Goal: Complete application form

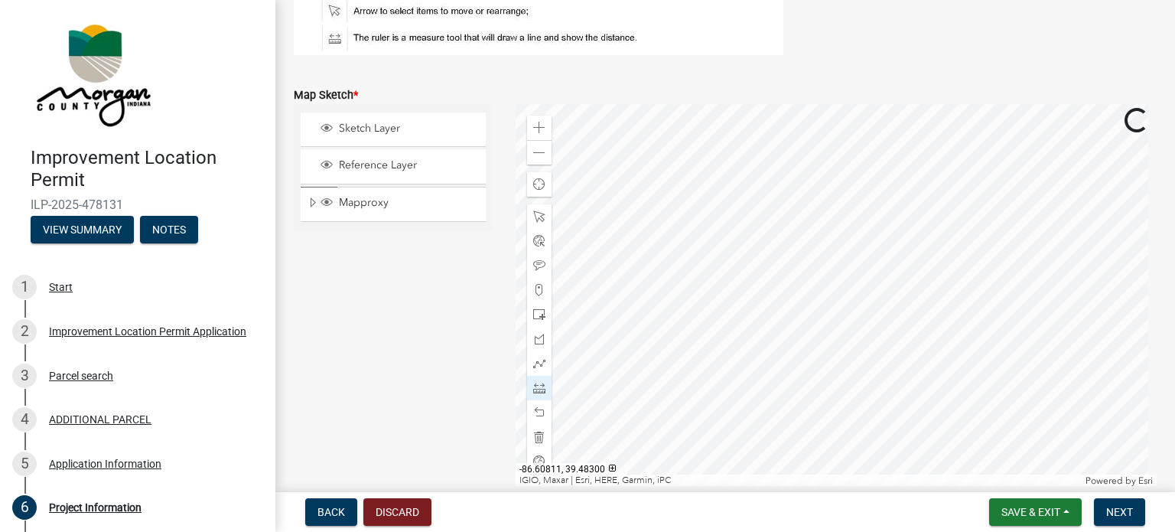
scroll to position [3469, 0]
click at [670, 259] on div at bounding box center [837, 297] width 642 height 383
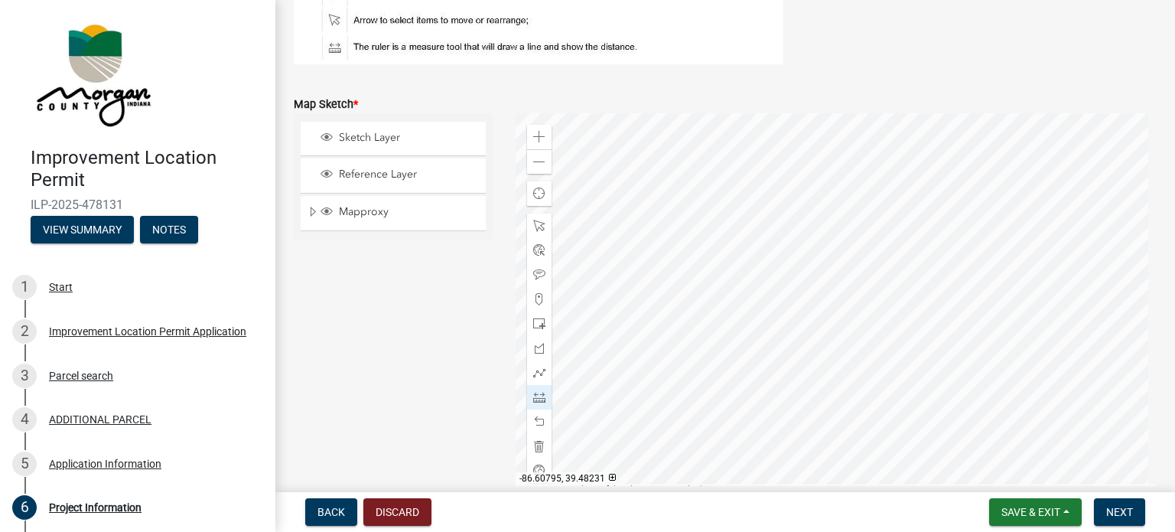
scroll to position [3461, 0]
click at [591, 234] on div at bounding box center [837, 304] width 642 height 383
click at [591, 273] on div at bounding box center [837, 304] width 642 height 383
click at [1056, 506] on span "Save & Exit" at bounding box center [1030, 512] width 59 height 12
click at [1027, 471] on button "Save & Exit" at bounding box center [1020, 472] width 122 height 37
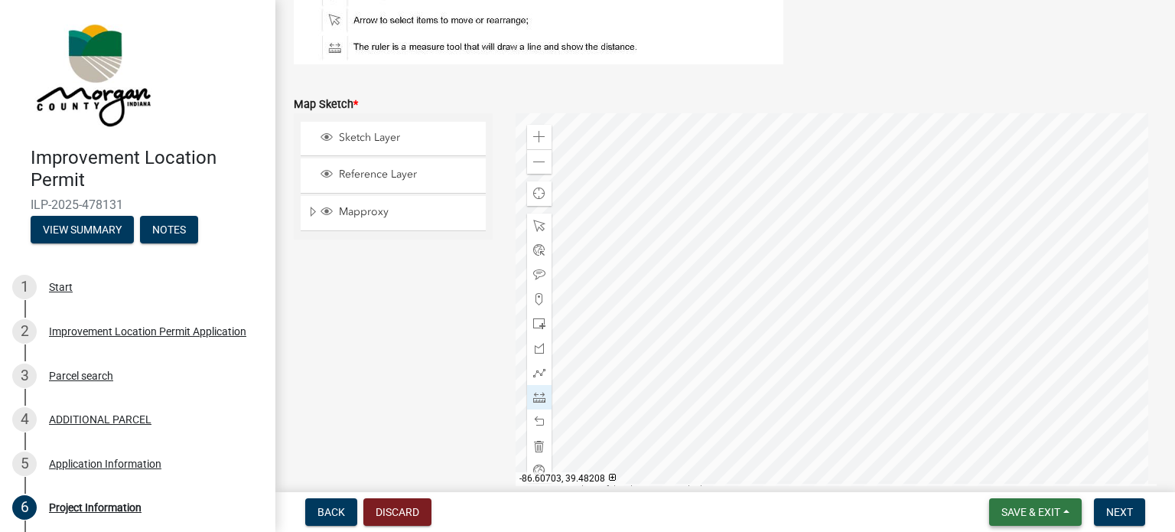
click at [1027, 506] on span "Save & Exit" at bounding box center [1030, 512] width 59 height 12
click at [1027, 469] on button "Save & Exit" at bounding box center [1020, 472] width 122 height 37
click at [479, 327] on div "Sketch Layer Reference Layer Mapproxy Roads Interstate labels Major Roads label…" at bounding box center [393, 304] width 222 height 383
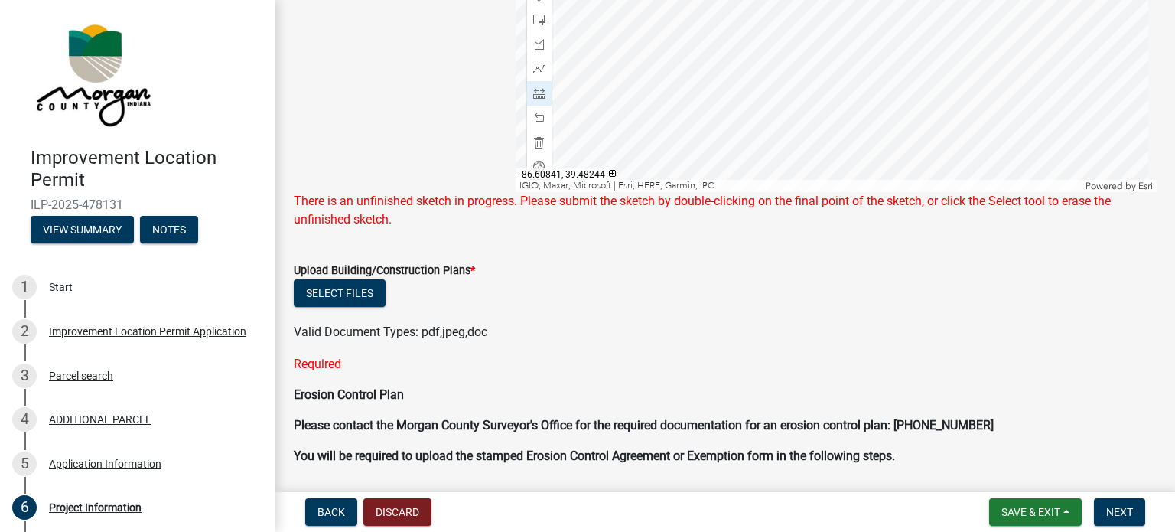
scroll to position [3767, 0]
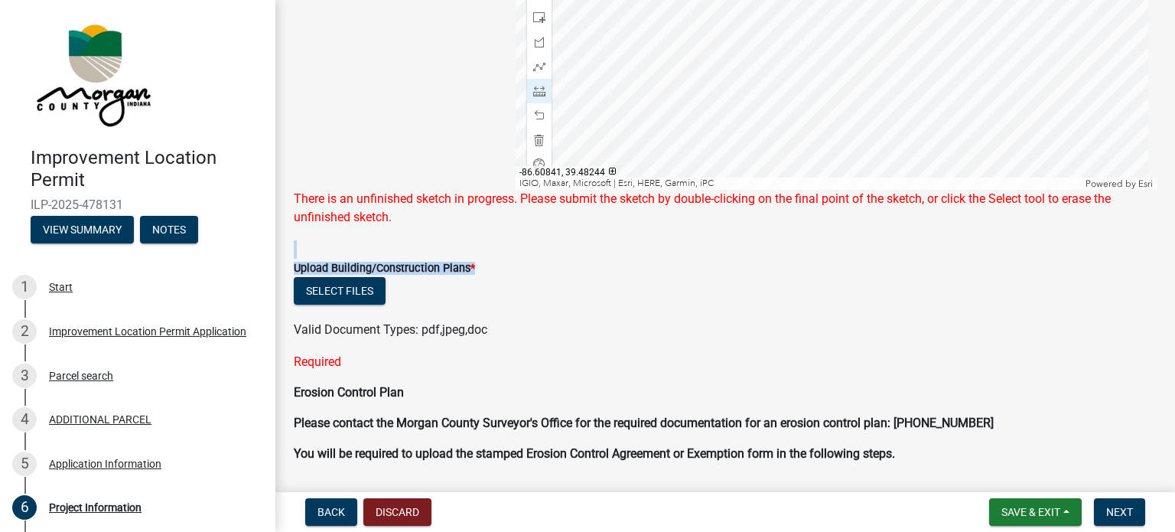
drag, startPoint x: 817, startPoint y: 220, endPoint x: 816, endPoint y: 275, distance: 54.3
click at [816, 252] on form "Upload Building/Construction Plans * Select files Valid Document Types: pdf,jpe…" at bounding box center [725, 289] width 863 height 99
drag, startPoint x: 454, startPoint y: 140, endPoint x: 454, endPoint y: 168, distance: 28.3
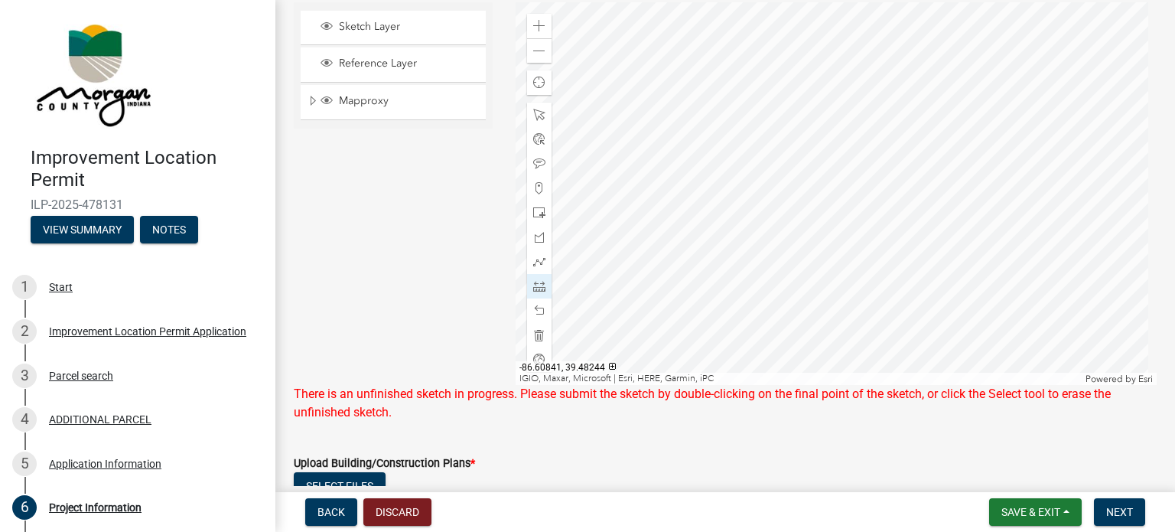
scroll to position [3537, 0]
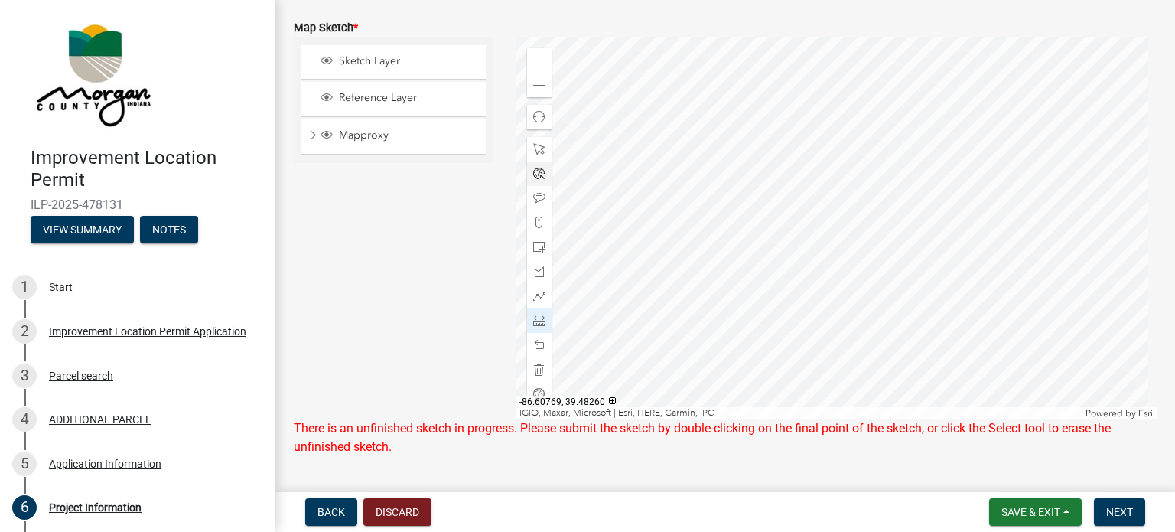
click at [759, 171] on div at bounding box center [837, 228] width 642 height 383
click at [724, 246] on div at bounding box center [837, 228] width 642 height 383
click at [453, 233] on div "Sketch Layer Reference Layer Mapproxy Roads Interstate labels Major Roads label…" at bounding box center [393, 228] width 222 height 383
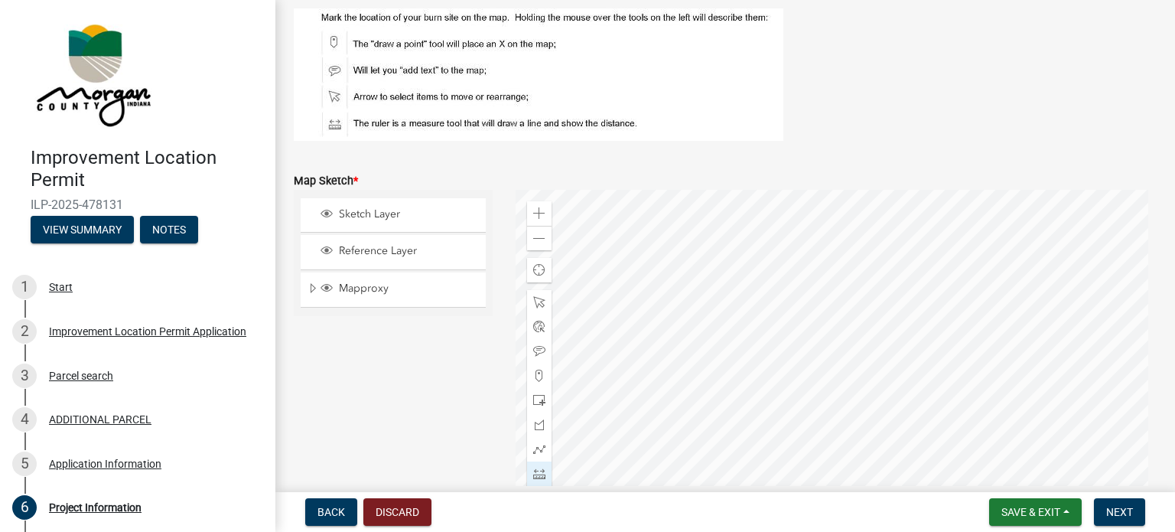
scroll to position [3308, 0]
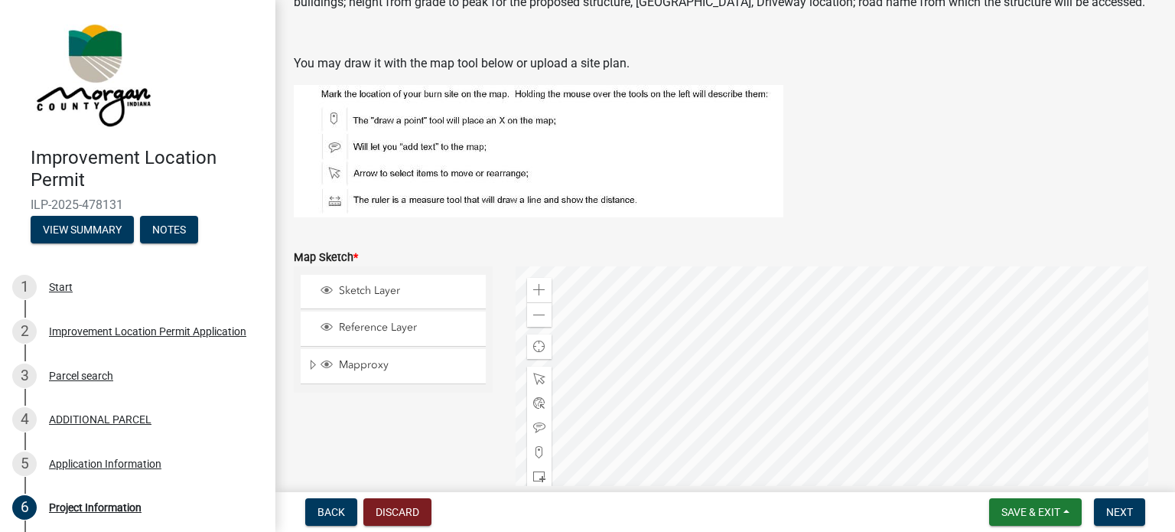
click at [482, 245] on form "Map Sketch * Sketch Layer Reference Layer Mapproxy Roads Interstate labels Majo…" at bounding box center [725, 458] width 863 height 456
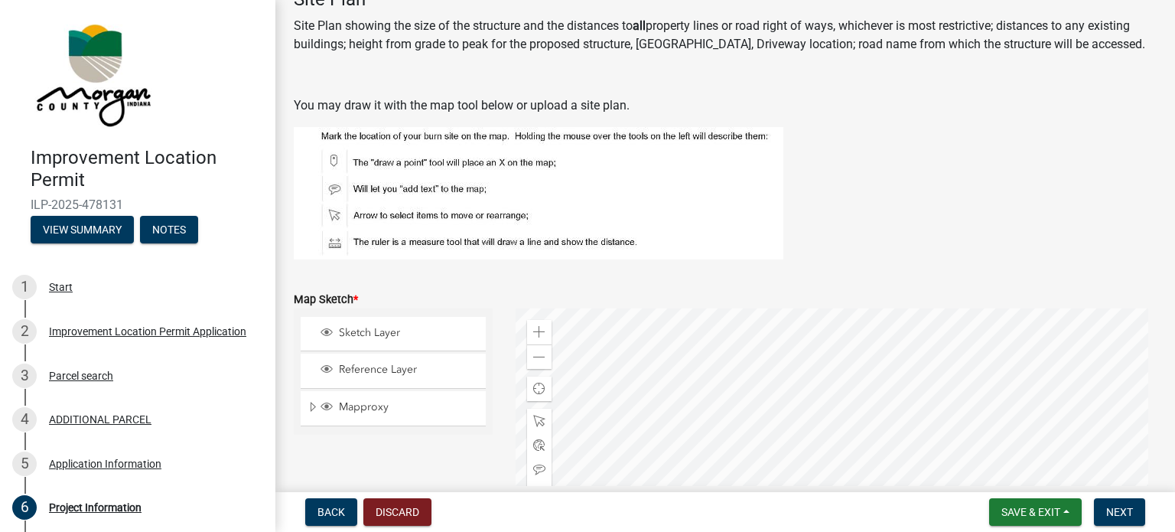
scroll to position [3231, 0]
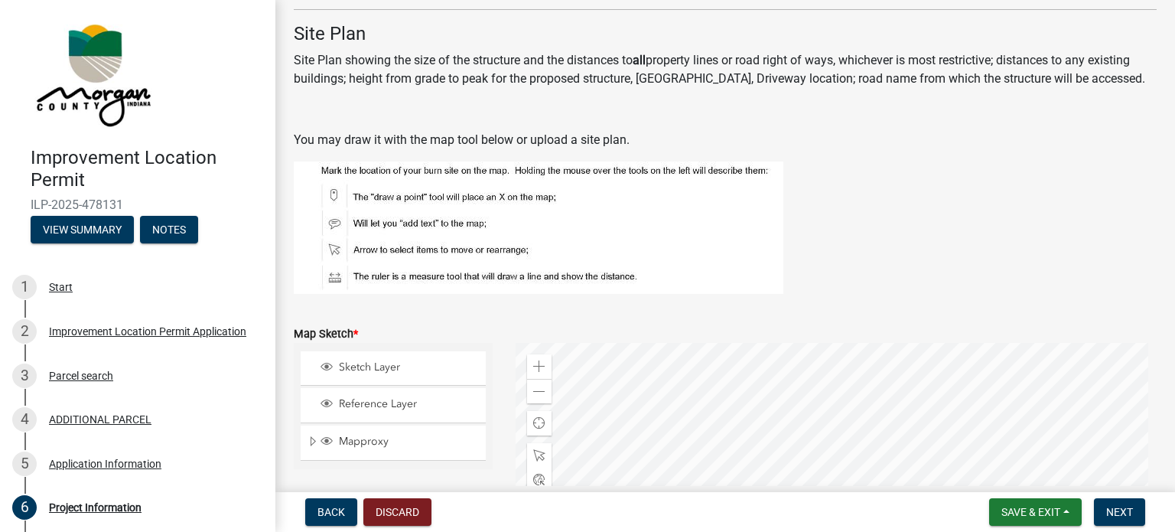
click at [890, 137] on p "You may draw it with the map tool below or upload a site plan." at bounding box center [725, 140] width 863 height 18
drag, startPoint x: 881, startPoint y: 199, endPoint x: 874, endPoint y: 147, distance: 52.6
click at [874, 147] on div "Site Plan Site Plan showing the size of the structure and the distances to all …" at bounding box center [725, 158] width 863 height 271
click at [863, 221] on figure at bounding box center [725, 227] width 863 height 132
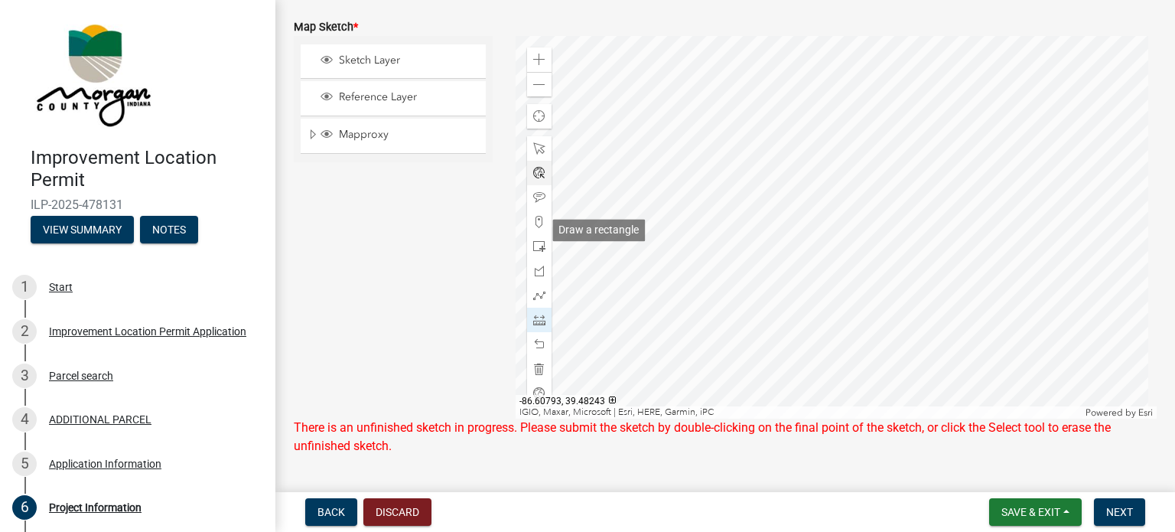
scroll to position [3537, 0]
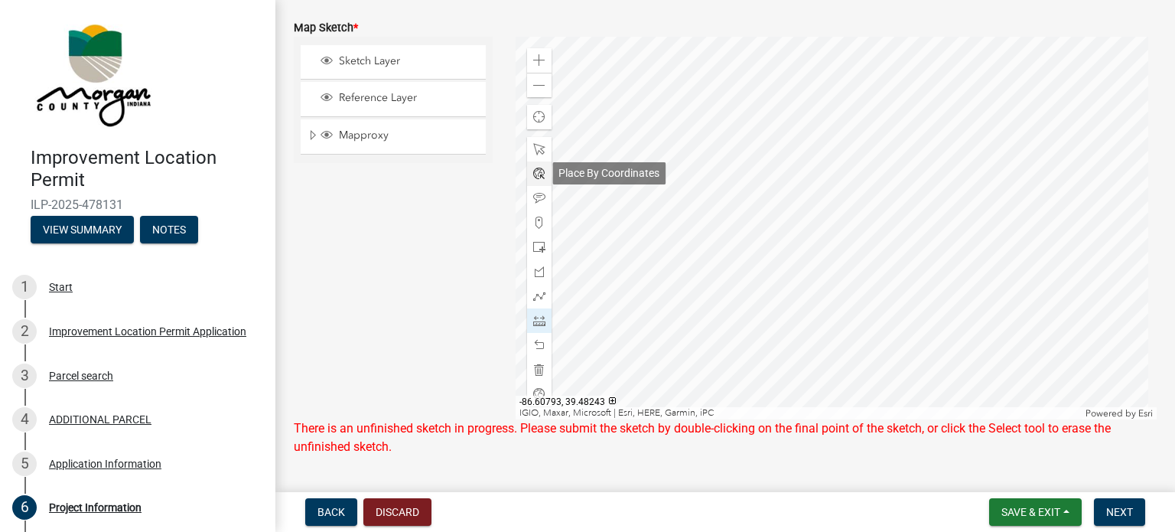
click at [536, 174] on span at bounding box center [539, 174] width 12 height 12
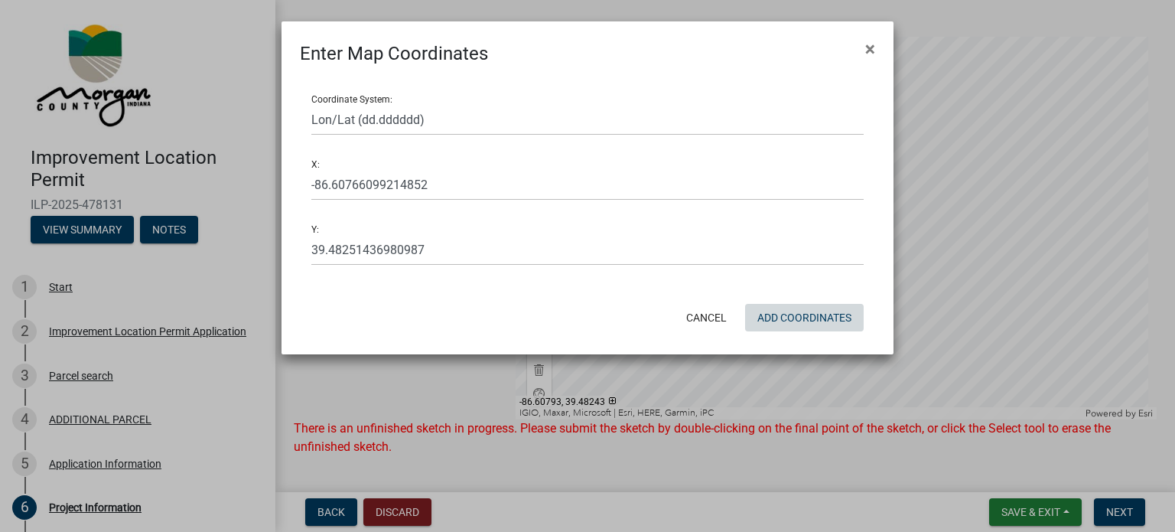
click at [799, 321] on button "Add Coordinates" at bounding box center [804, 318] width 119 height 28
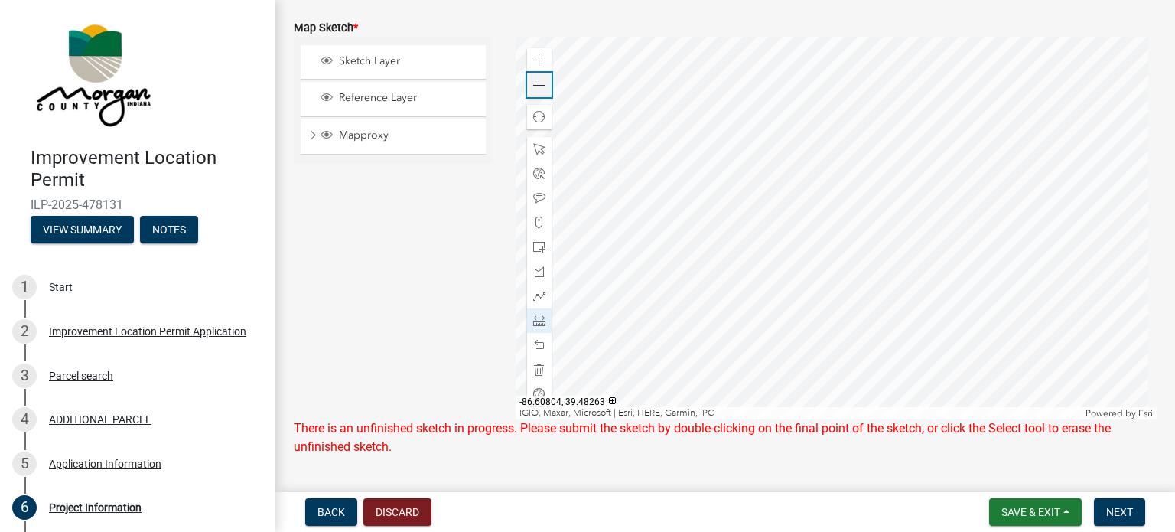
click at [542, 86] on div "Zoom out" at bounding box center [539, 85] width 24 height 24
click at [725, 248] on div at bounding box center [837, 228] width 642 height 383
click at [744, 246] on div at bounding box center [837, 228] width 642 height 383
click at [646, 275] on div at bounding box center [837, 228] width 642 height 383
click at [759, 206] on div at bounding box center [837, 228] width 642 height 383
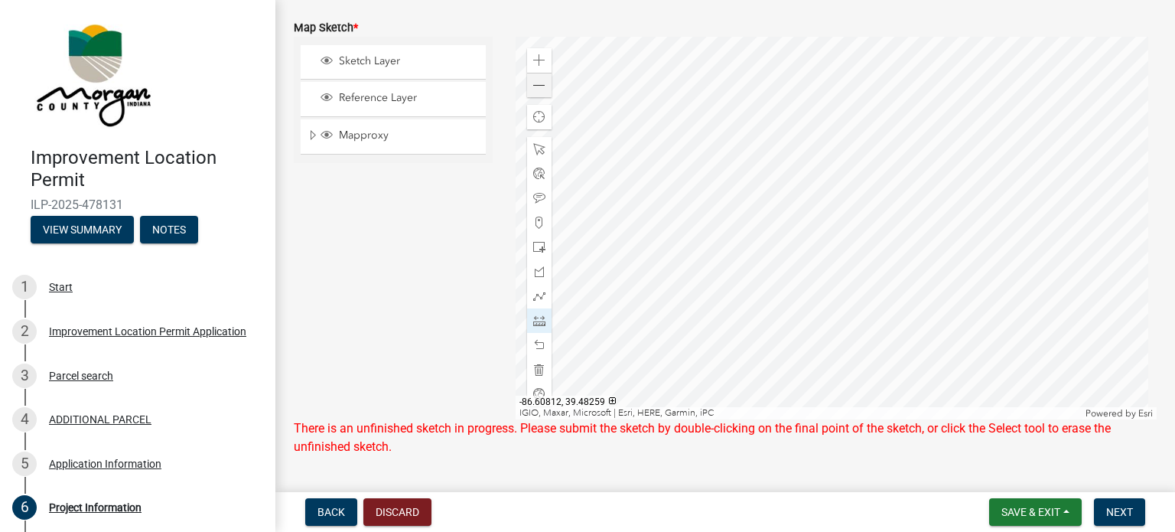
click at [642, 189] on div at bounding box center [837, 228] width 642 height 383
click at [760, 220] on div at bounding box center [837, 228] width 642 height 383
click at [538, 197] on span at bounding box center [539, 198] width 12 height 12
click at [820, 322] on div at bounding box center [837, 228] width 642 height 383
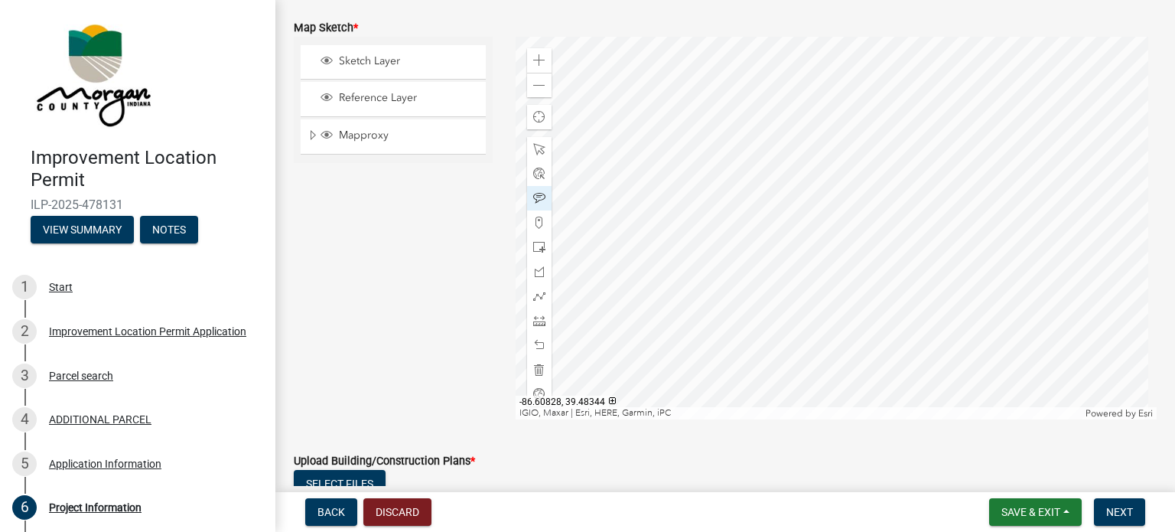
click at [744, 107] on div at bounding box center [837, 228] width 642 height 383
click at [536, 213] on div at bounding box center [539, 222] width 24 height 24
click at [761, 99] on div at bounding box center [837, 228] width 642 height 383
click at [535, 340] on span at bounding box center [539, 345] width 12 height 12
click at [535, 294] on span at bounding box center [539, 296] width 12 height 12
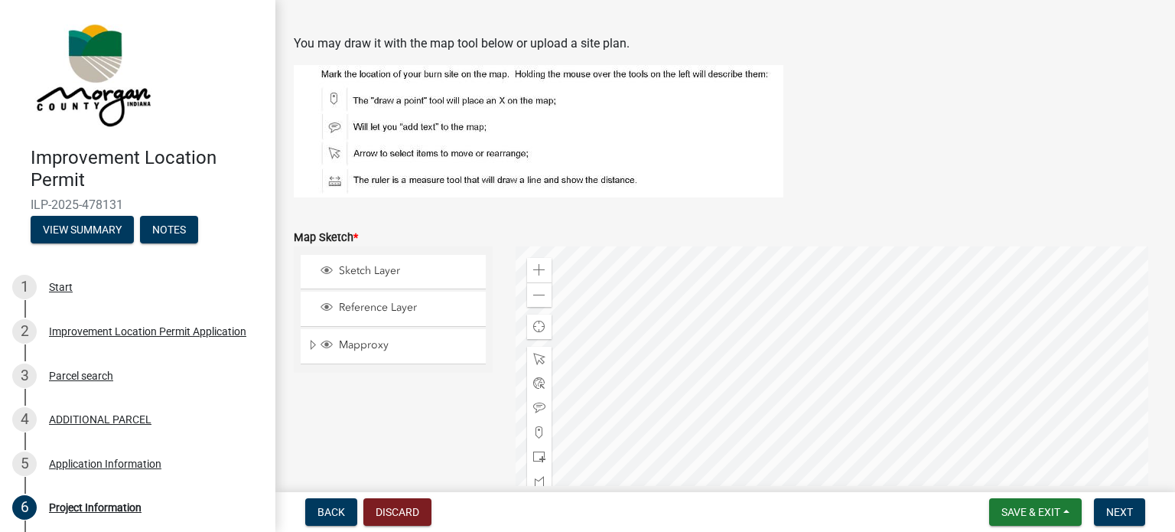
scroll to position [3308, 0]
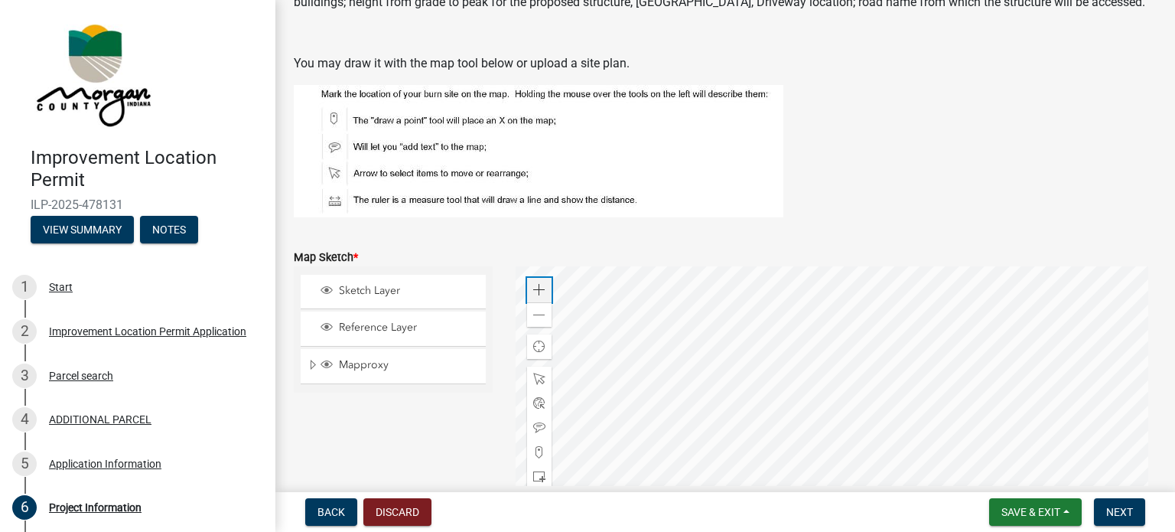
click at [539, 291] on span at bounding box center [539, 290] width 12 height 12
click at [745, 406] on div at bounding box center [837, 457] width 642 height 383
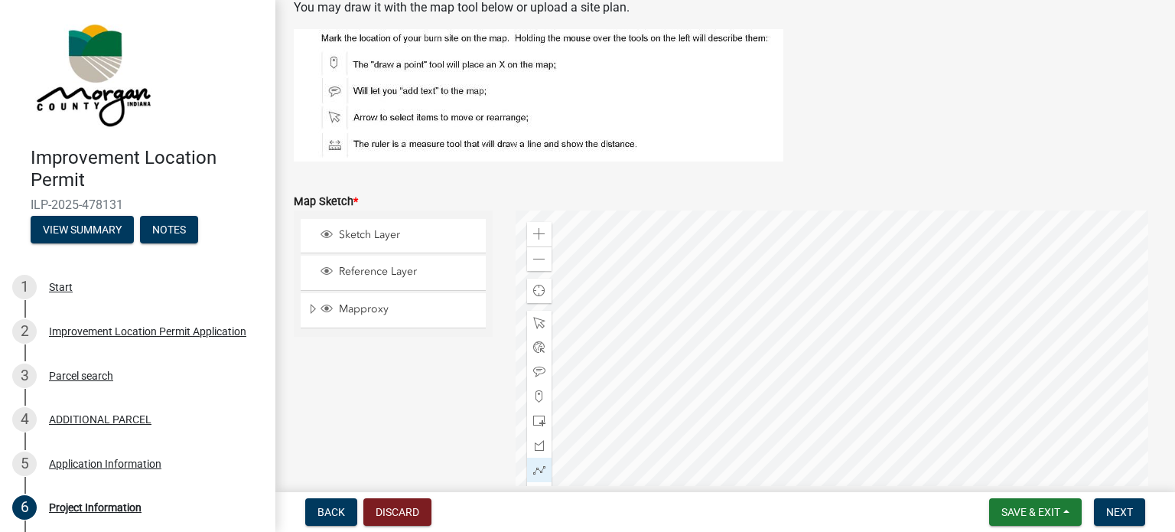
scroll to position [3384, 0]
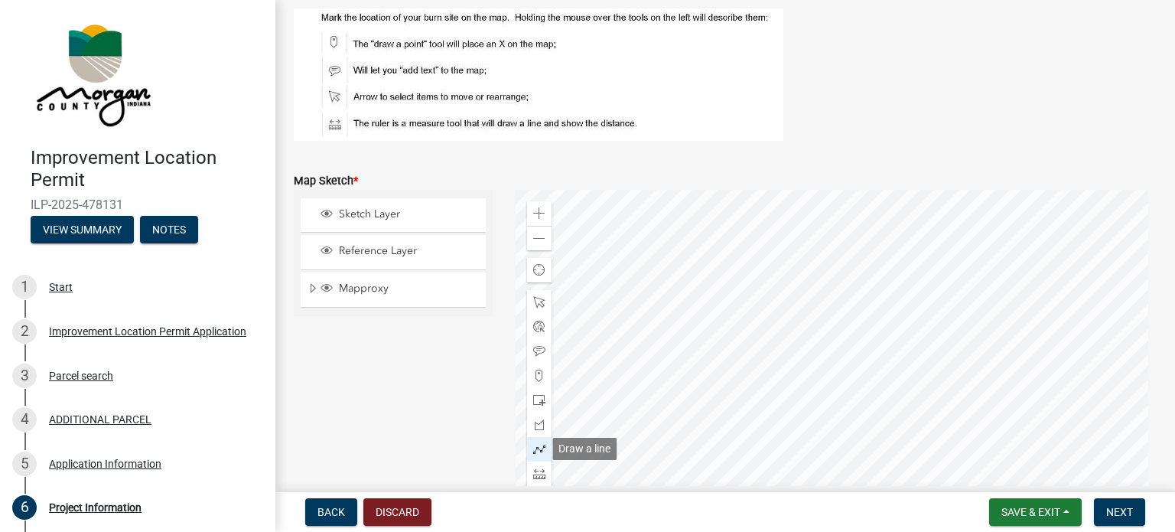
click at [535, 454] on span at bounding box center [539, 449] width 12 height 12
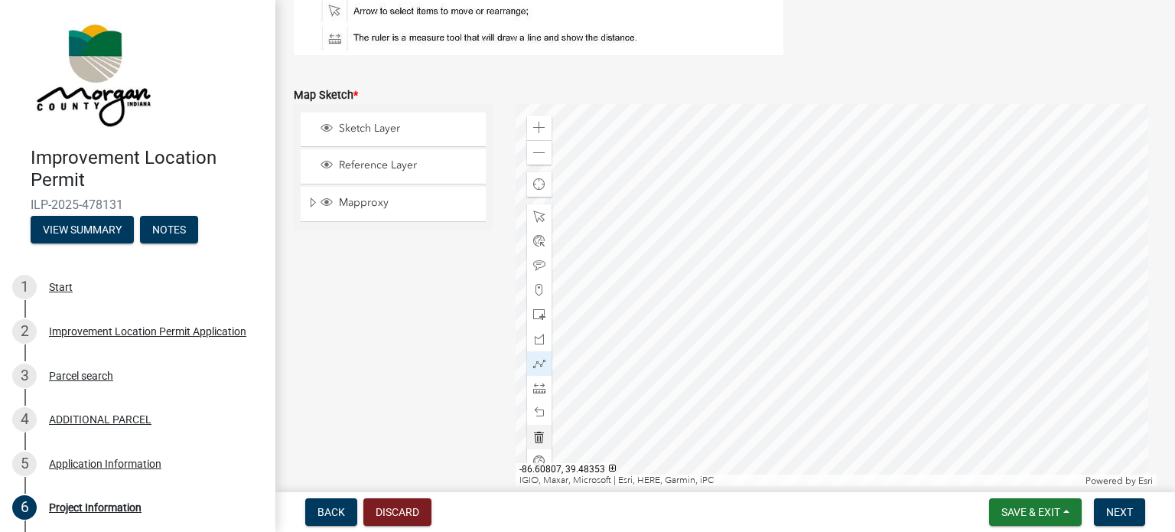
click at [739, 151] on div at bounding box center [837, 295] width 642 height 383
click at [738, 178] on div at bounding box center [837, 295] width 642 height 383
click at [737, 156] on div at bounding box center [837, 295] width 642 height 383
click at [739, 135] on div at bounding box center [837, 295] width 642 height 383
click at [746, 146] on div at bounding box center [837, 295] width 642 height 383
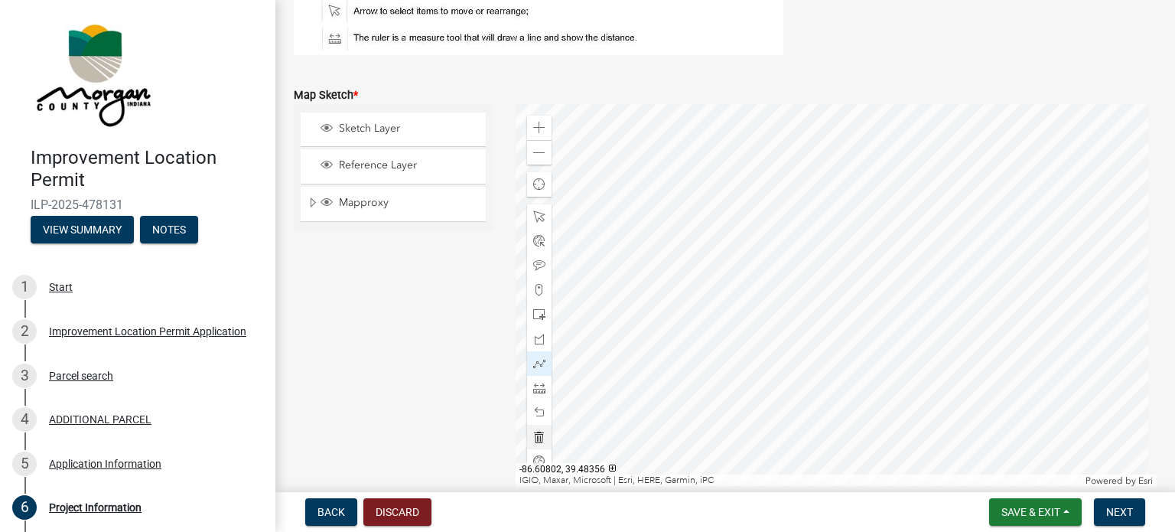
click at [746, 146] on div at bounding box center [837, 295] width 642 height 383
click at [728, 145] on div at bounding box center [837, 295] width 642 height 383
click at [744, 129] on div at bounding box center [837, 295] width 642 height 383
click at [533, 360] on span at bounding box center [539, 363] width 12 height 12
click at [724, 144] on div at bounding box center [837, 295] width 642 height 383
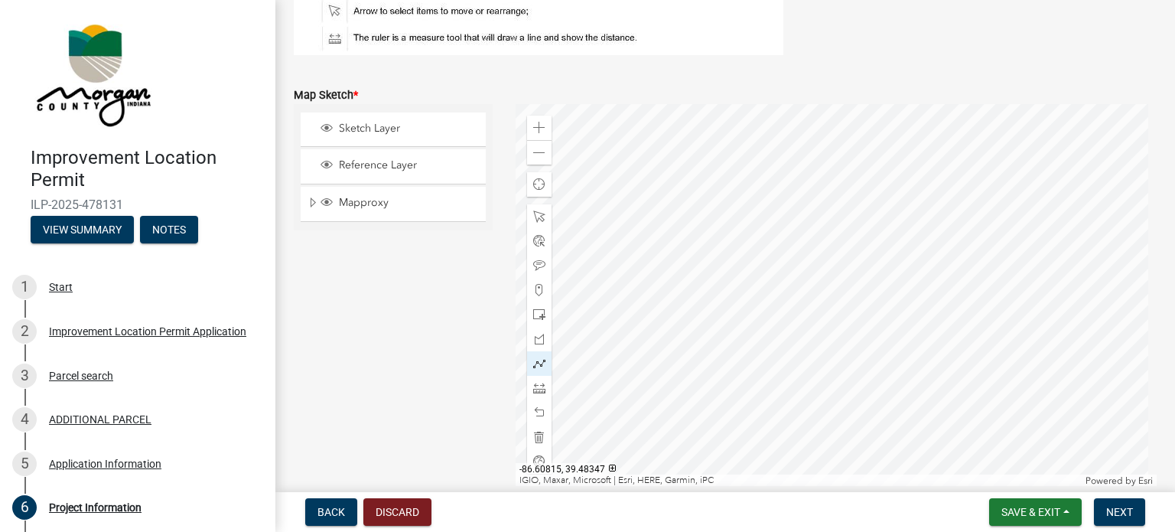
click at [724, 175] on div at bounding box center [837, 295] width 642 height 383
click at [724, 143] on div at bounding box center [837, 295] width 642 height 383
click at [734, 157] on div at bounding box center [837, 295] width 642 height 383
click at [724, 143] on div at bounding box center [837, 295] width 642 height 383
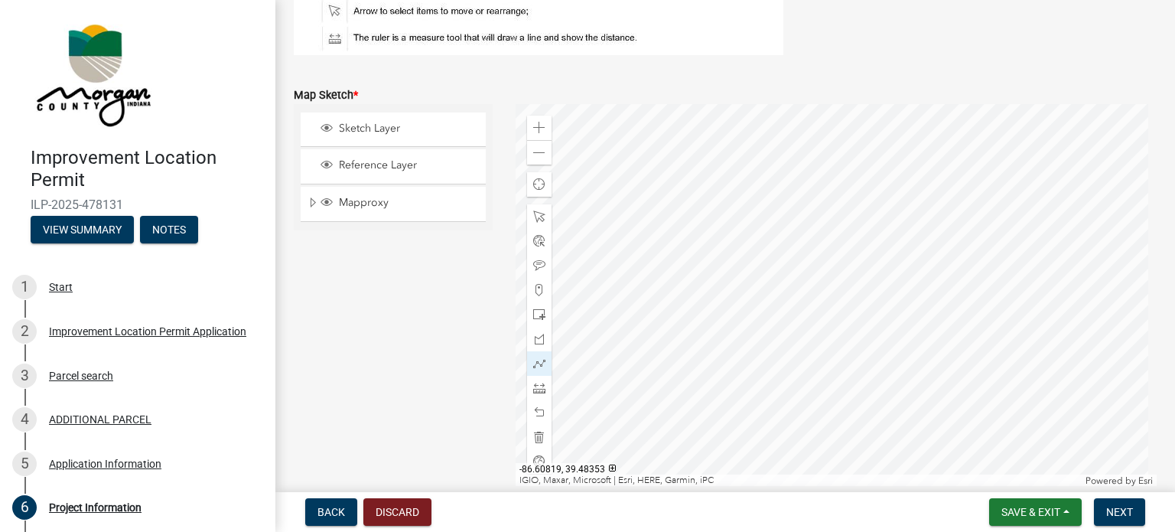
click at [718, 155] on div at bounding box center [837, 295] width 642 height 383
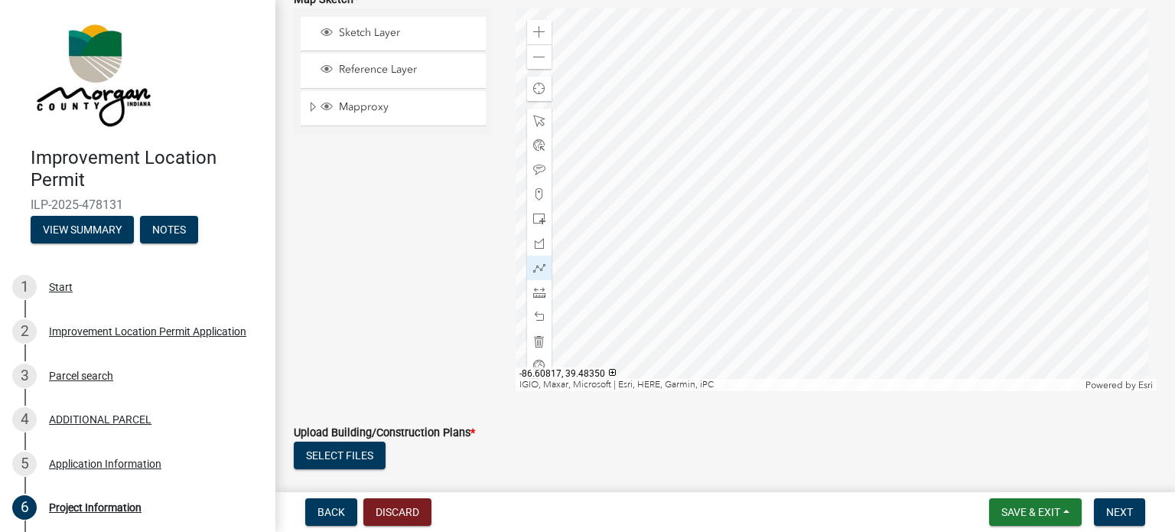
scroll to position [3547, 0]
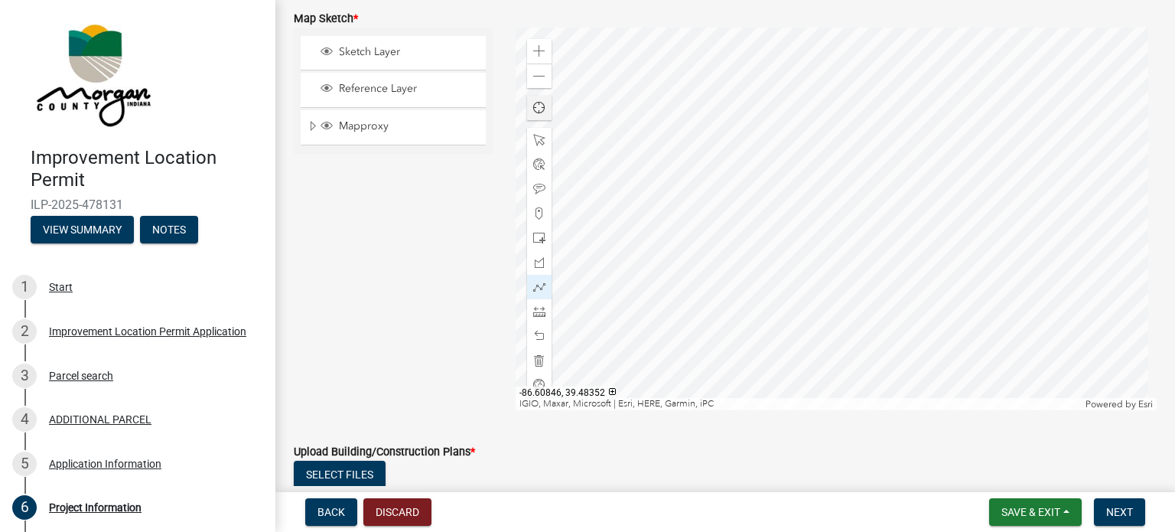
click at [540, 90] on div at bounding box center [837, 219] width 642 height 383
click at [539, 78] on span at bounding box center [539, 76] width 12 height 12
click at [539, 138] on span at bounding box center [539, 140] width 12 height 12
click at [539, 76] on span at bounding box center [539, 76] width 12 height 12
click at [793, 195] on div at bounding box center [837, 219] width 642 height 383
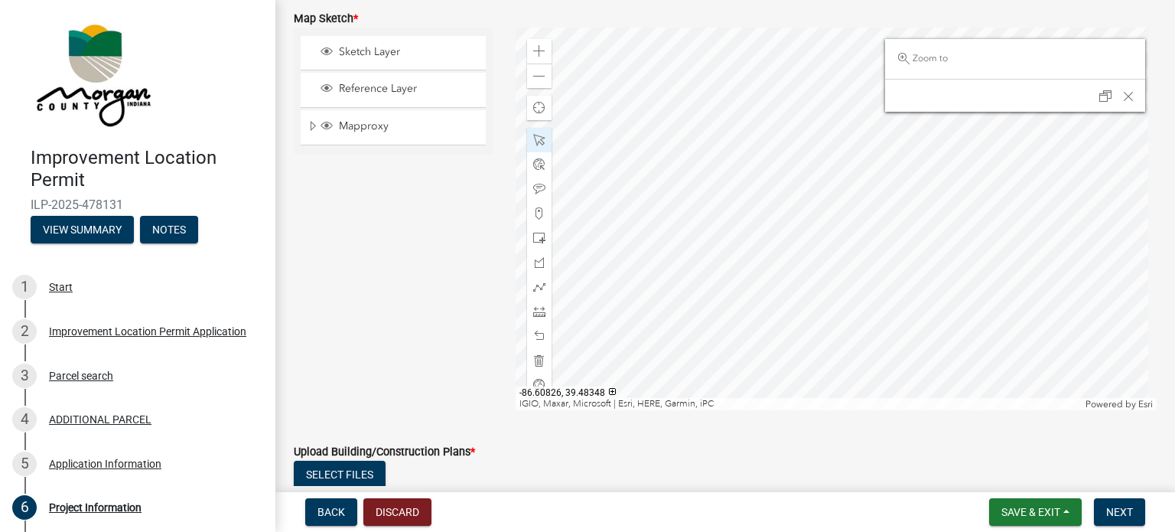
click at [795, 190] on div at bounding box center [837, 219] width 642 height 383
click at [794, 175] on div at bounding box center [837, 219] width 642 height 383
click at [796, 177] on div at bounding box center [837, 219] width 642 height 383
click at [792, 176] on div at bounding box center [837, 219] width 642 height 383
click at [1099, 96] on span "Undock" at bounding box center [1105, 96] width 12 height 12
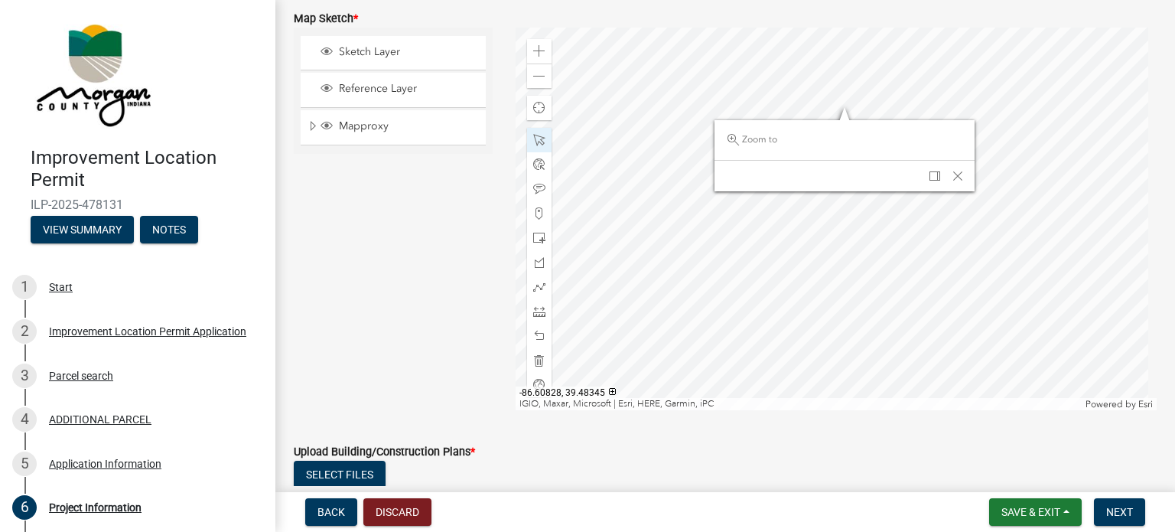
click at [851, 262] on div at bounding box center [837, 219] width 642 height 383
click at [955, 174] on span "Close" at bounding box center [958, 176] width 12 height 12
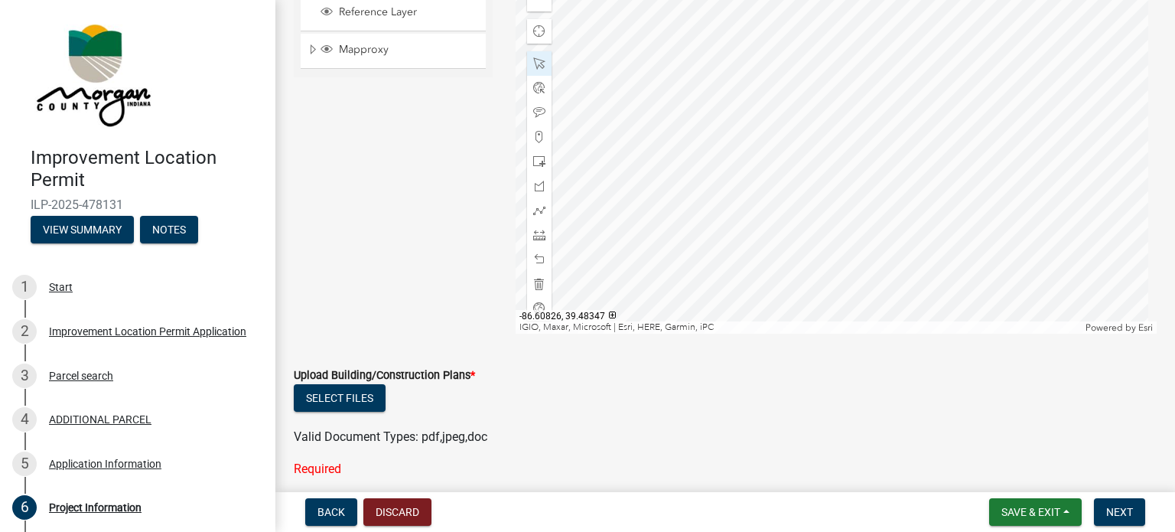
click at [899, 74] on div at bounding box center [837, 142] width 642 height 383
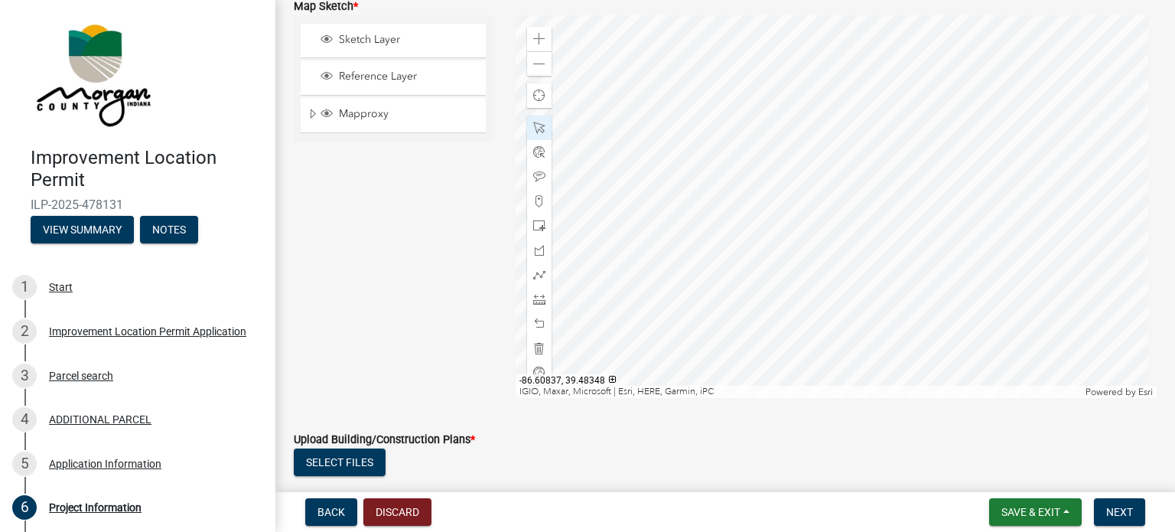
scroll to position [3547, 0]
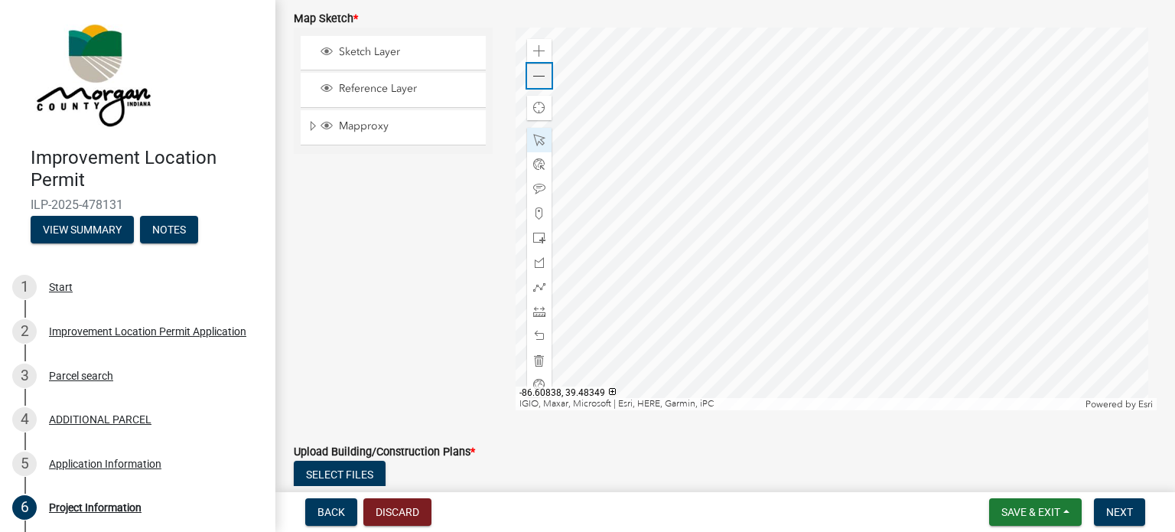
click at [538, 76] on span at bounding box center [539, 76] width 12 height 12
click at [863, 190] on div at bounding box center [837, 219] width 642 height 383
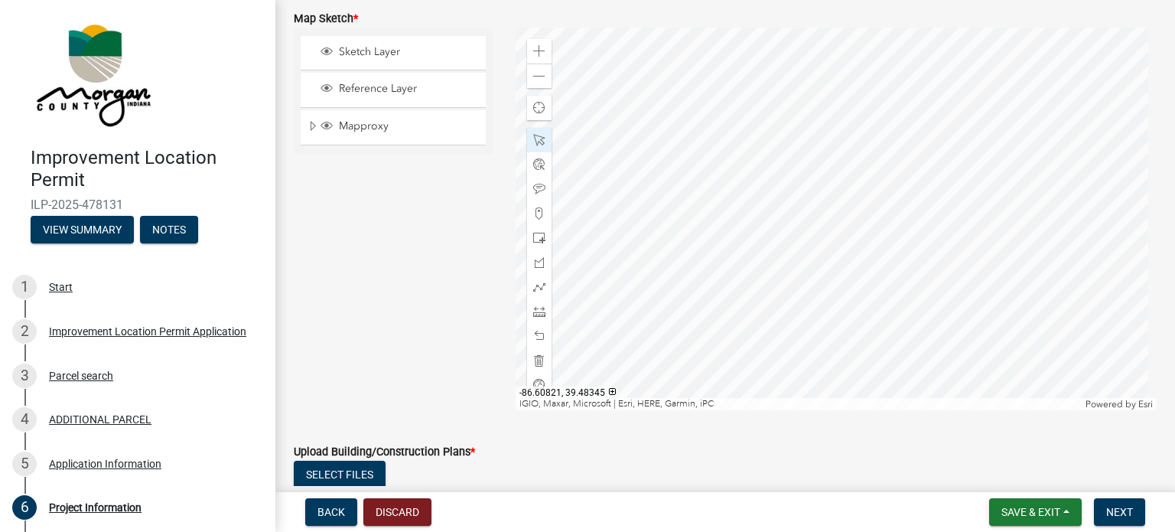
click at [873, 226] on div at bounding box center [837, 219] width 642 height 383
click at [855, 236] on div at bounding box center [837, 219] width 642 height 383
click at [855, 131] on div at bounding box center [837, 219] width 642 height 383
click at [824, 301] on div at bounding box center [837, 219] width 642 height 383
click at [825, 275] on div at bounding box center [837, 219] width 642 height 383
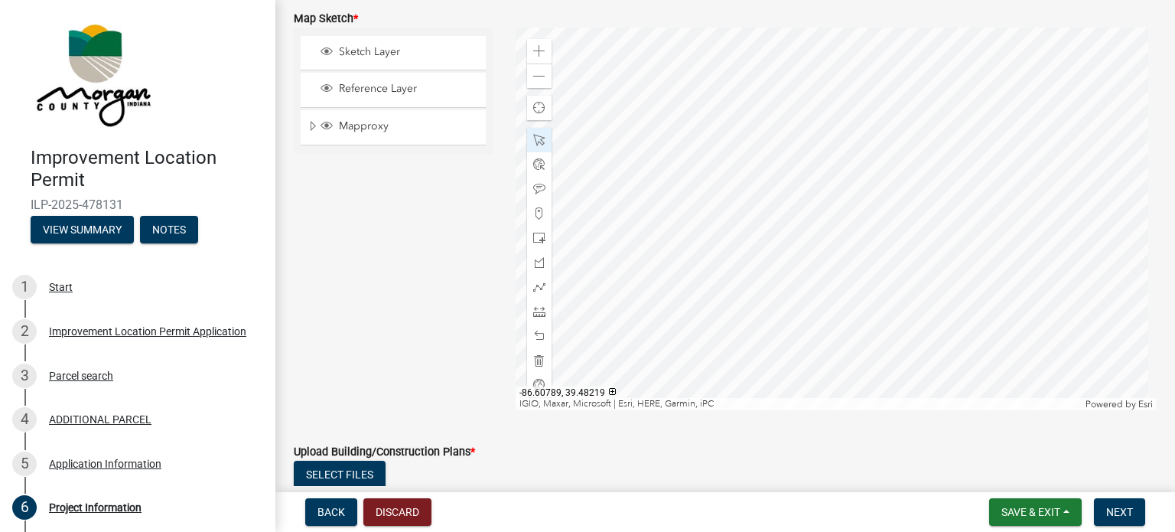
click at [825, 66] on div at bounding box center [837, 219] width 642 height 383
click at [539, 284] on span at bounding box center [539, 287] width 12 height 12
click at [536, 259] on span at bounding box center [539, 262] width 12 height 12
click at [888, 344] on div at bounding box center [837, 219] width 642 height 383
click at [887, 293] on div at bounding box center [837, 219] width 642 height 383
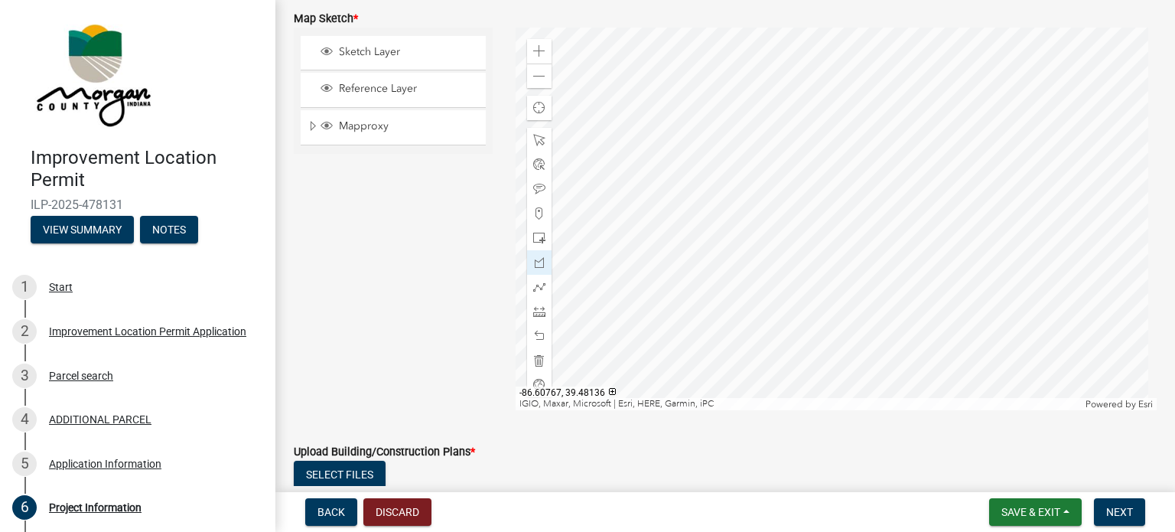
click at [871, 287] on div at bounding box center [837, 219] width 642 height 383
click at [821, 282] on div at bounding box center [837, 219] width 642 height 383
click at [804, 265] on div at bounding box center [837, 219] width 642 height 383
click at [793, 230] on div at bounding box center [837, 219] width 642 height 383
click at [796, 58] on div at bounding box center [837, 219] width 642 height 383
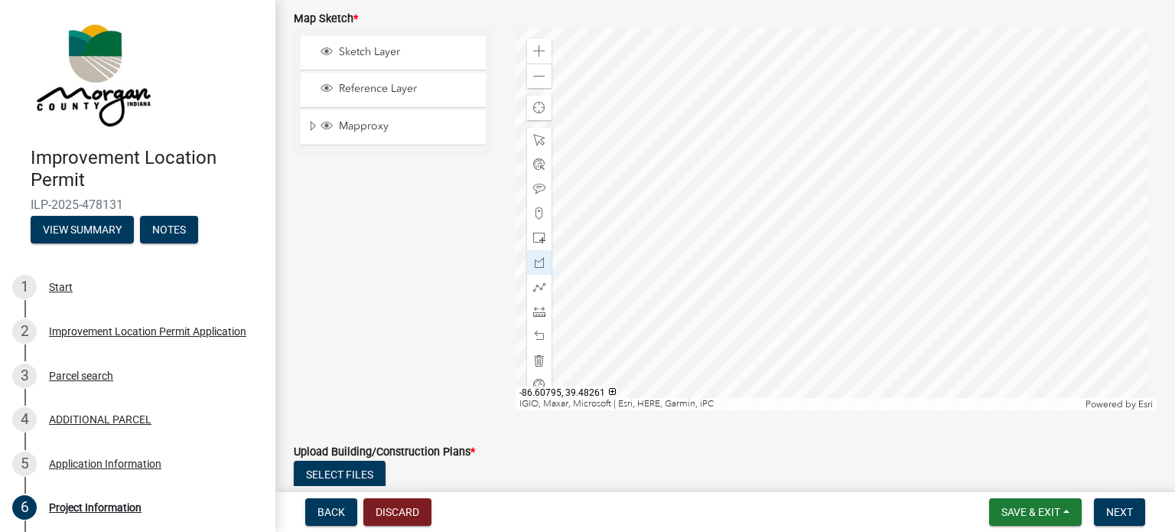
click at [814, 59] on div at bounding box center [837, 219] width 642 height 383
click at [814, 70] on div at bounding box center [837, 219] width 642 height 383
click at [808, 70] on div at bounding box center [837, 219] width 642 height 383
click at [802, 333] on div at bounding box center [837, 219] width 642 height 383
click at [819, 363] on div at bounding box center [837, 219] width 642 height 383
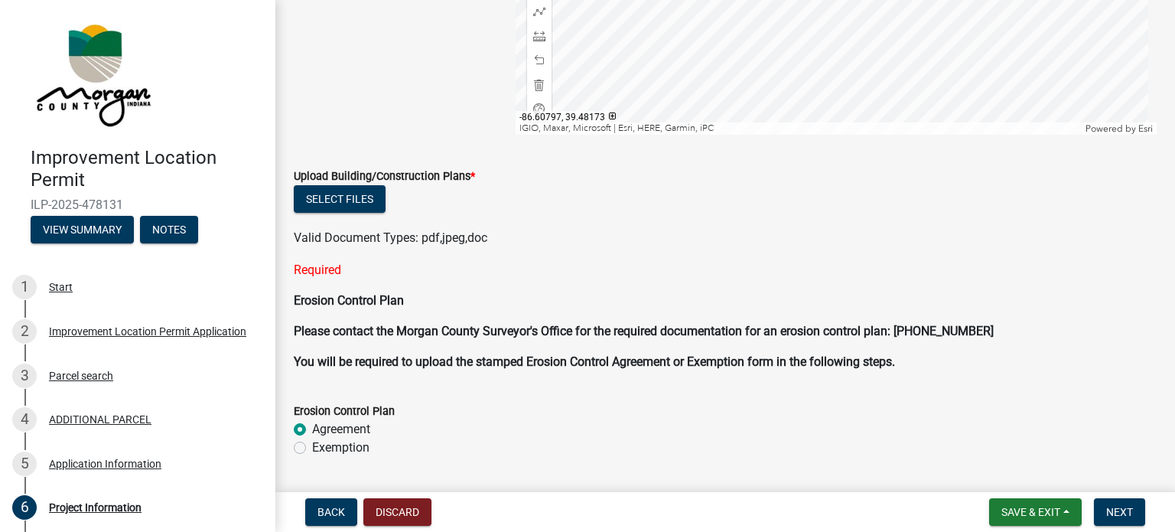
scroll to position [3846, 0]
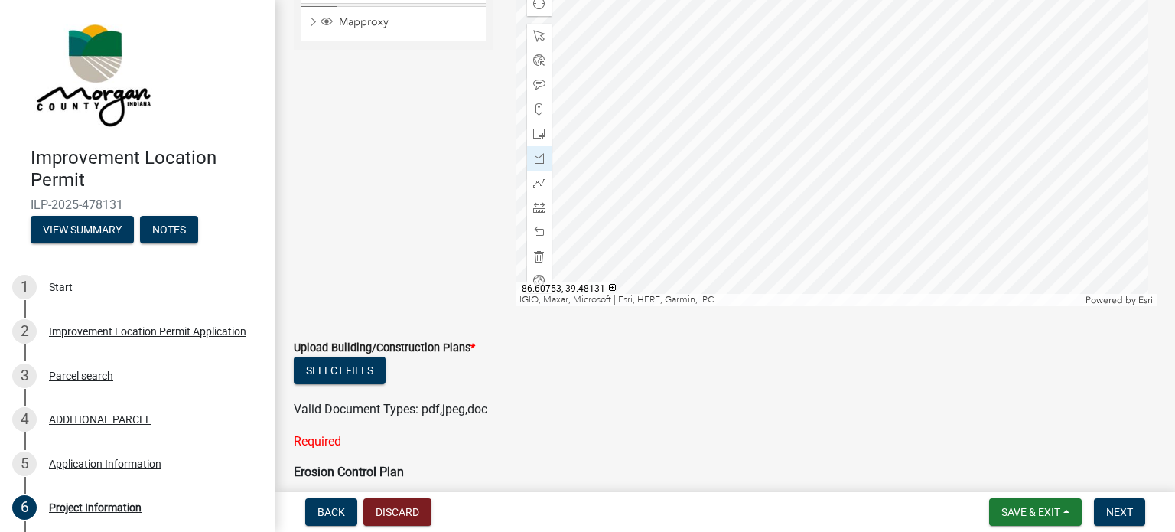
scroll to position [3617, 0]
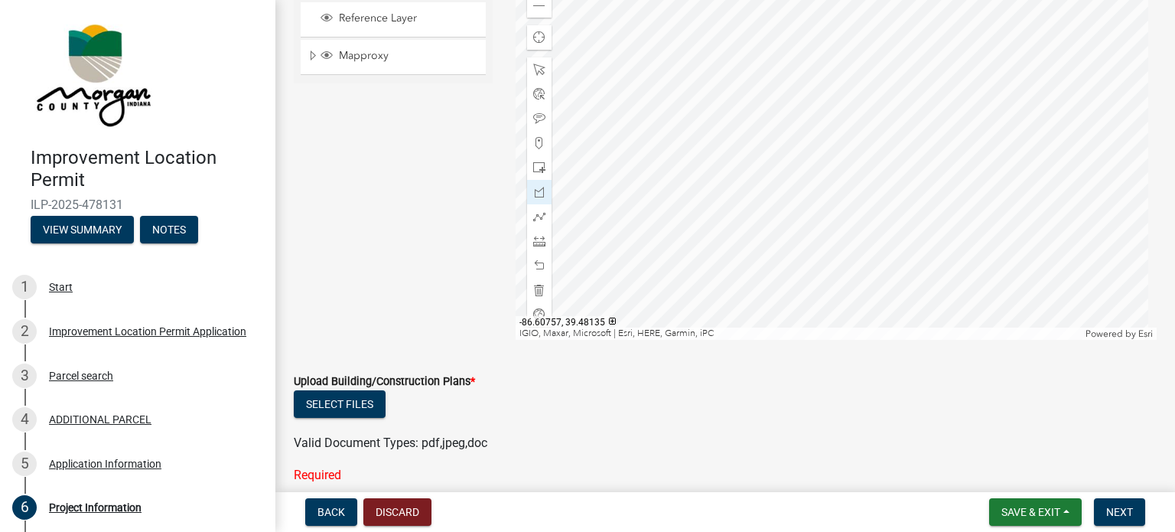
click at [975, 219] on div at bounding box center [837, 148] width 642 height 383
click at [992, 239] on div at bounding box center [837, 148] width 642 height 383
click at [992, 47] on div at bounding box center [837, 148] width 642 height 383
click at [996, 88] on div at bounding box center [837, 148] width 642 height 383
click at [1009, 212] on div at bounding box center [837, 148] width 642 height 383
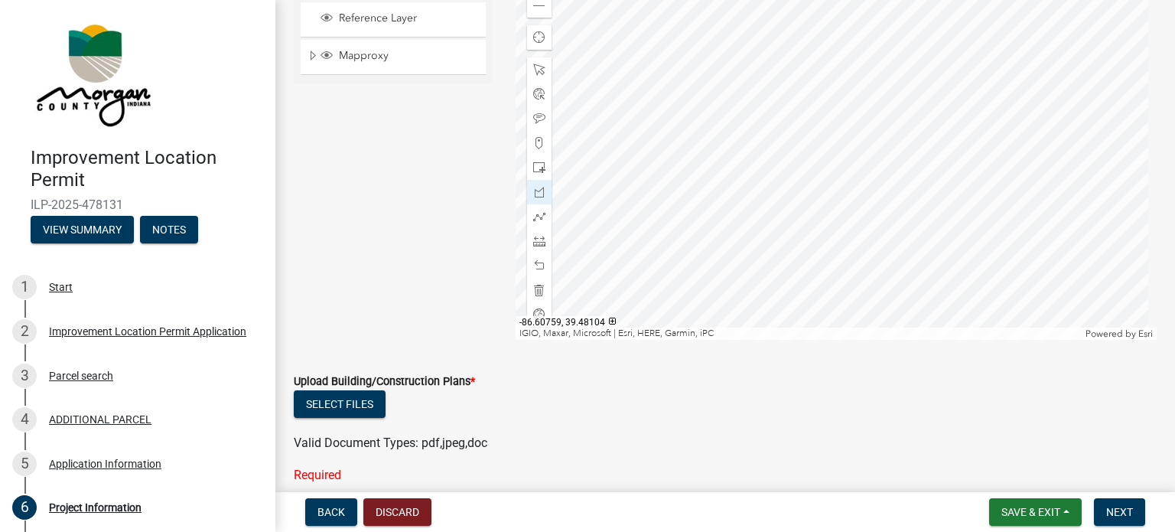
click at [949, 210] on div at bounding box center [837, 148] width 642 height 383
click at [952, 88] on div at bounding box center [837, 148] width 642 height 383
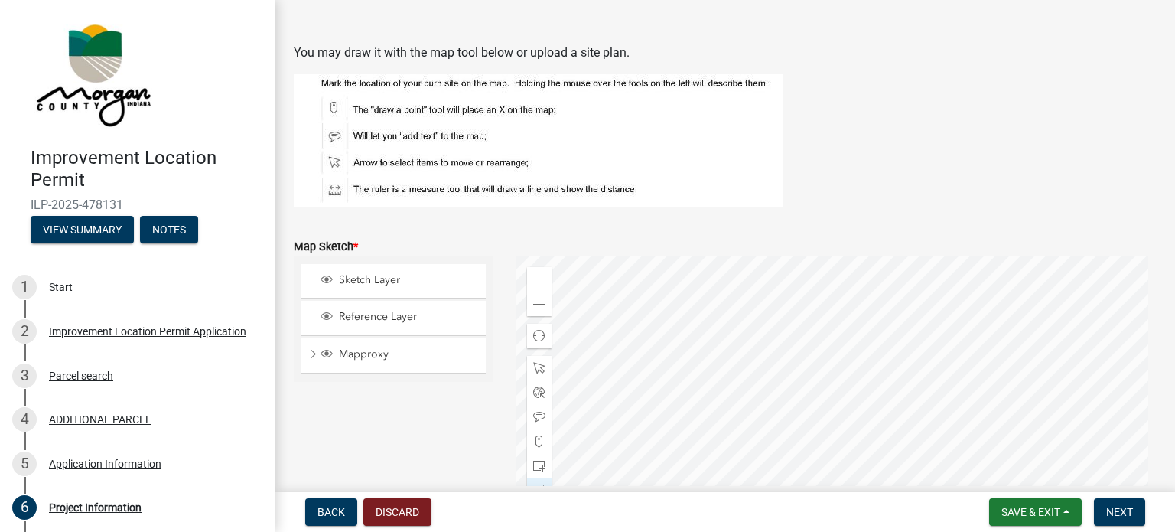
scroll to position [3387, 0]
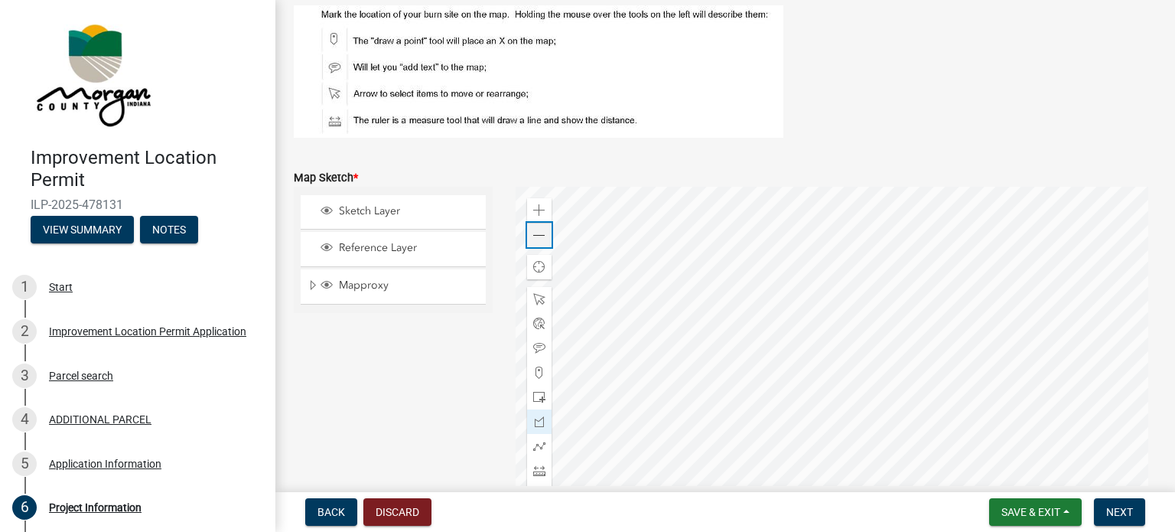
click at [533, 239] on span at bounding box center [539, 236] width 12 height 12
click at [533, 299] on span at bounding box center [539, 299] width 12 height 12
click at [528, 235] on div "Zoom out" at bounding box center [539, 235] width 24 height 24
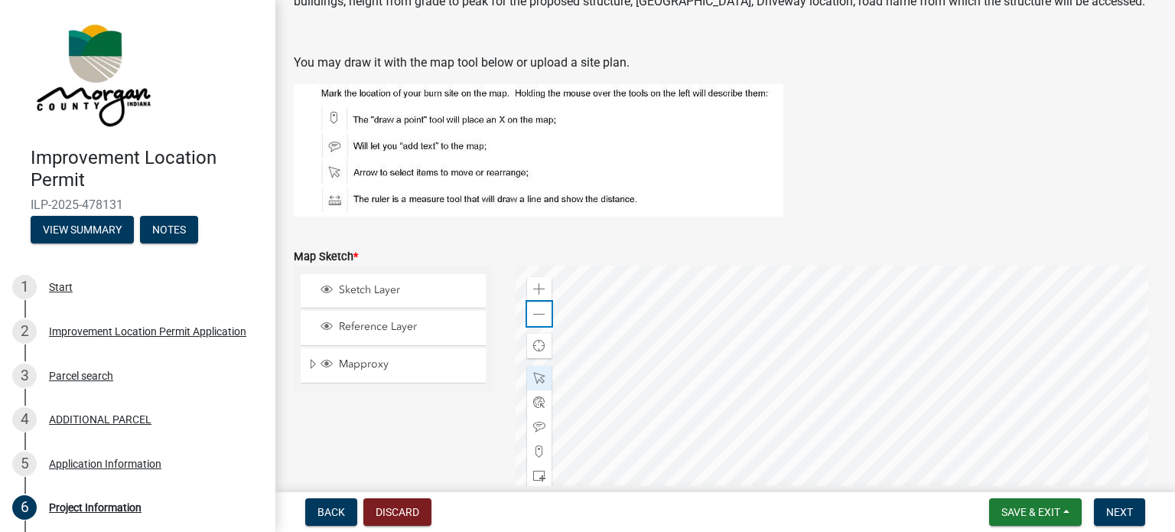
scroll to position [3311, 0]
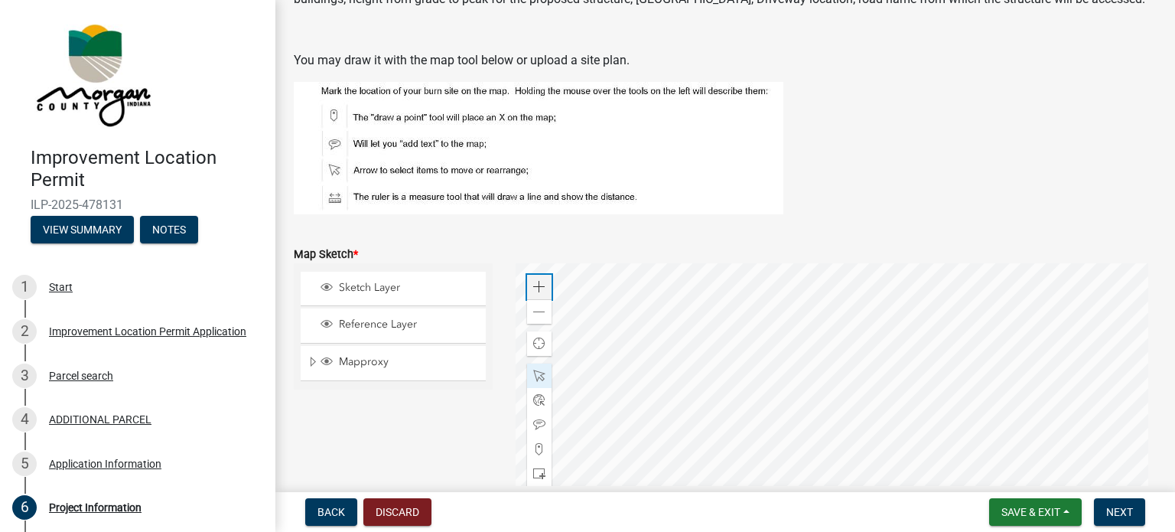
click at [542, 288] on div "Zoom in" at bounding box center [539, 287] width 24 height 24
click at [664, 480] on div at bounding box center [837, 454] width 642 height 383
click at [664, 490] on div at bounding box center [837, 454] width 642 height 383
click at [664, 449] on div at bounding box center [837, 454] width 642 height 383
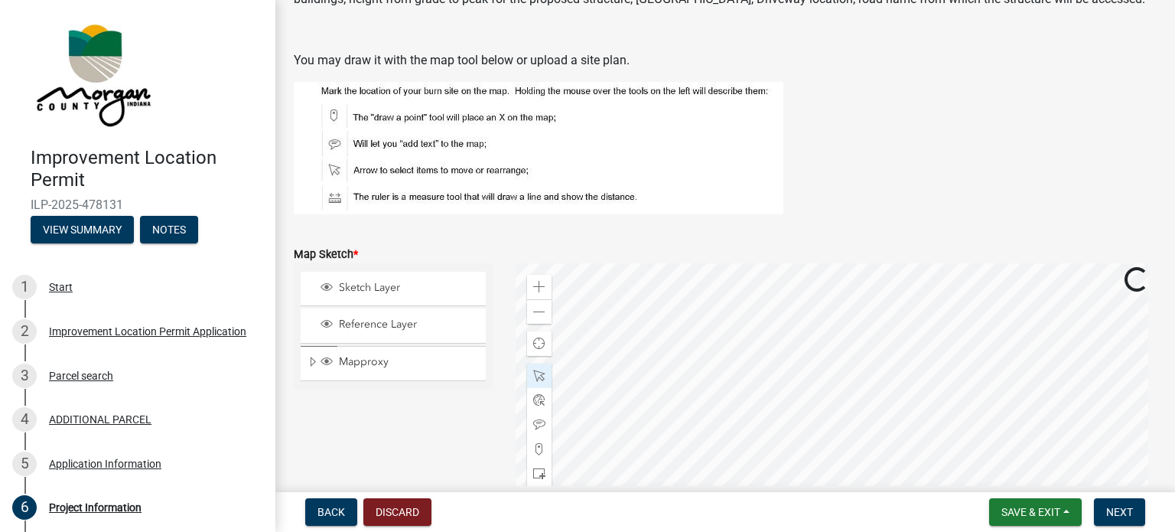
click at [664, 388] on div at bounding box center [837, 454] width 642 height 383
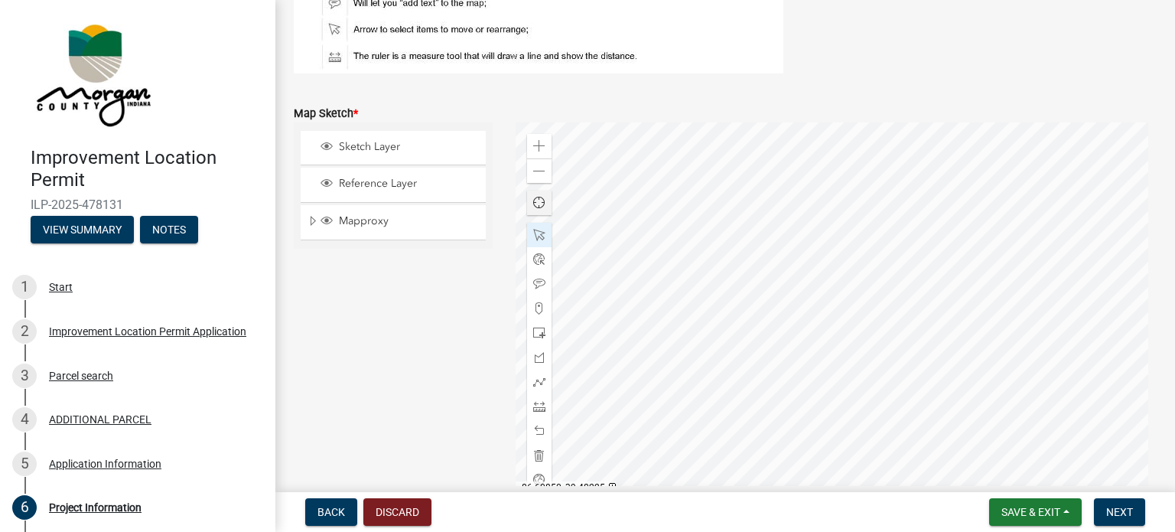
scroll to position [3464, 0]
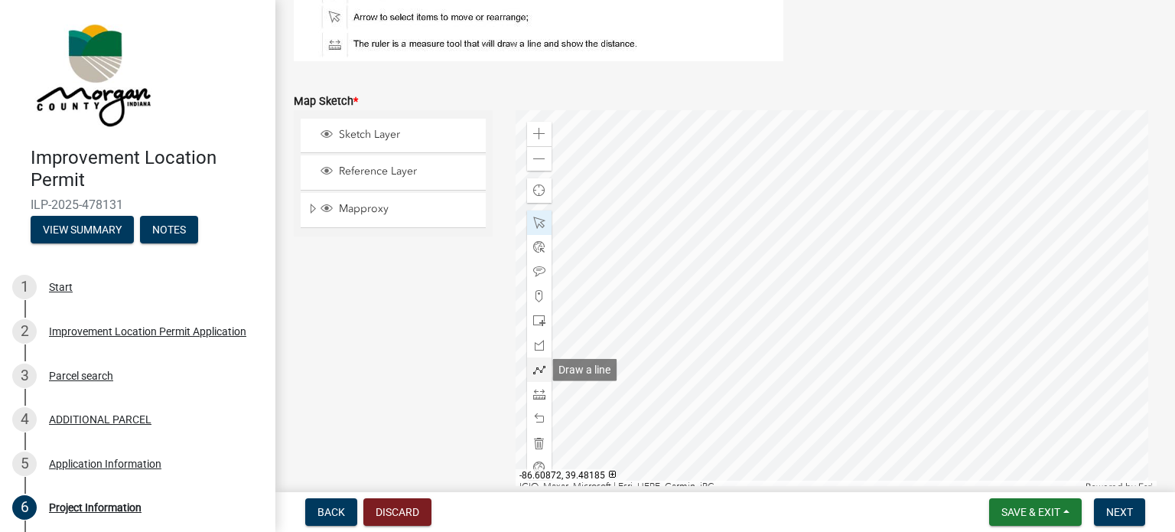
click at [541, 375] on span at bounding box center [539, 369] width 12 height 12
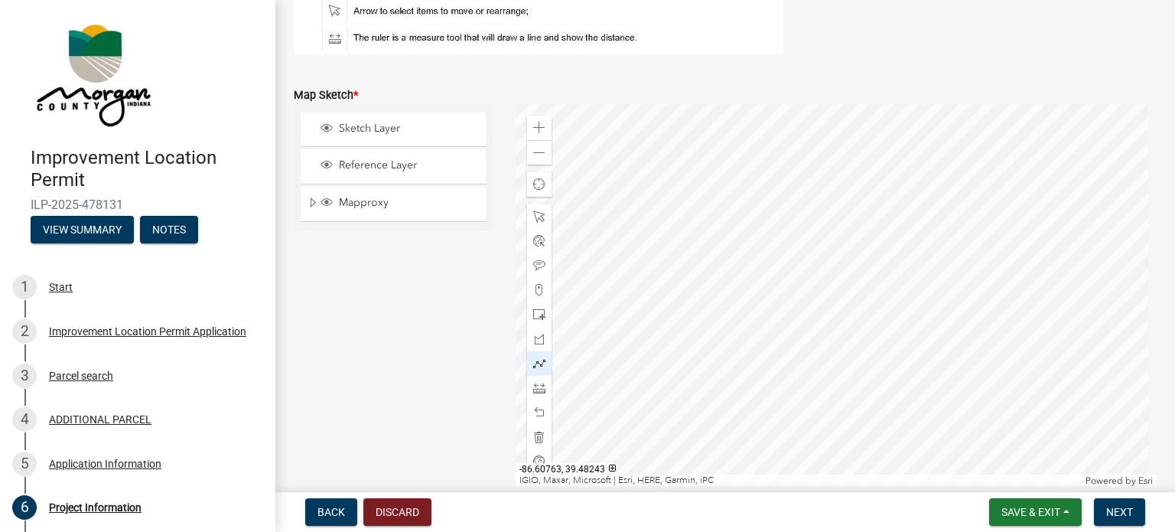
click at [858, 179] on div at bounding box center [837, 295] width 642 height 383
click at [906, 180] on div at bounding box center [837, 295] width 642 height 383
click at [806, 353] on div at bounding box center [837, 295] width 642 height 383
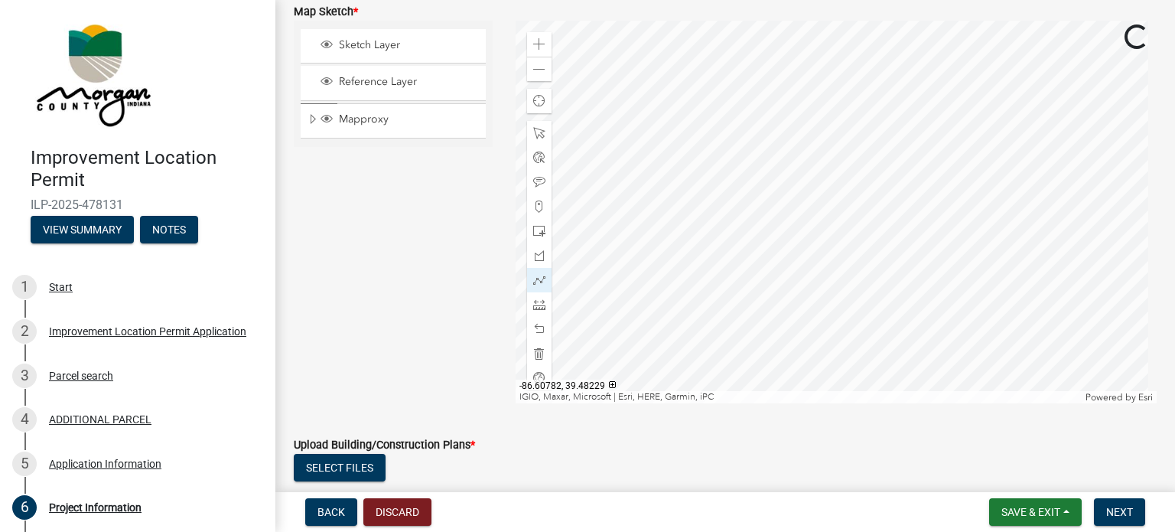
scroll to position [3623, 0]
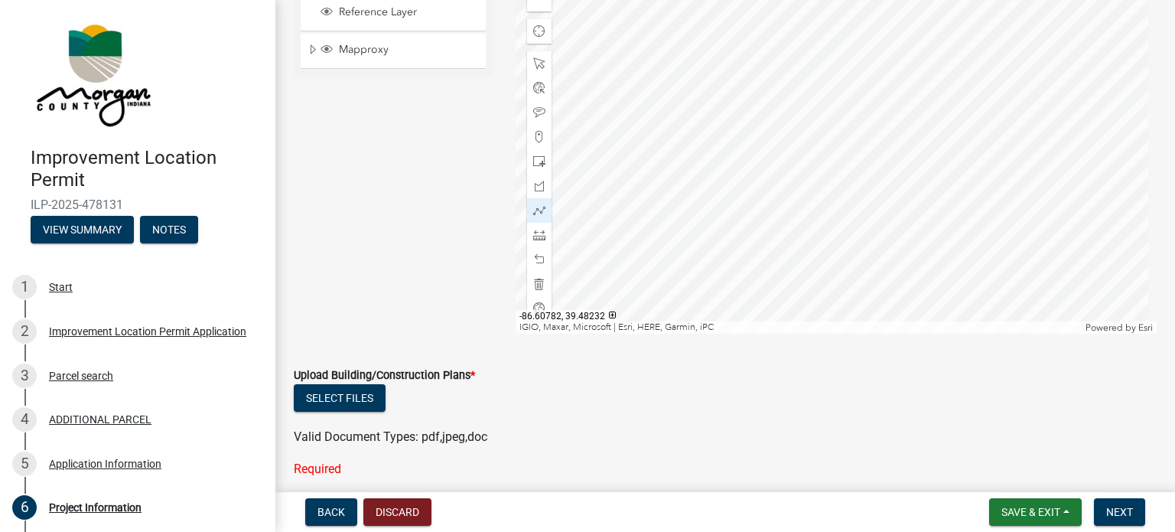
click at [806, 334] on div at bounding box center [837, 142] width 642 height 383
click at [780, 264] on div at bounding box center [837, 142] width 642 height 383
click at [777, 88] on div at bounding box center [837, 142] width 642 height 383
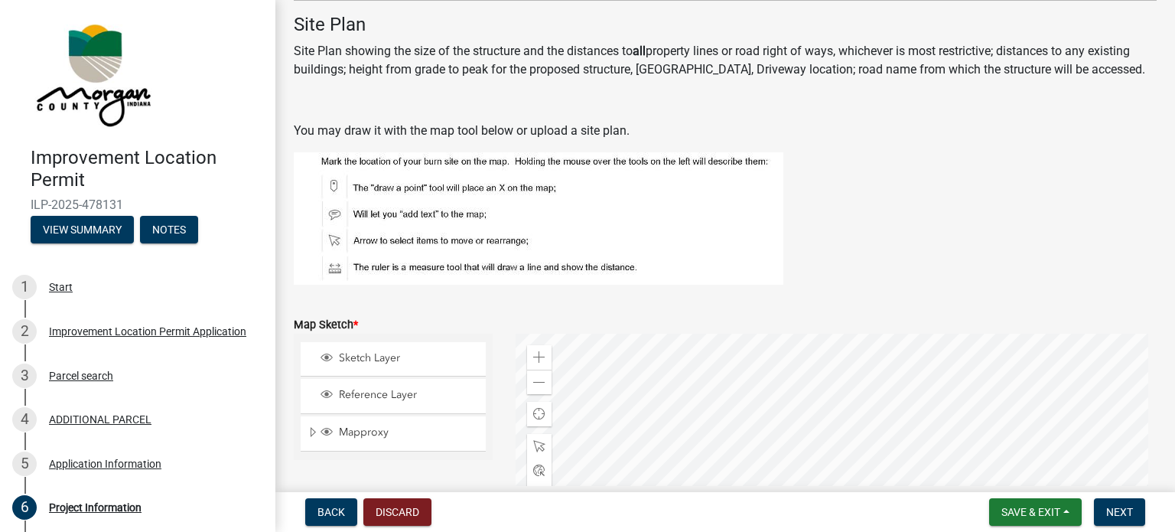
scroll to position [3394, 0]
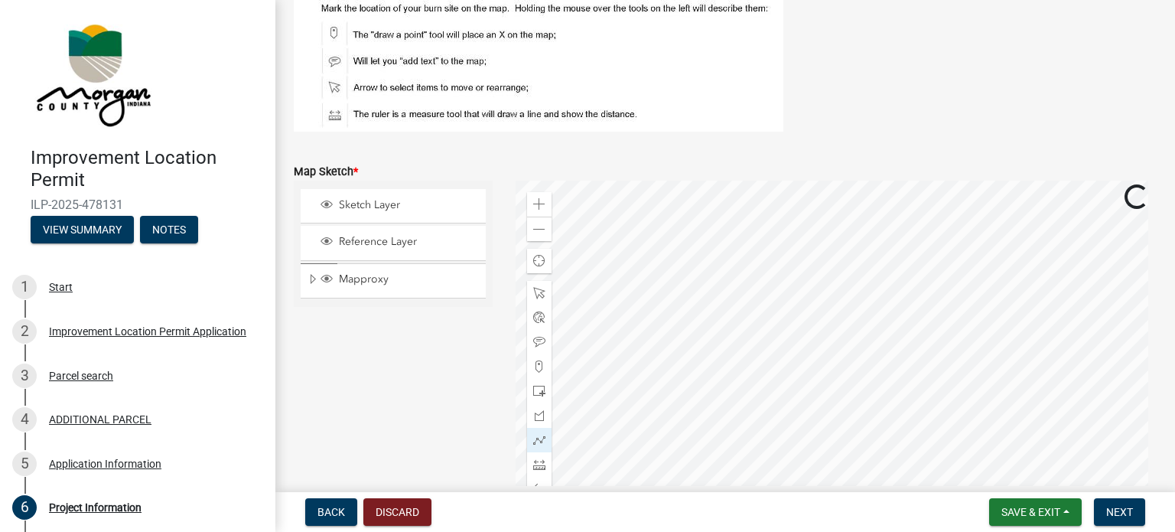
click at [666, 406] on div at bounding box center [837, 372] width 642 height 383
click at [789, 389] on div at bounding box center [837, 372] width 642 height 383
click at [768, 317] on div at bounding box center [837, 372] width 642 height 383
click at [644, 319] on div at bounding box center [837, 372] width 642 height 383
click at [798, 272] on div at bounding box center [837, 372] width 642 height 383
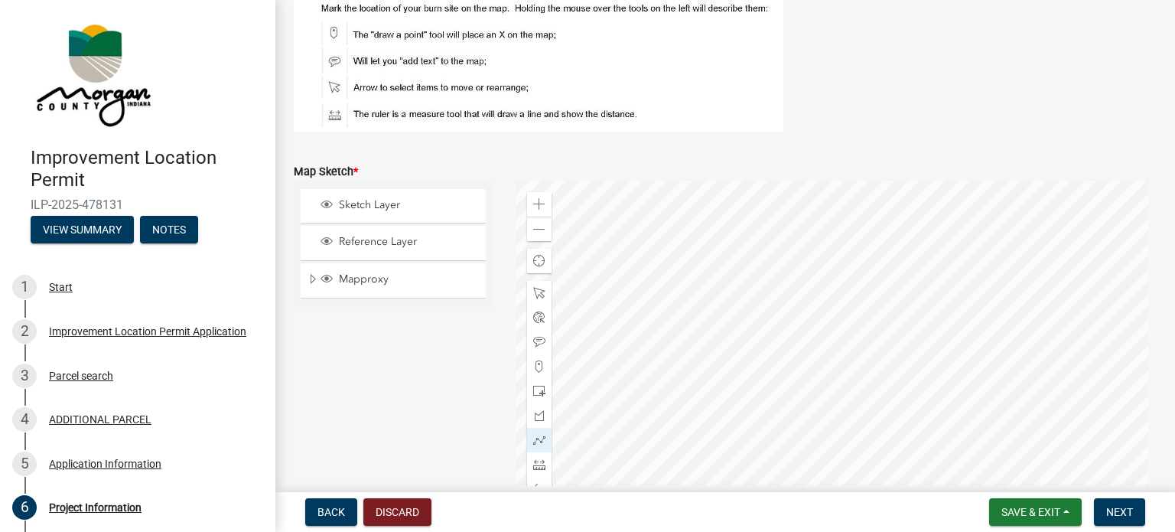
click at [793, 229] on div at bounding box center [837, 372] width 642 height 383
click at [789, 262] on div at bounding box center [837, 372] width 642 height 383
click at [789, 401] on div at bounding box center [837, 372] width 642 height 383
click at [783, 400] on div at bounding box center [837, 372] width 642 height 383
click at [783, 391] on div at bounding box center [837, 372] width 642 height 383
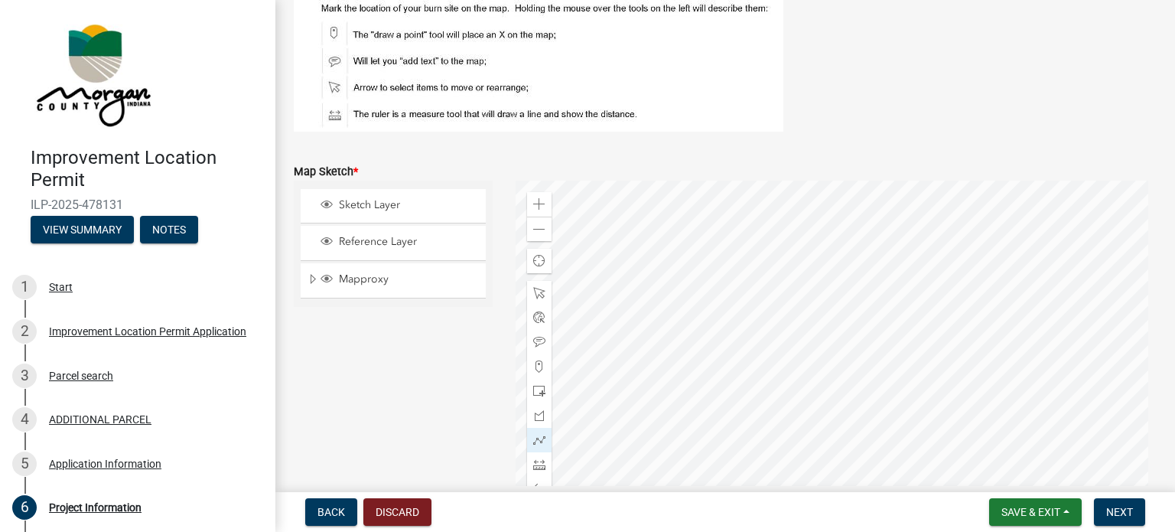
click at [786, 248] on div at bounding box center [837, 372] width 642 height 383
click at [533, 464] on span at bounding box center [539, 464] width 12 height 12
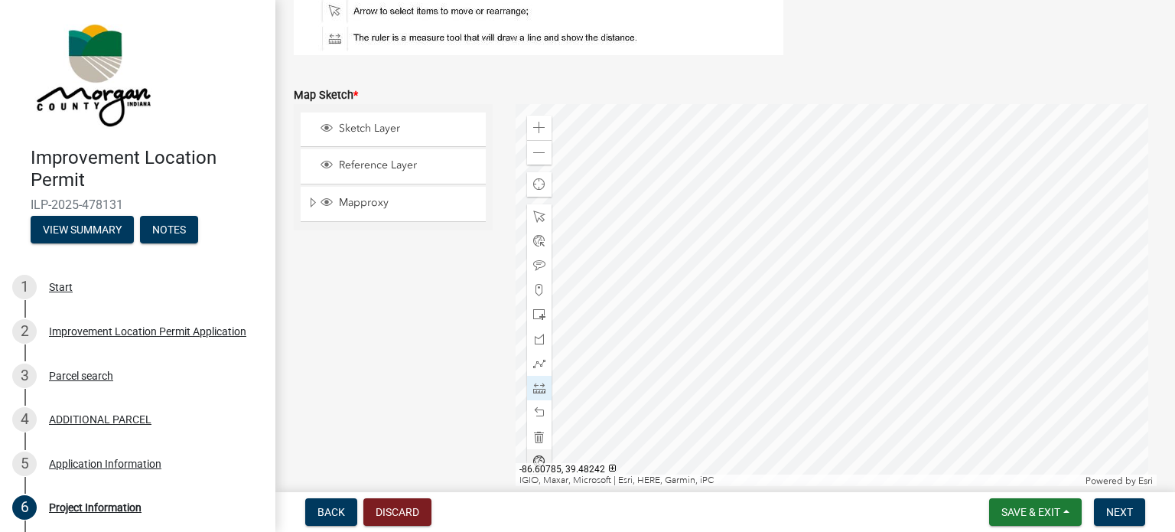
click at [785, 173] on div at bounding box center [837, 295] width 642 height 383
click at [539, 265] on span at bounding box center [539, 265] width 12 height 12
click at [796, 346] on div at bounding box center [837, 295] width 642 height 383
click at [540, 390] on span at bounding box center [539, 388] width 12 height 12
click at [806, 273] on div at bounding box center [837, 295] width 642 height 383
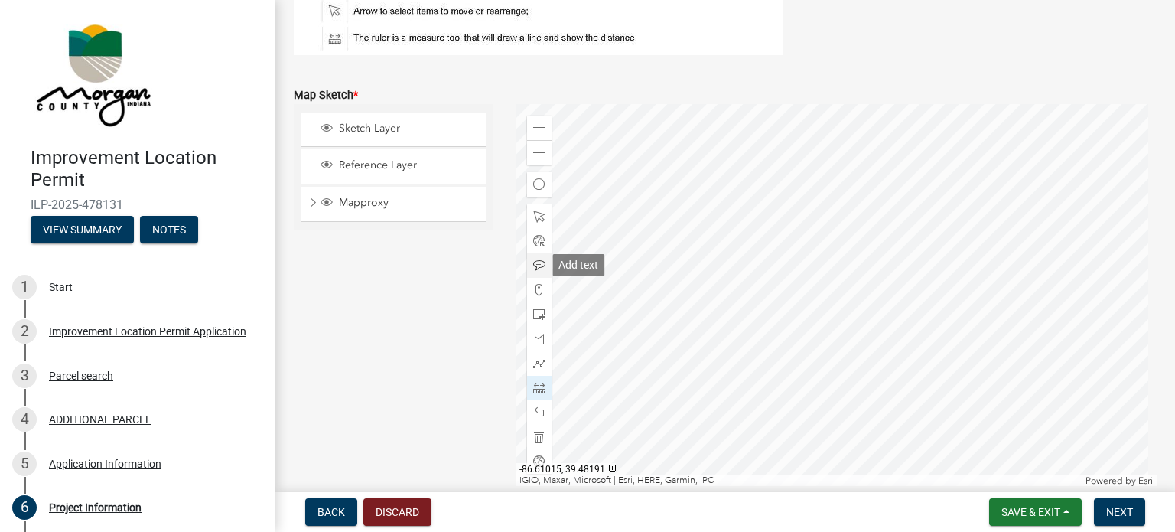
click at [536, 262] on span at bounding box center [539, 265] width 12 height 12
click at [597, 288] on div at bounding box center [837, 295] width 642 height 383
click at [534, 385] on span at bounding box center [539, 388] width 12 height 12
click at [781, 250] on div at bounding box center [837, 295] width 642 height 383
click at [781, 285] on div at bounding box center [837, 295] width 642 height 383
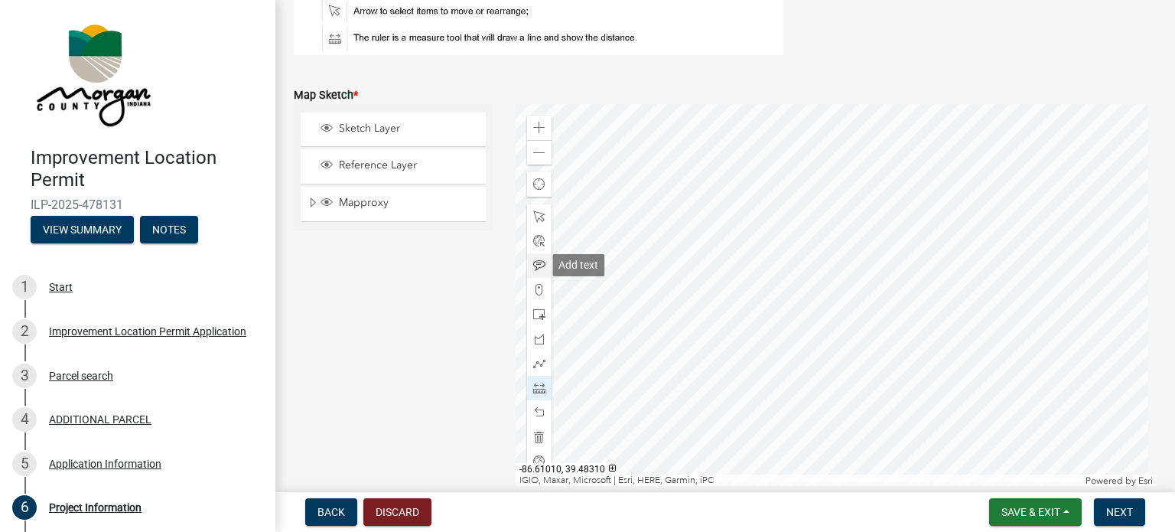
click at [536, 265] on span at bounding box center [539, 265] width 12 height 12
click at [788, 312] on div at bounding box center [837, 295] width 642 height 383
drag, startPoint x: 539, startPoint y: 391, endPoint x: 548, endPoint y: 389, distance: 9.3
click at [539, 389] on span at bounding box center [539, 388] width 12 height 12
click at [700, 412] on div at bounding box center [837, 295] width 642 height 383
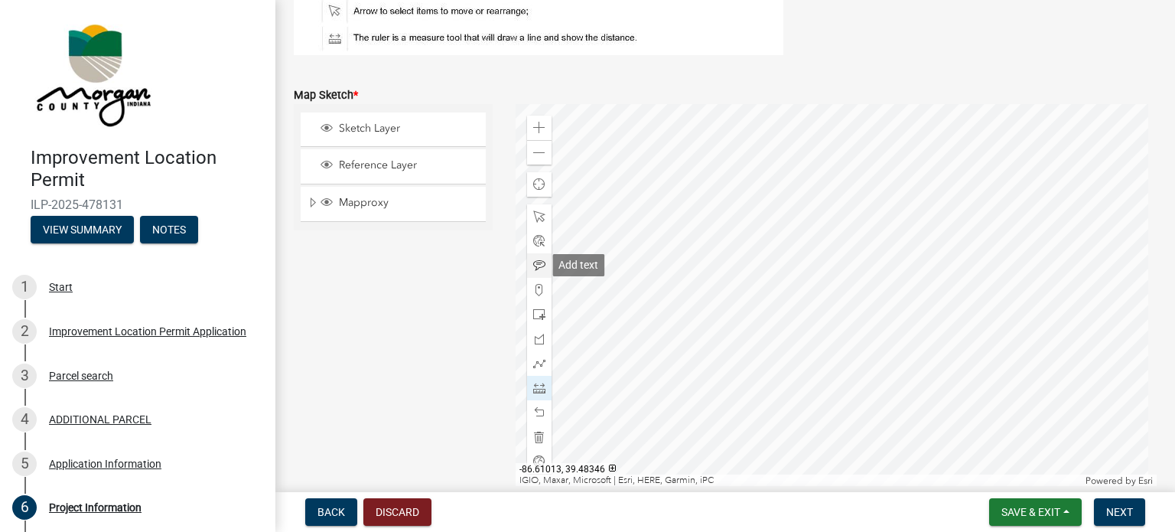
click at [542, 272] on div at bounding box center [539, 265] width 24 height 24
click at [719, 386] on div at bounding box center [837, 295] width 642 height 383
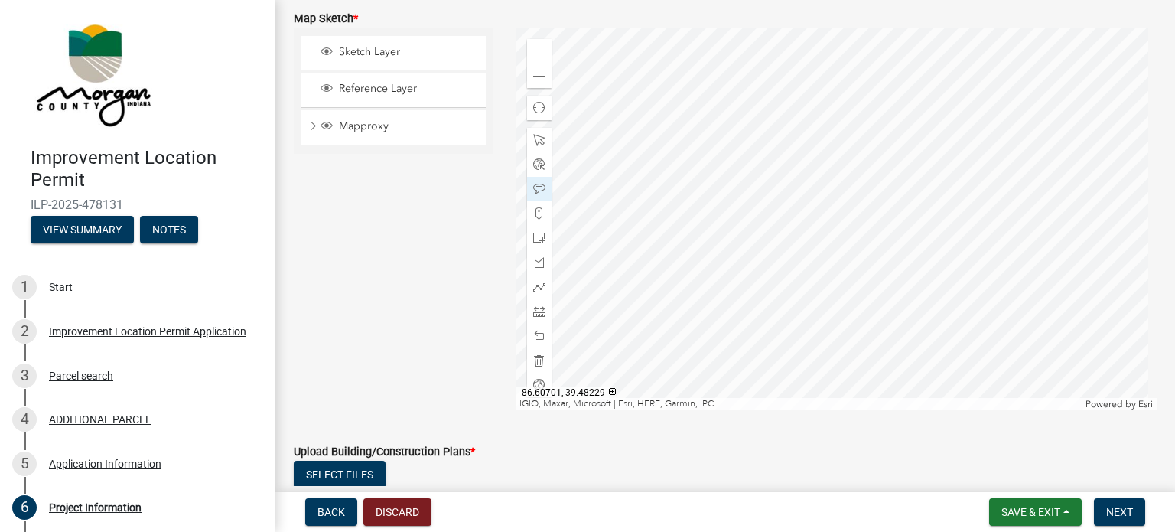
click at [871, 241] on div at bounding box center [837, 219] width 642 height 383
click at [542, 142] on span at bounding box center [539, 140] width 12 height 12
click at [603, 222] on div at bounding box center [837, 219] width 642 height 383
click at [817, 235] on div at bounding box center [837, 219] width 642 height 383
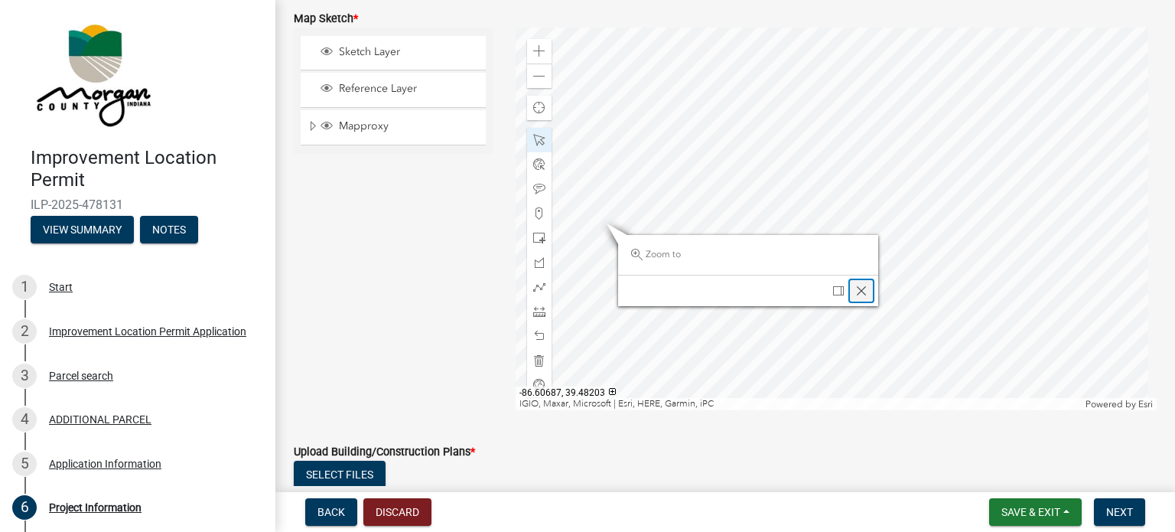
click at [855, 291] on span "Close" at bounding box center [861, 291] width 12 height 12
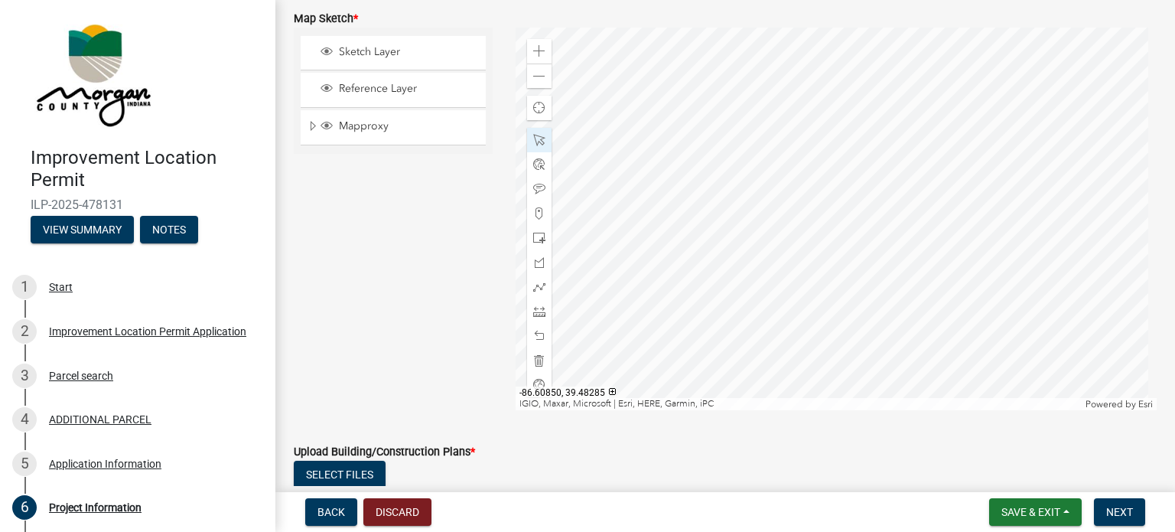
click at [718, 167] on div at bounding box center [837, 219] width 642 height 383
click at [725, 192] on div at bounding box center [837, 219] width 642 height 383
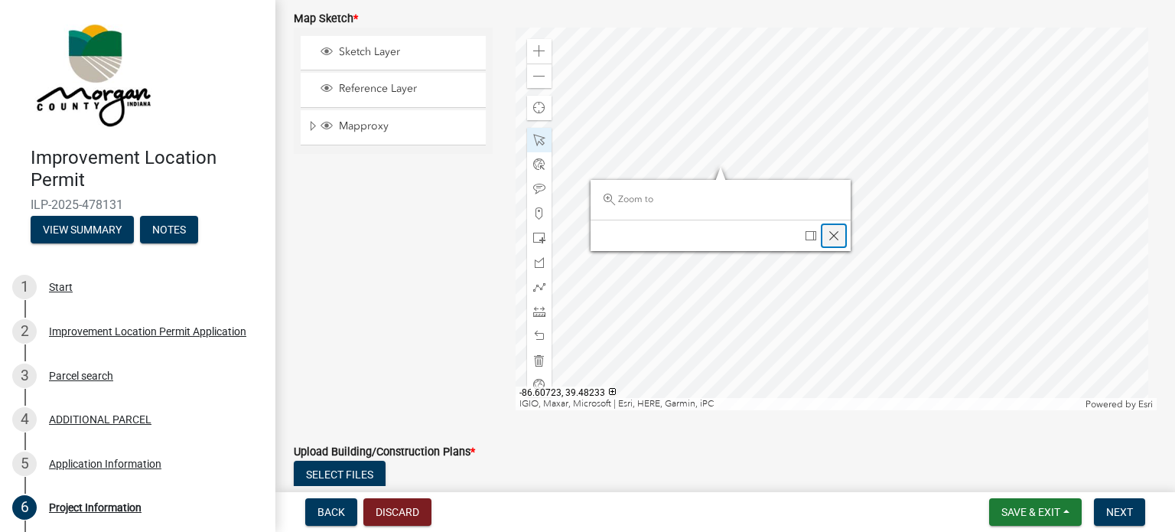
click at [828, 232] on span "Close" at bounding box center [834, 236] width 12 height 12
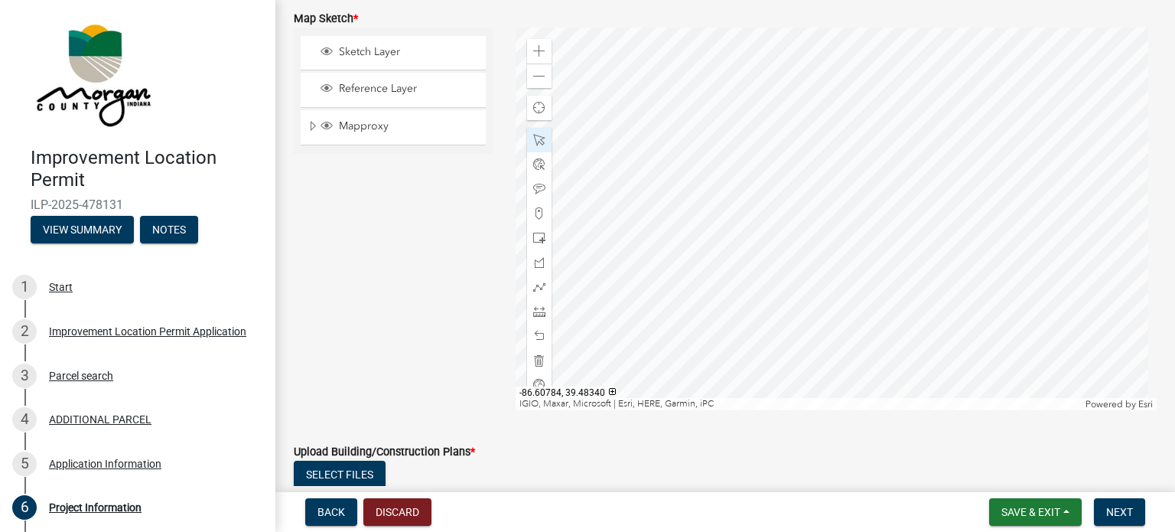
click at [786, 93] on div at bounding box center [837, 219] width 642 height 383
click at [796, 100] on div at bounding box center [837, 219] width 642 height 383
click at [899, 160] on span "Close" at bounding box center [903, 161] width 12 height 12
click at [850, 251] on div at bounding box center [837, 219] width 642 height 383
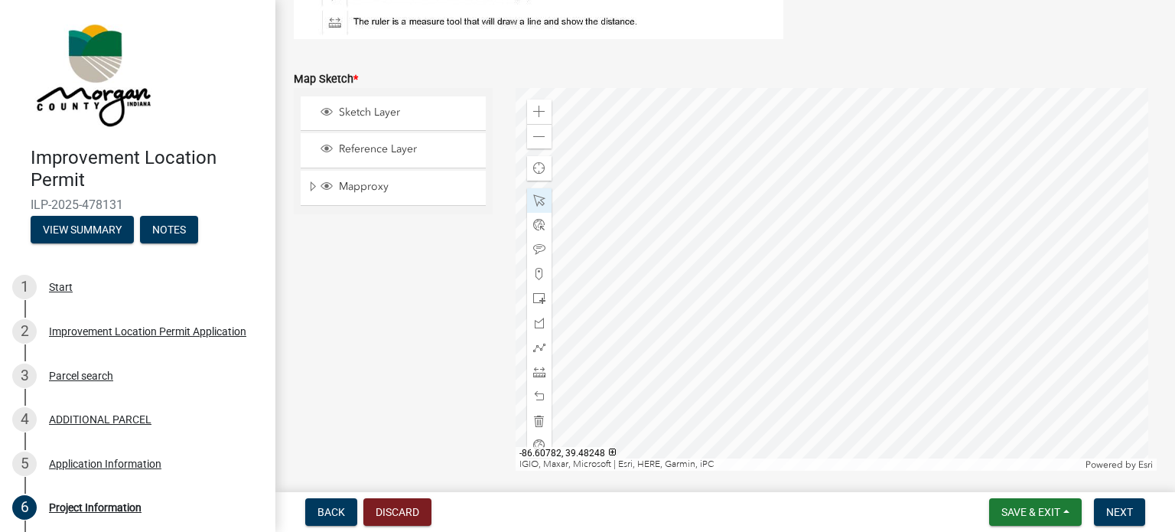
scroll to position [3470, 0]
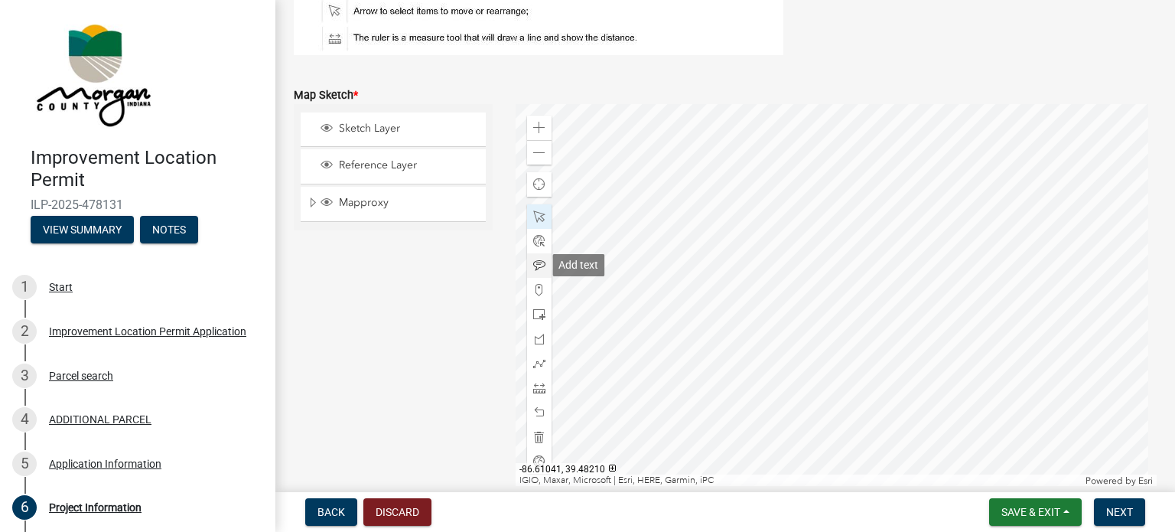
click at [534, 265] on span at bounding box center [539, 265] width 12 height 12
click at [788, 220] on div at bounding box center [837, 295] width 642 height 383
click at [542, 129] on div "Zoom in" at bounding box center [539, 128] width 24 height 24
click at [708, 487] on div at bounding box center [837, 295] width 642 height 383
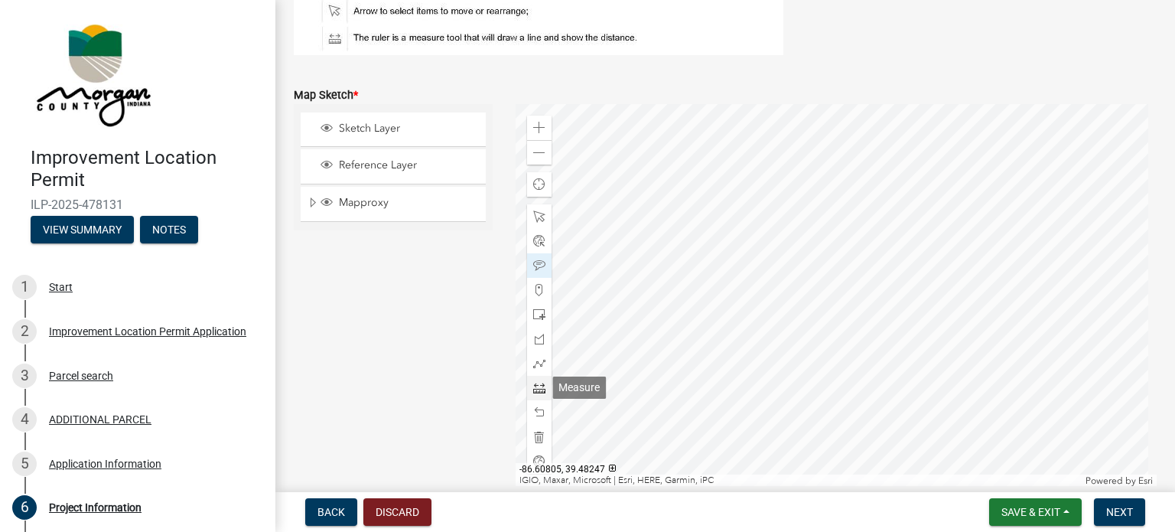
click at [536, 391] on span at bounding box center [539, 388] width 12 height 12
click at [657, 210] on div at bounding box center [837, 295] width 642 height 383
click at [536, 265] on span at bounding box center [539, 265] width 12 height 12
click at [631, 171] on div at bounding box center [837, 295] width 642 height 383
click at [817, 375] on div at bounding box center [837, 295] width 642 height 383
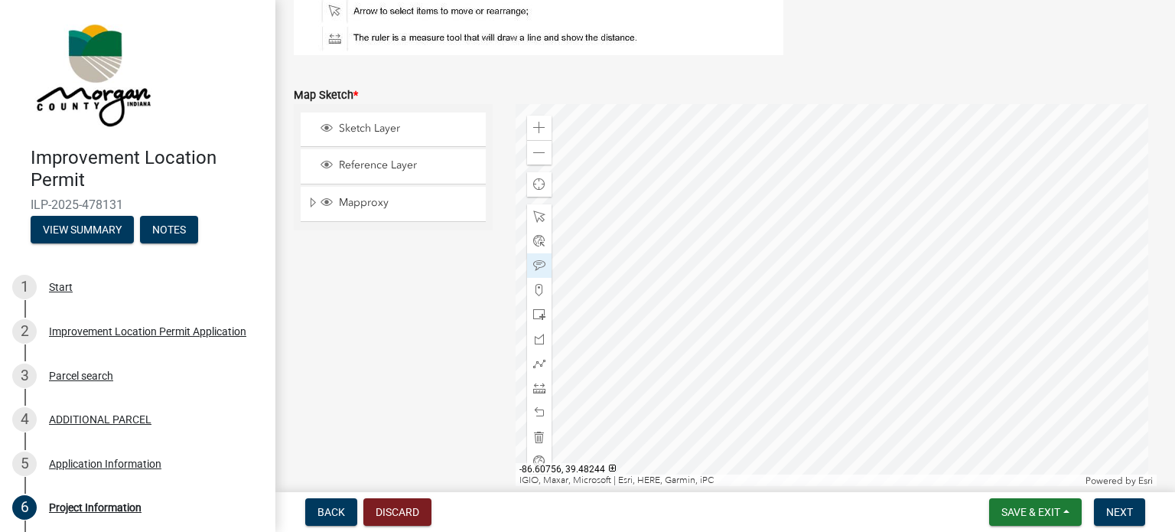
click at [832, 282] on div at bounding box center [837, 295] width 642 height 383
click at [533, 127] on span at bounding box center [539, 128] width 12 height 12
click at [815, 374] on div at bounding box center [837, 295] width 642 height 383
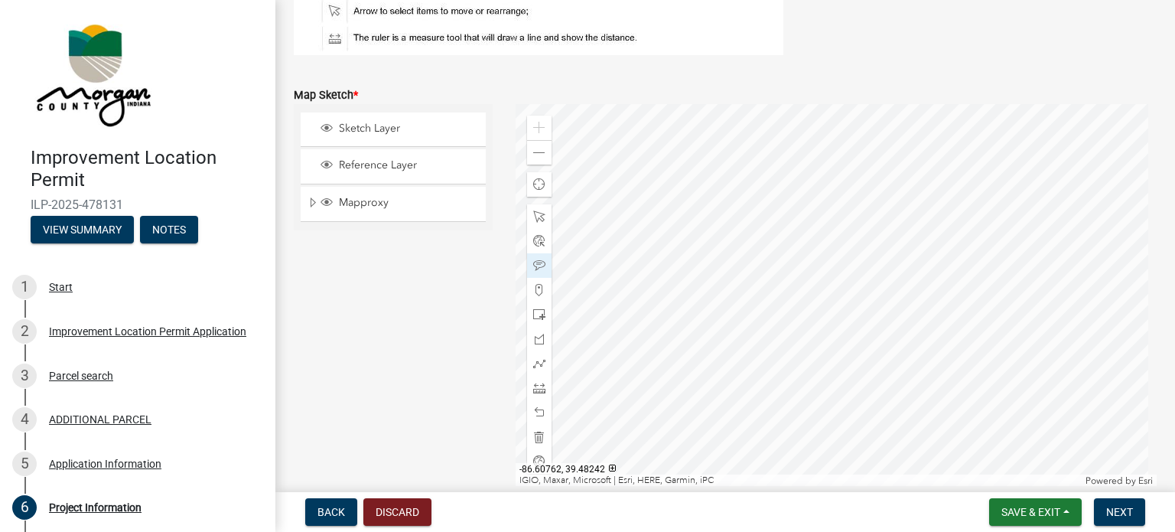
click at [815, 374] on div at bounding box center [837, 295] width 642 height 383
click at [1028, 354] on div at bounding box center [837, 295] width 642 height 383
click at [1021, 315] on div at bounding box center [837, 295] width 642 height 383
click at [959, 316] on div at bounding box center [837, 295] width 642 height 383
click at [957, 337] on div at bounding box center [837, 295] width 642 height 383
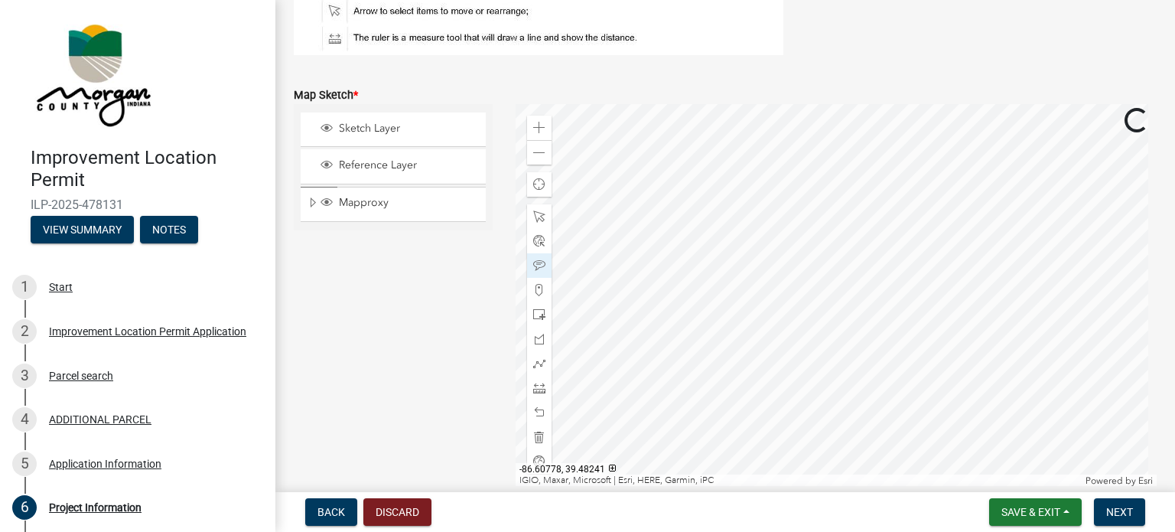
click at [976, 356] on div at bounding box center [837, 295] width 642 height 383
click at [910, 354] on div at bounding box center [837, 295] width 642 height 383
click at [910, 338] on div at bounding box center [837, 295] width 642 height 383
click at [919, 356] on div at bounding box center [837, 295] width 642 height 383
click at [911, 351] on div at bounding box center [837, 295] width 642 height 383
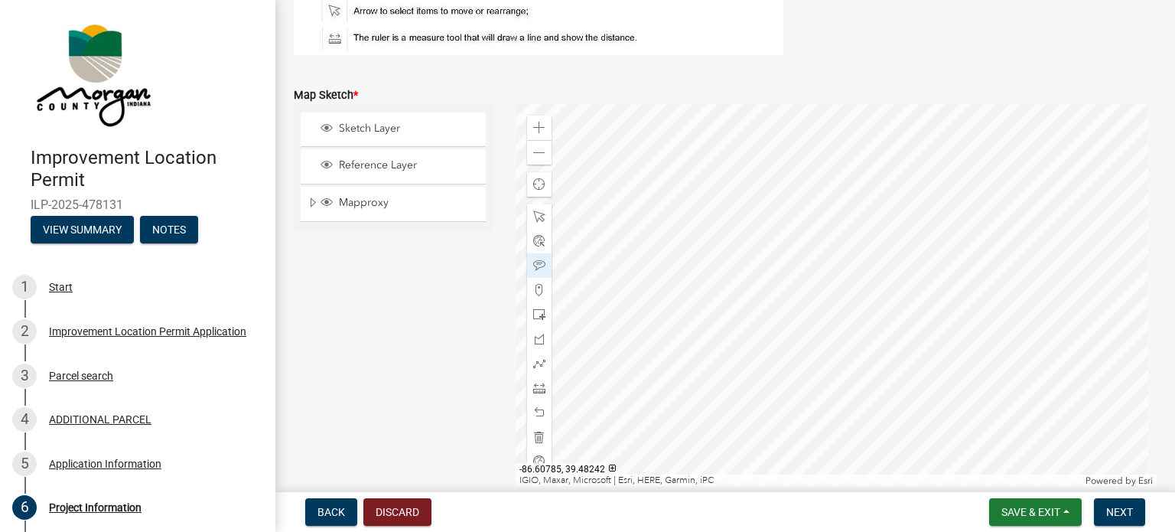
click at [911, 341] on div at bounding box center [837, 295] width 642 height 383
click at [919, 349] on div at bounding box center [837, 295] width 642 height 383
click at [772, 337] on div at bounding box center [837, 295] width 642 height 383
click at [798, 337] on div at bounding box center [837, 295] width 642 height 383
click at [819, 337] on div at bounding box center [837, 295] width 642 height 383
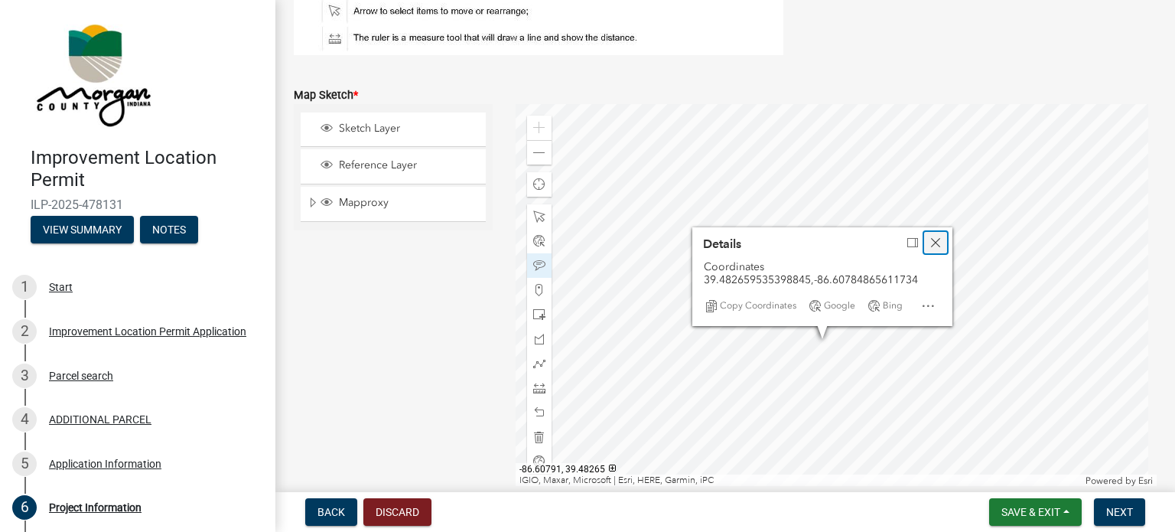
click at [939, 241] on div "Close" at bounding box center [935, 242] width 23 height 21
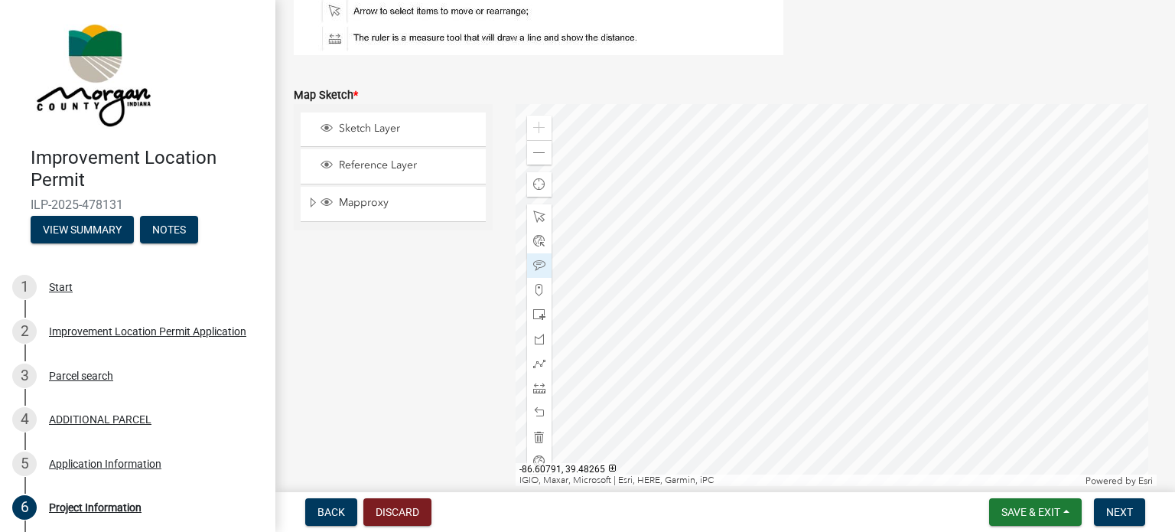
click at [961, 224] on div at bounding box center [837, 295] width 642 height 383
click at [962, 256] on div at bounding box center [837, 295] width 642 height 383
click at [958, 278] on div at bounding box center [837, 295] width 642 height 383
click at [947, 265] on div at bounding box center [837, 295] width 642 height 383
click at [870, 236] on div at bounding box center [837, 295] width 642 height 383
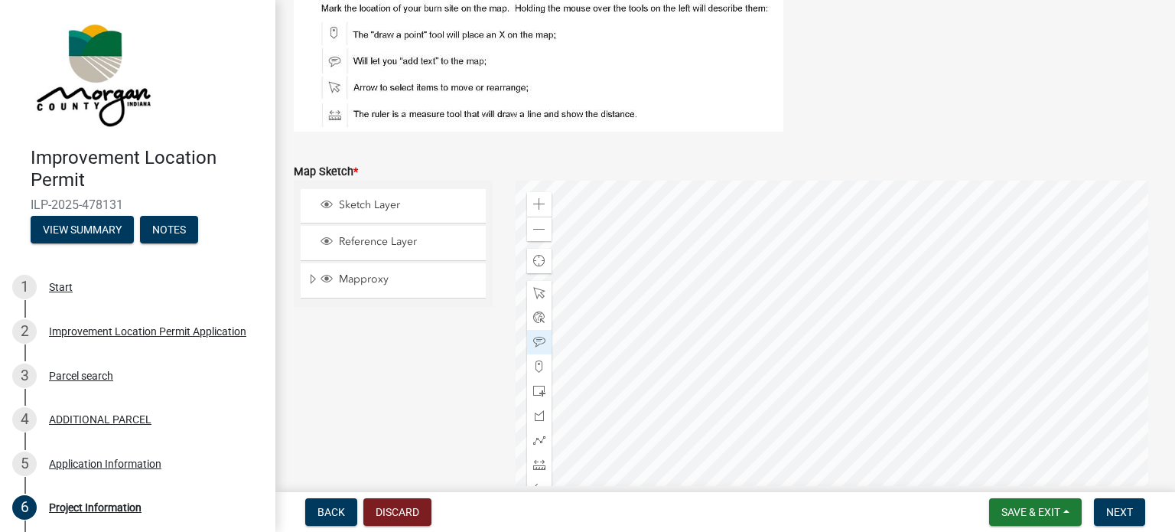
scroll to position [3317, 0]
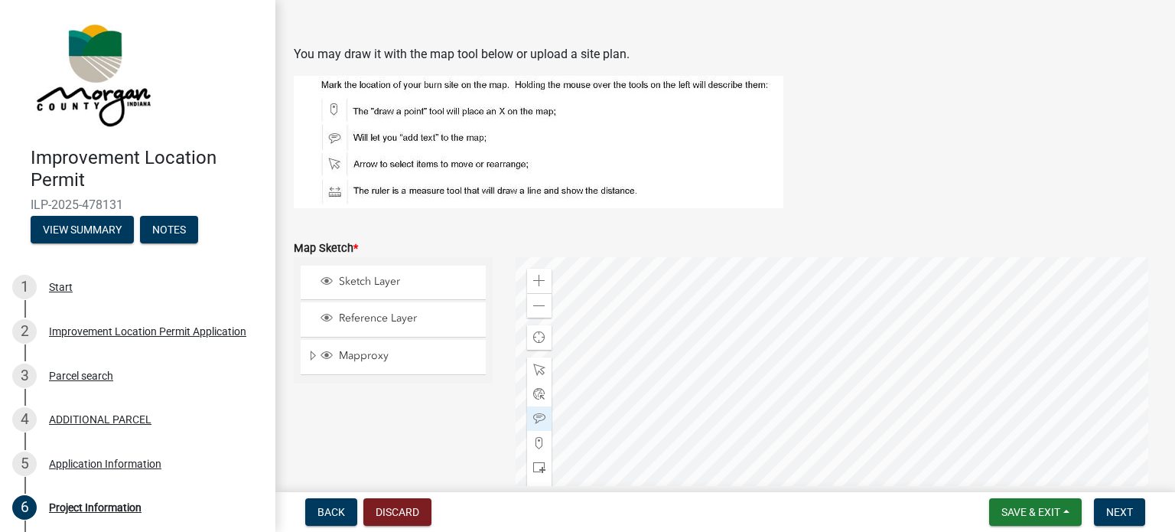
click at [856, 334] on div at bounding box center [837, 448] width 642 height 383
click at [871, 385] on div at bounding box center [837, 448] width 642 height 383
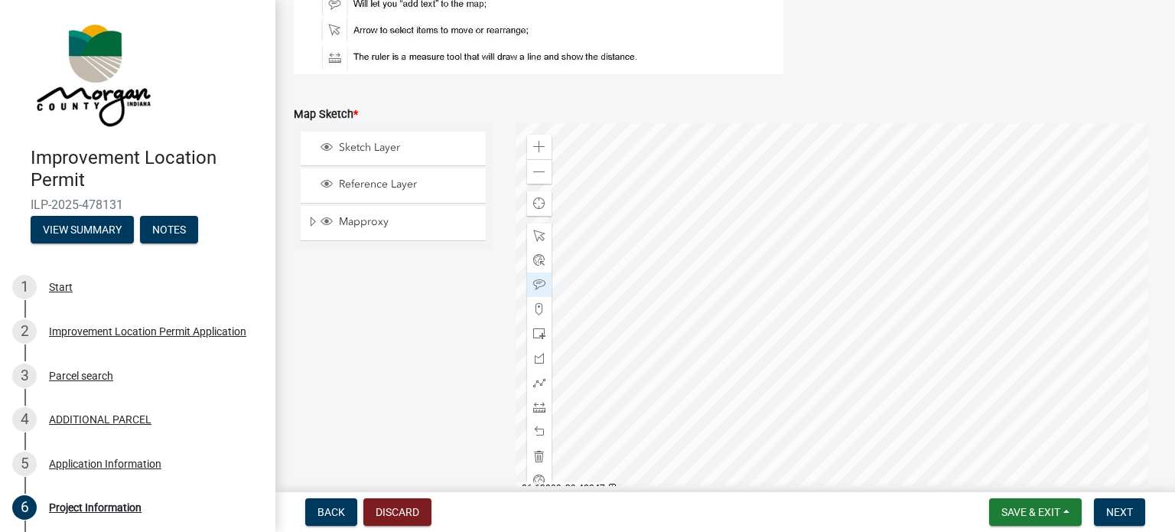
scroll to position [3470, 0]
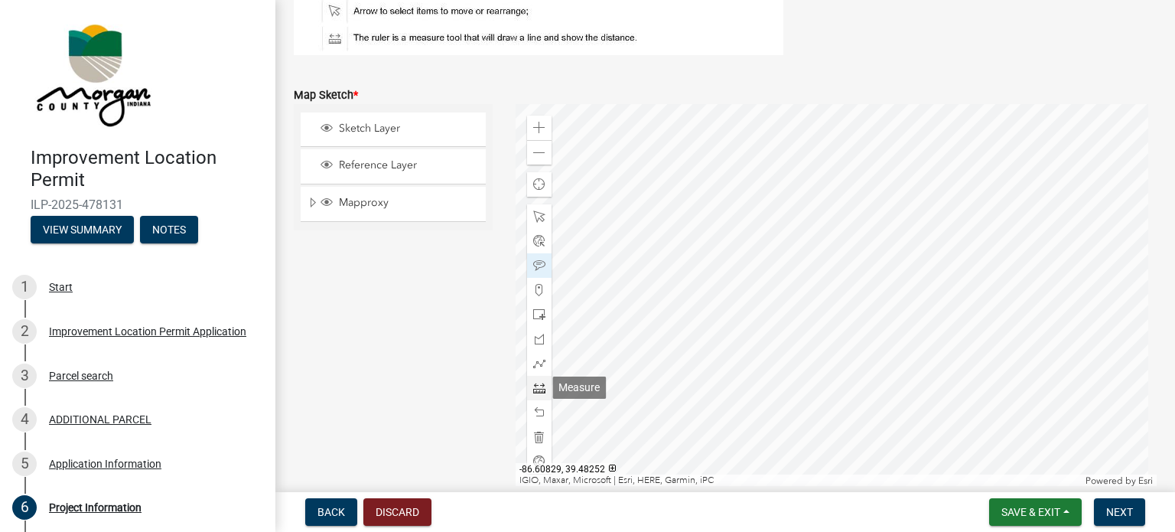
click at [527, 386] on div at bounding box center [539, 388] width 24 height 24
click at [860, 242] on div at bounding box center [837, 295] width 642 height 383
click at [867, 183] on div at bounding box center [837, 295] width 642 height 383
click at [937, 279] on div at bounding box center [837, 295] width 642 height 383
click at [539, 265] on span at bounding box center [539, 265] width 12 height 12
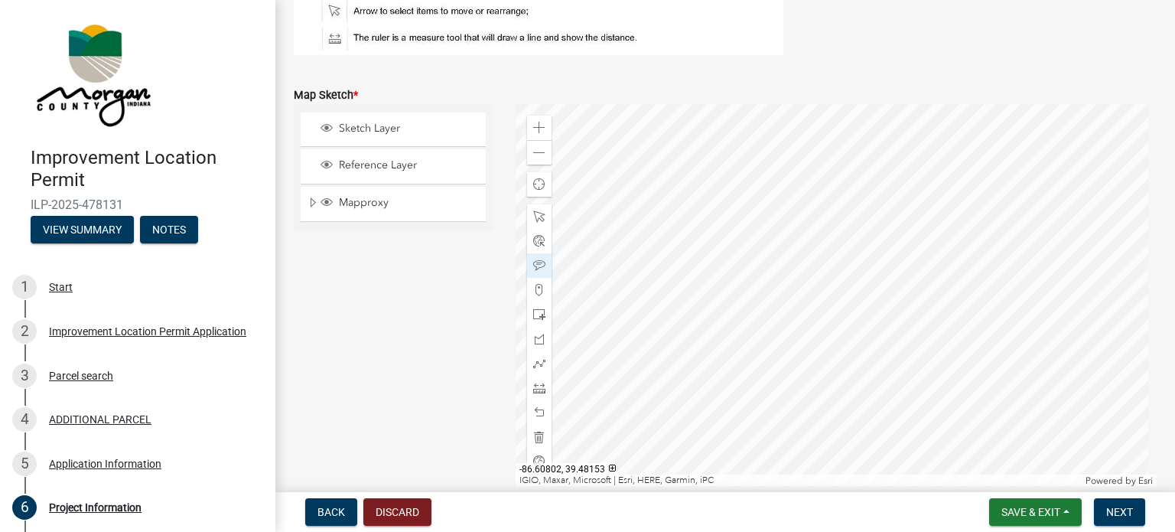
click at [692, 418] on div at bounding box center [837, 295] width 642 height 383
click at [692, 432] on div at bounding box center [837, 295] width 642 height 383
click at [692, 483] on div at bounding box center [837, 295] width 642 height 383
click at [694, 487] on div at bounding box center [837, 295] width 642 height 383
click at [695, 464] on div at bounding box center [837, 295] width 642 height 383
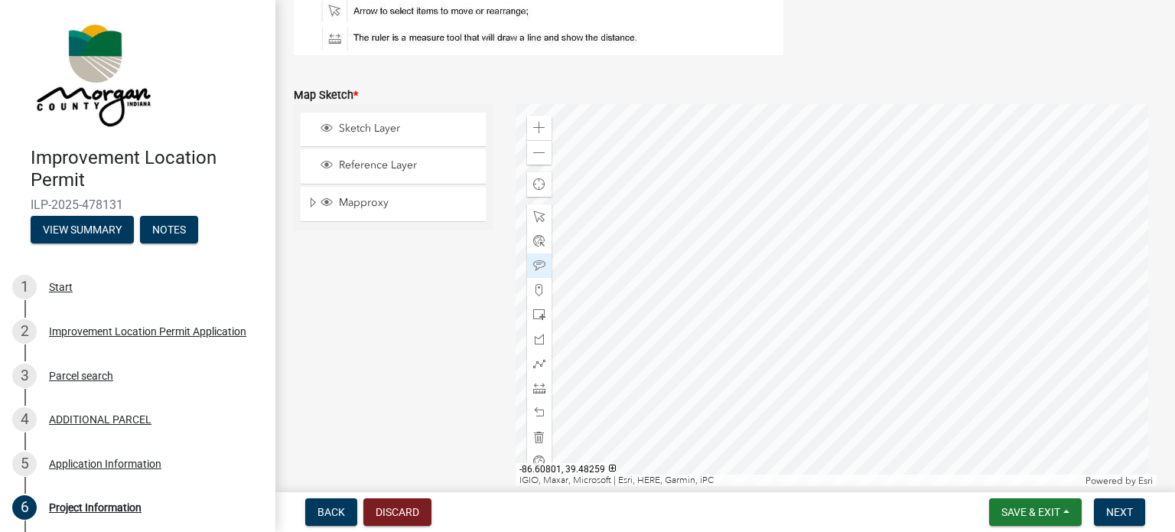
click at [700, 201] on div at bounding box center [837, 295] width 642 height 383
click at [537, 210] on span at bounding box center [539, 216] width 12 height 12
click at [707, 207] on div at bounding box center [837, 295] width 642 height 383
click at [707, 213] on div at bounding box center [837, 295] width 642 height 383
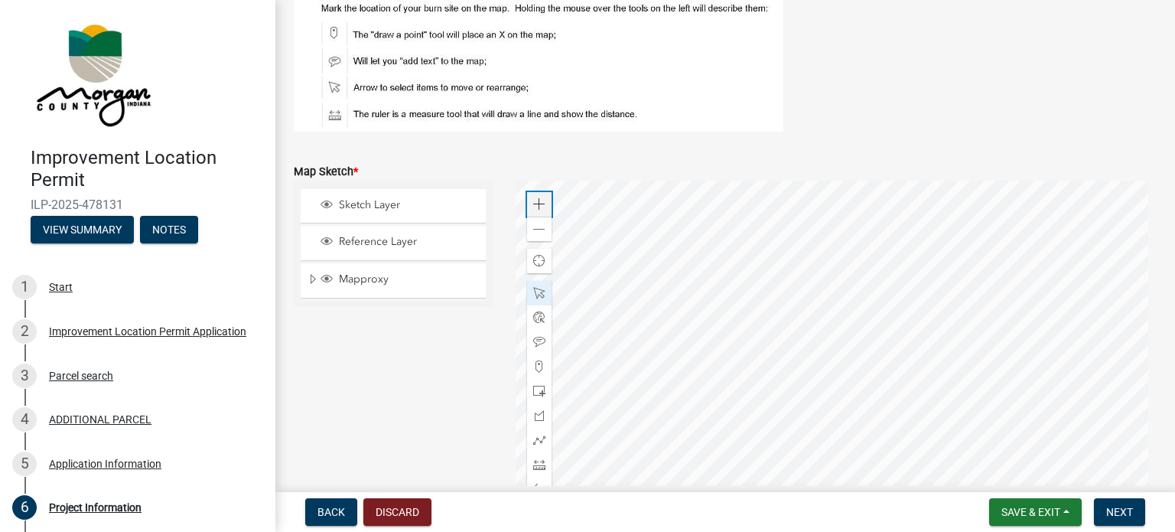
click at [528, 202] on div "Zoom in" at bounding box center [539, 204] width 24 height 24
click at [814, 392] on div at bounding box center [837, 372] width 642 height 383
click at [705, 284] on div at bounding box center [837, 372] width 642 height 383
click at [823, 353] on span "Close" at bounding box center [821, 353] width 12 height 12
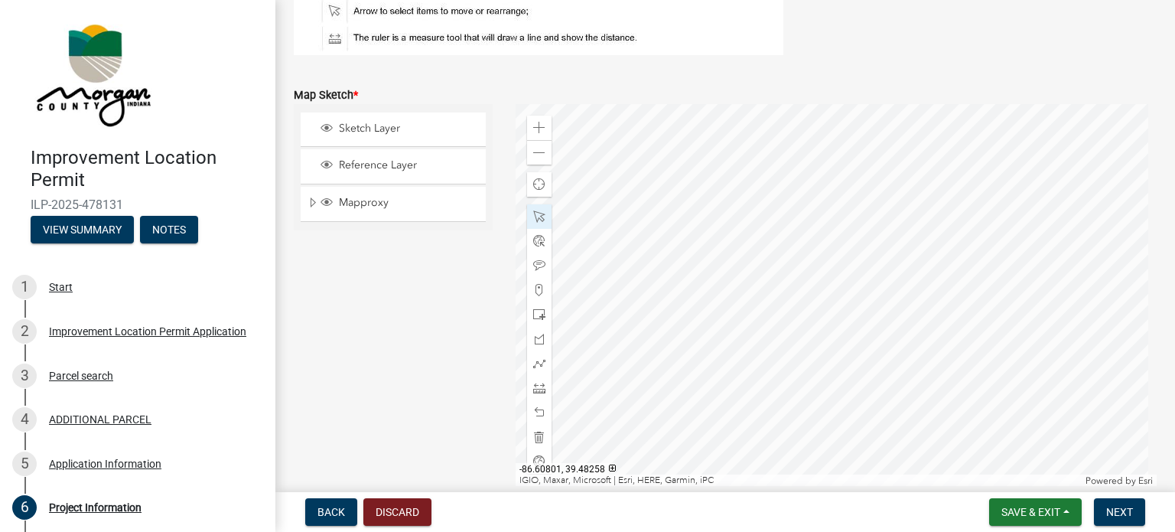
click at [722, 231] on div at bounding box center [837, 295] width 642 height 383
click at [600, 265] on div at bounding box center [837, 295] width 642 height 383
click at [536, 154] on span at bounding box center [539, 153] width 12 height 12
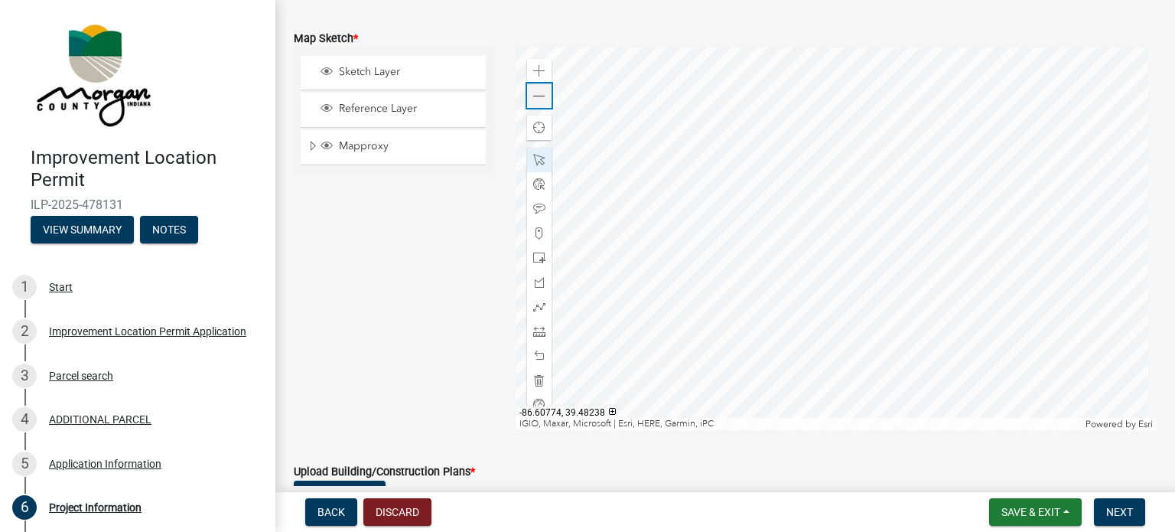
scroll to position [3547, 0]
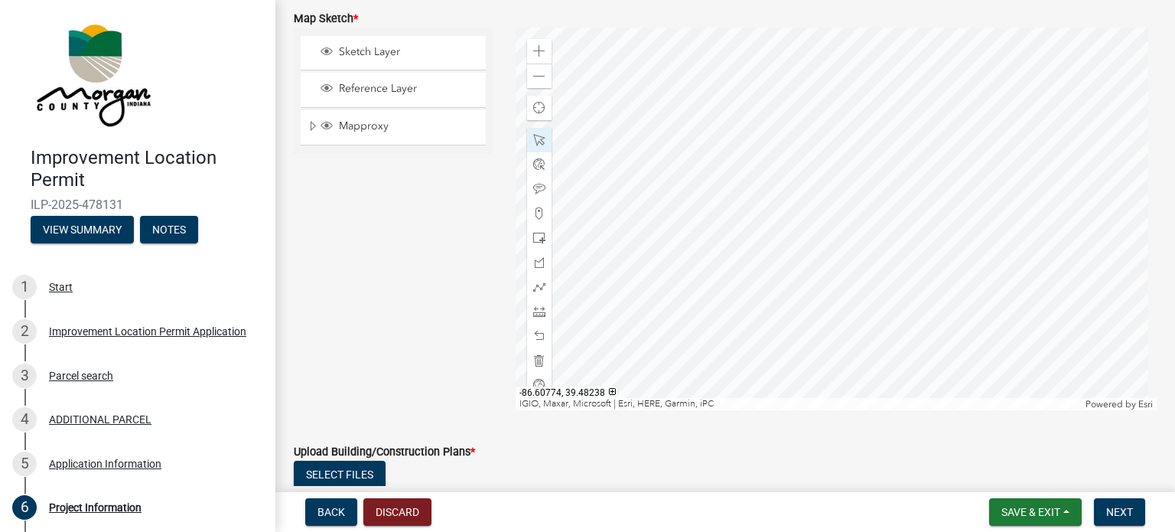
click at [881, 162] on div at bounding box center [837, 219] width 642 height 383
click at [843, 199] on div at bounding box center [837, 219] width 642 height 383
click at [539, 75] on span at bounding box center [539, 76] width 12 height 12
click at [842, 302] on div at bounding box center [837, 219] width 642 height 383
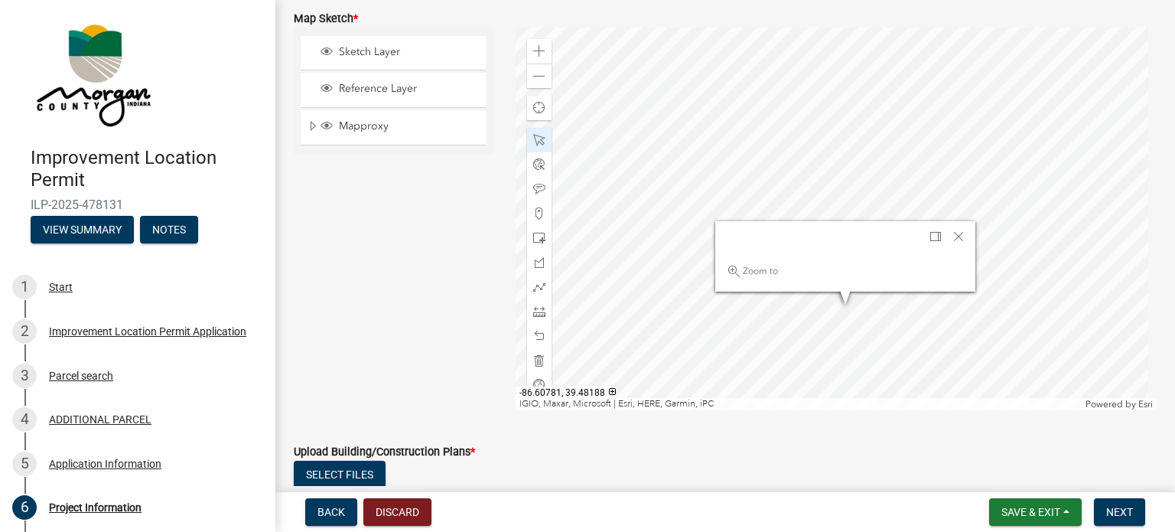
click at [818, 329] on div at bounding box center [837, 219] width 642 height 383
click at [820, 95] on div at bounding box center [837, 219] width 642 height 383
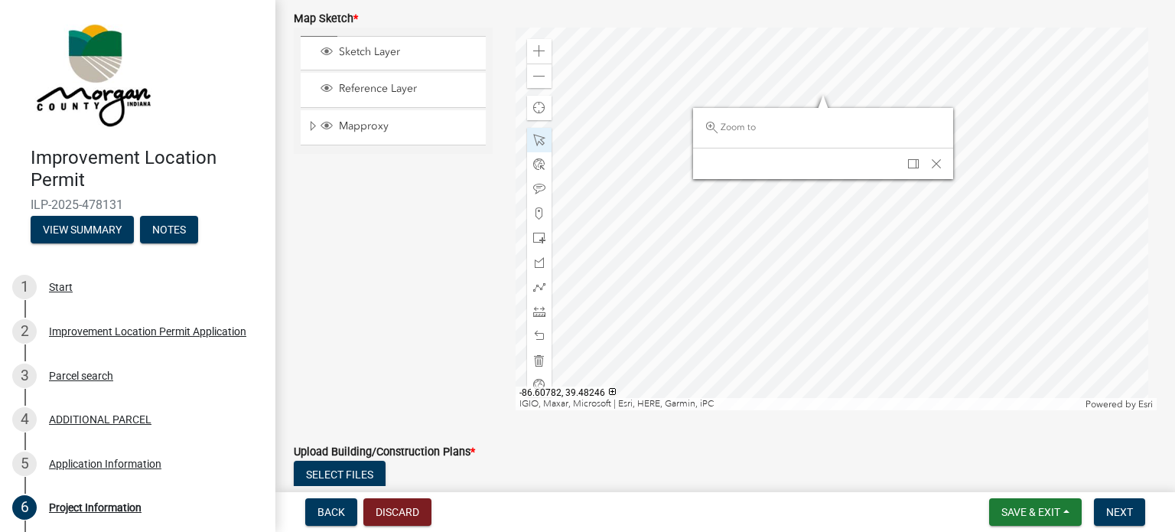
click at [813, 112] on div at bounding box center [837, 219] width 642 height 383
click at [822, 197] on div at bounding box center [837, 219] width 642 height 383
click at [636, 36] on div at bounding box center [837, 219] width 642 height 383
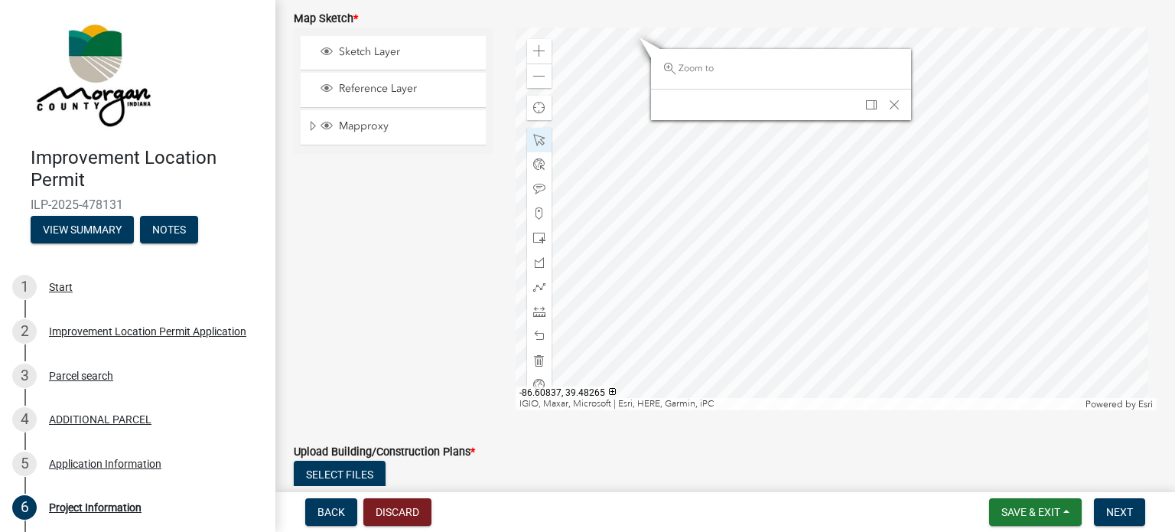
click at [657, 43] on div at bounding box center [837, 219] width 642 height 383
click at [630, 100] on div at bounding box center [837, 219] width 642 height 383
click at [1014, 509] on span "Save & Exit" at bounding box center [1030, 512] width 59 height 12
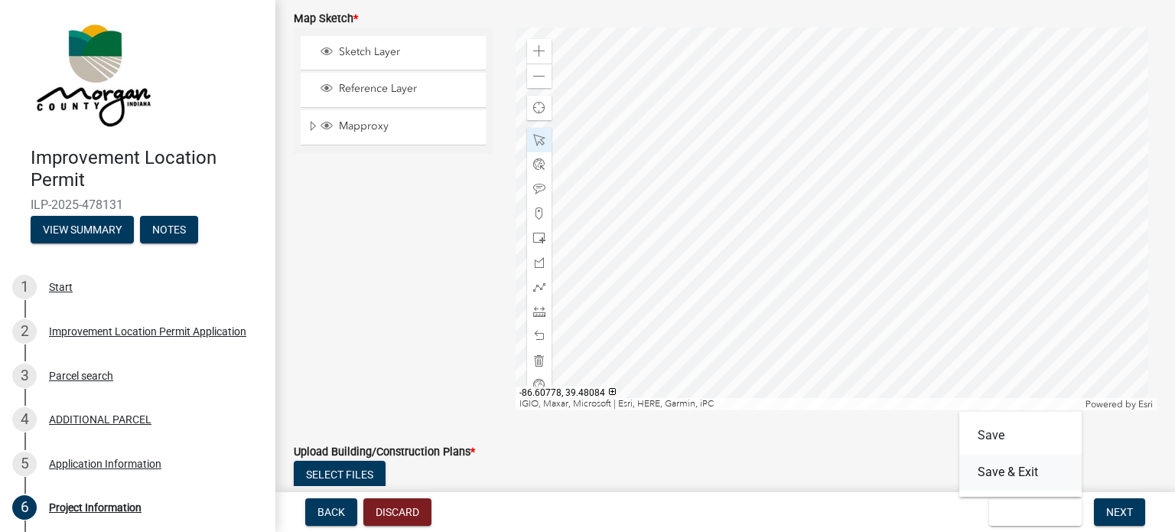
click at [1010, 477] on button "Save & Exit" at bounding box center [1020, 472] width 122 height 37
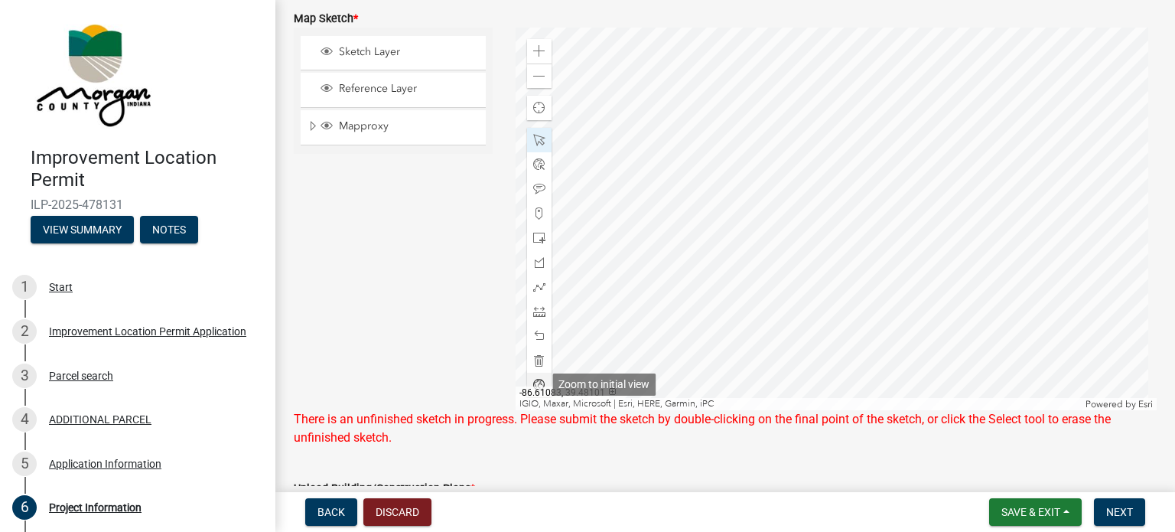
click at [539, 380] on span at bounding box center [539, 385] width 12 height 12
click at [539, 80] on span at bounding box center [539, 76] width 12 height 12
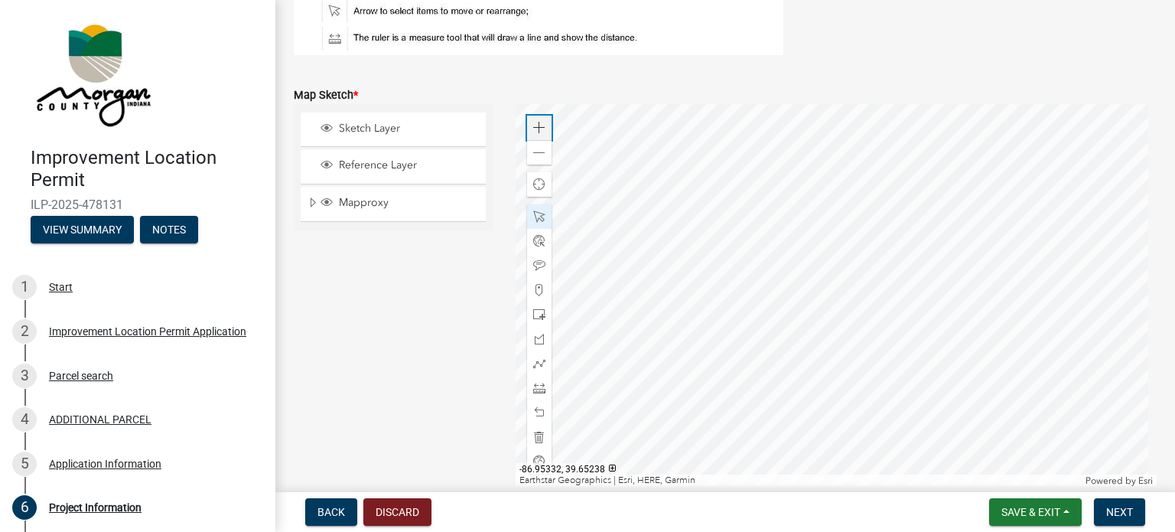
click at [536, 129] on span at bounding box center [539, 128] width 12 height 12
click at [1008, 338] on div at bounding box center [837, 295] width 642 height 383
click at [545, 134] on div "Zoom in" at bounding box center [539, 128] width 24 height 24
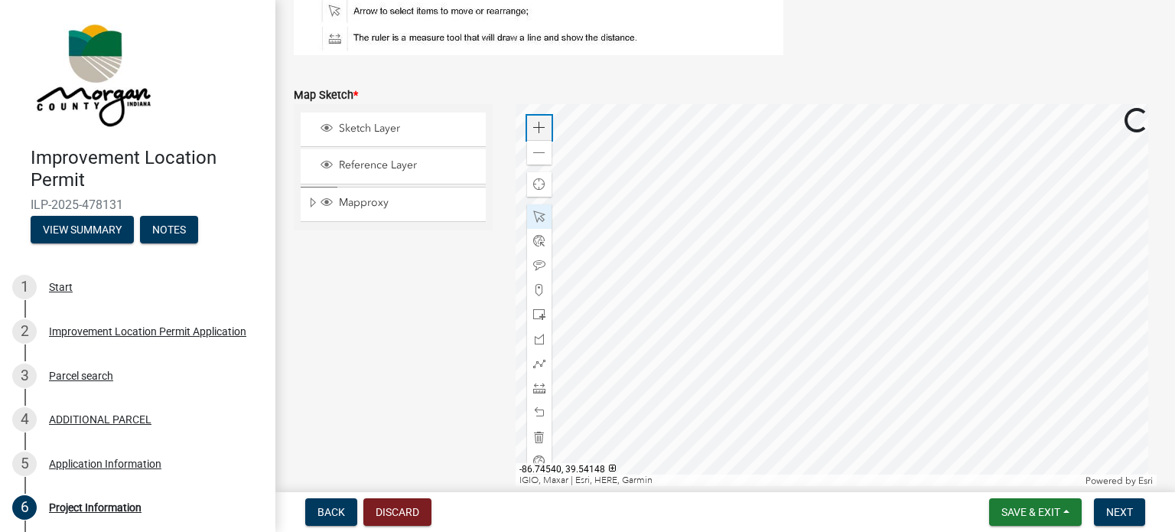
click at [545, 134] on div "Zoom in" at bounding box center [539, 128] width 24 height 24
click at [669, 336] on div at bounding box center [837, 295] width 642 height 383
click at [536, 131] on span at bounding box center [539, 128] width 12 height 12
click at [737, 271] on div at bounding box center [837, 295] width 642 height 383
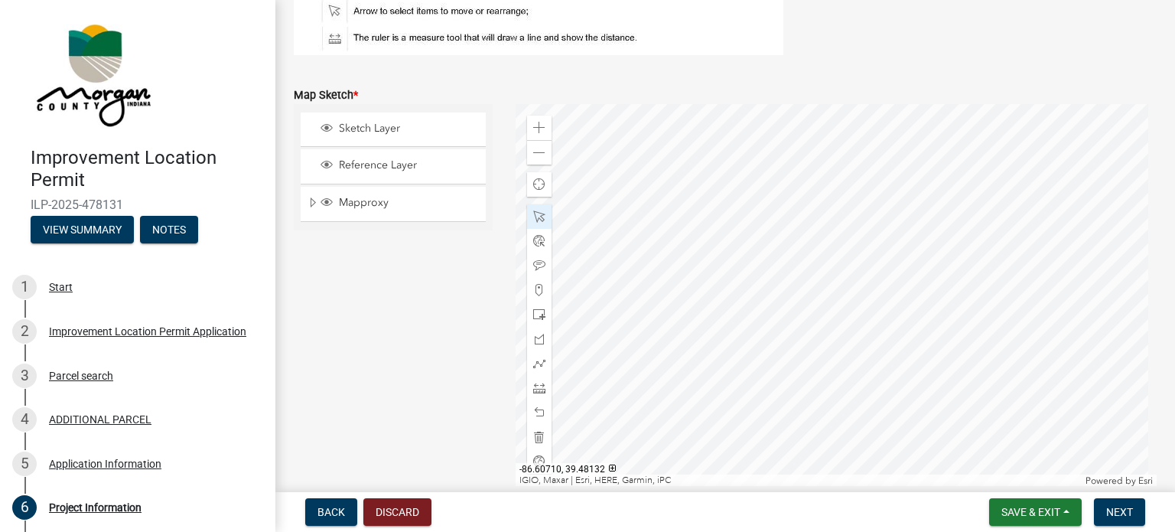
click at [909, 400] on div at bounding box center [837, 295] width 642 height 383
click at [906, 405] on div at bounding box center [837, 295] width 642 height 383
click at [820, 434] on div at bounding box center [837, 295] width 642 height 383
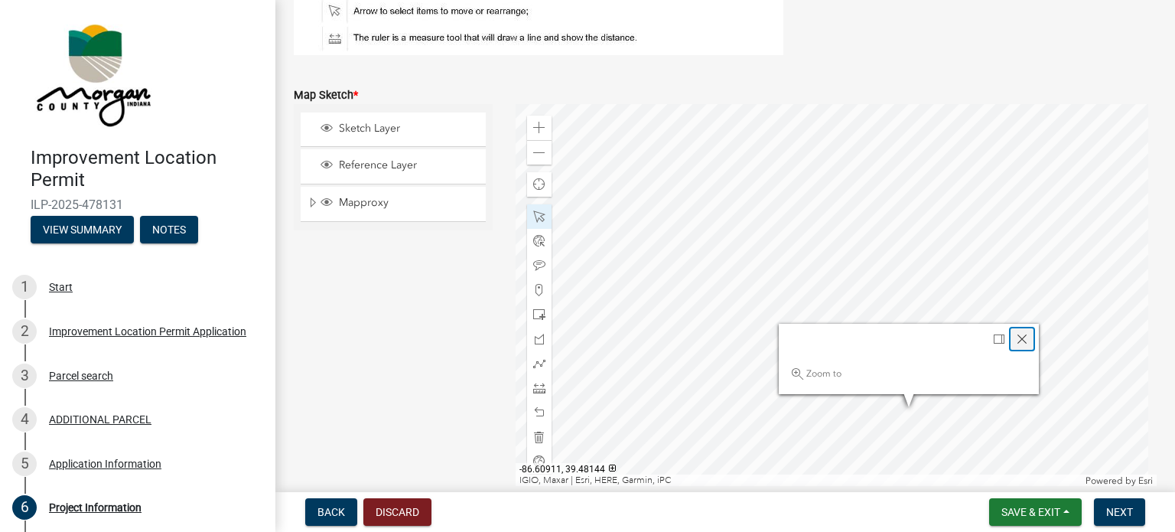
click at [1017, 336] on span "Close" at bounding box center [1022, 339] width 12 height 12
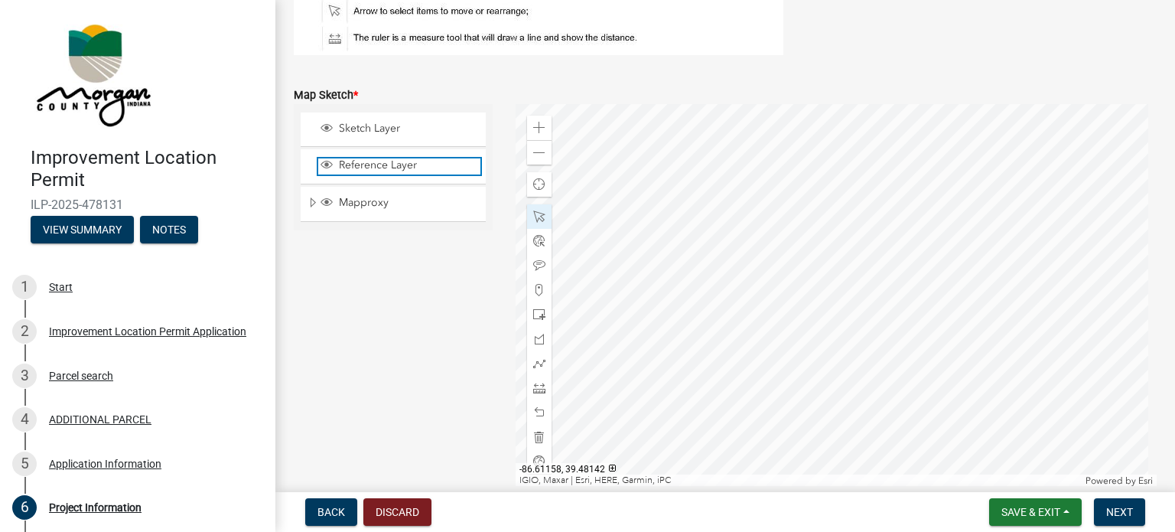
click at [343, 167] on span "Reference Layer" at bounding box center [407, 165] width 145 height 14
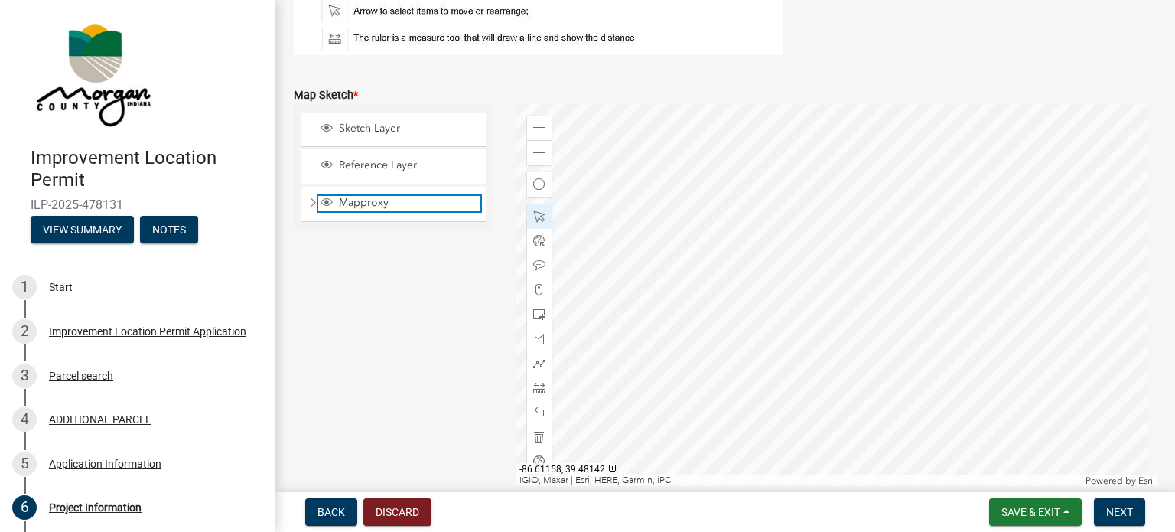
click at [343, 201] on span "Mapproxy" at bounding box center [407, 203] width 145 height 14
click at [346, 201] on span "Mapproxy" at bounding box center [407, 203] width 145 height 14
click at [346, 199] on span "Mapproxy" at bounding box center [407, 203] width 145 height 14
click at [347, 198] on span "Mapproxy" at bounding box center [407, 203] width 145 height 14
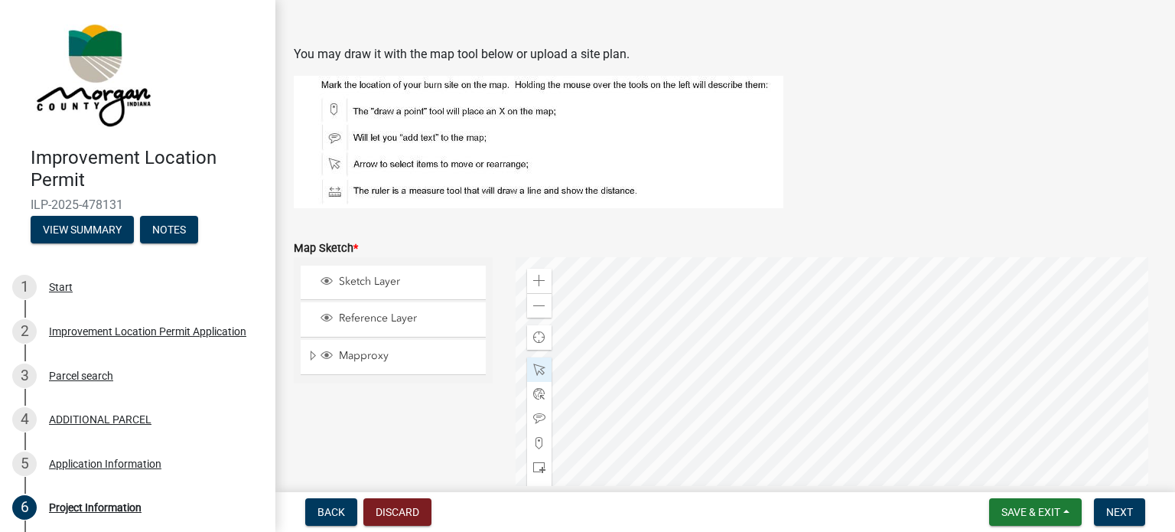
scroll to position [3241, 0]
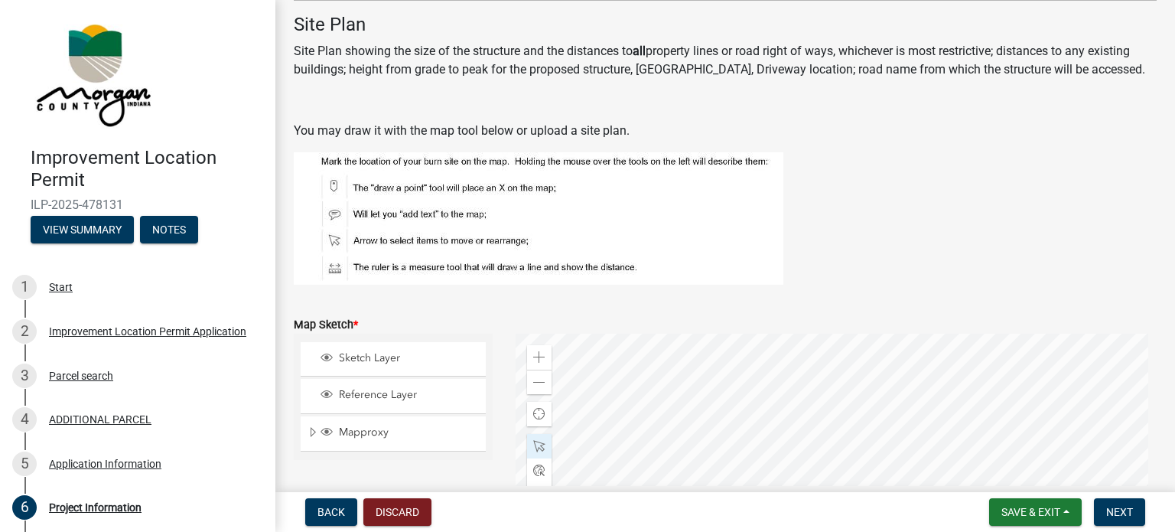
click at [834, 56] on p "Site Plan showing the size of the structure and the distances to all property l…" at bounding box center [725, 60] width 863 height 37
click at [831, 178] on figure at bounding box center [725, 218] width 863 height 132
click at [917, 190] on figure at bounding box center [725, 218] width 863 height 132
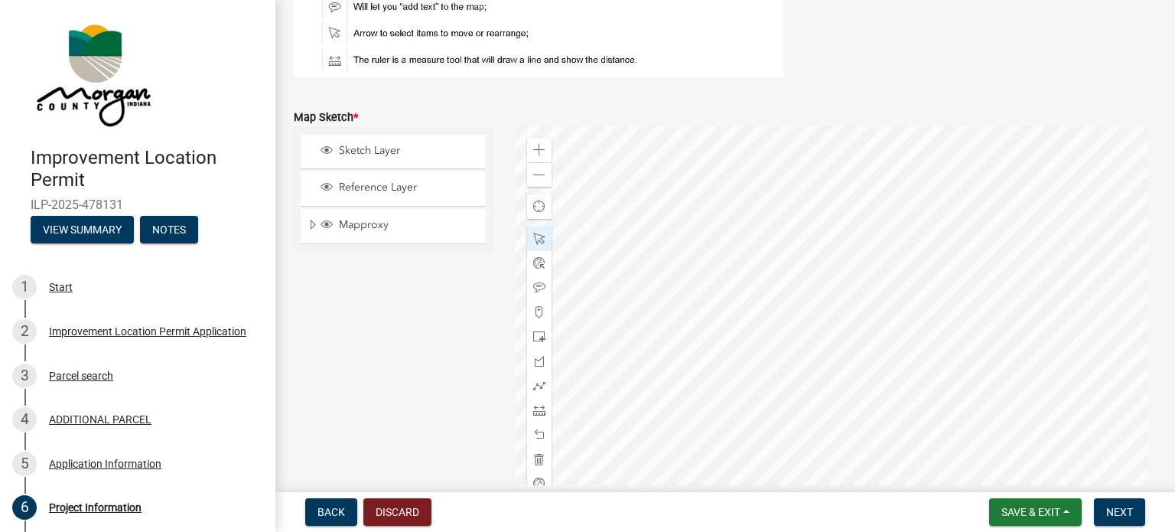
scroll to position [3470, 0]
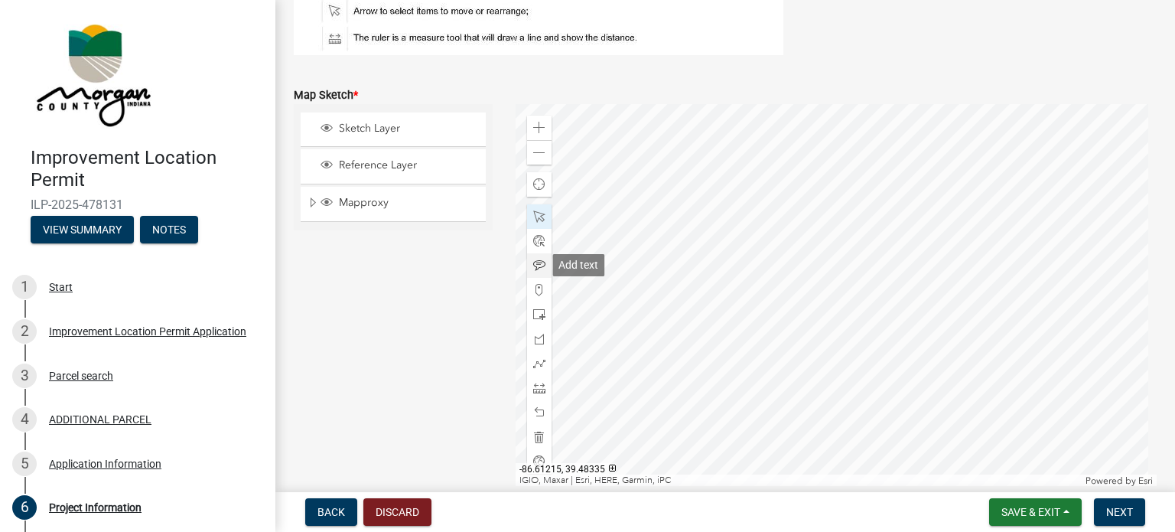
click at [533, 261] on span at bounding box center [539, 265] width 12 height 12
click at [806, 297] on div at bounding box center [837, 295] width 642 height 383
click at [536, 218] on span at bounding box center [539, 216] width 12 height 12
click at [797, 290] on div at bounding box center [837, 295] width 642 height 383
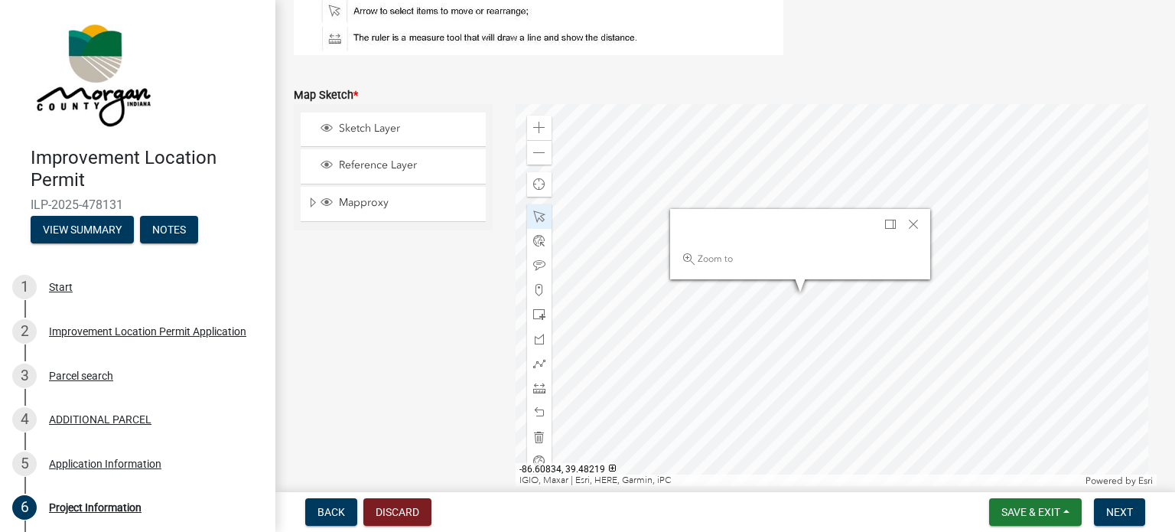
click at [820, 321] on div at bounding box center [837, 295] width 642 height 383
click at [808, 312] on div at bounding box center [837, 295] width 642 height 383
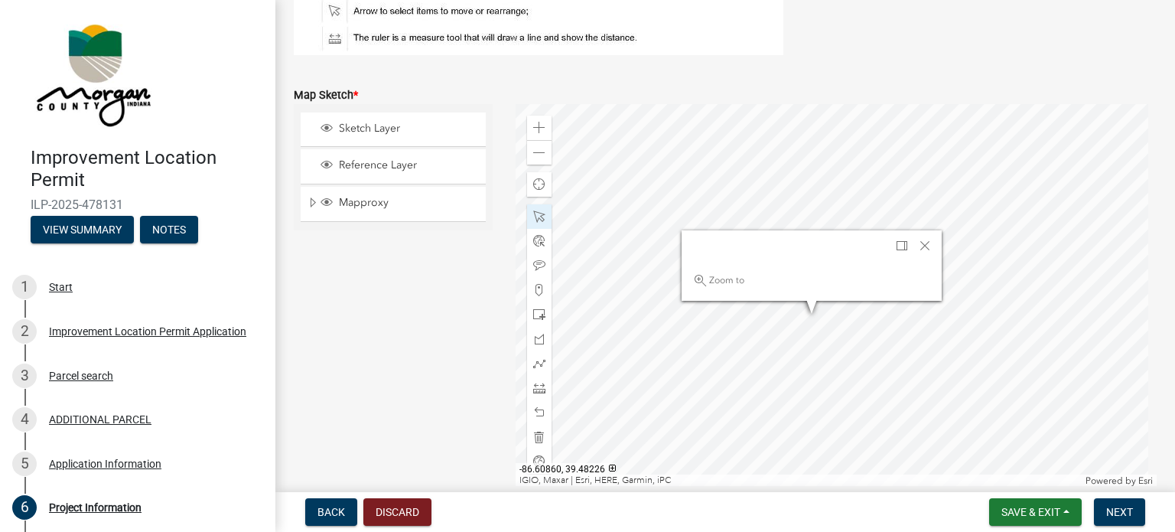
click at [802, 314] on div at bounding box center [837, 295] width 642 height 383
click at [856, 326] on div at bounding box center [837, 295] width 642 height 383
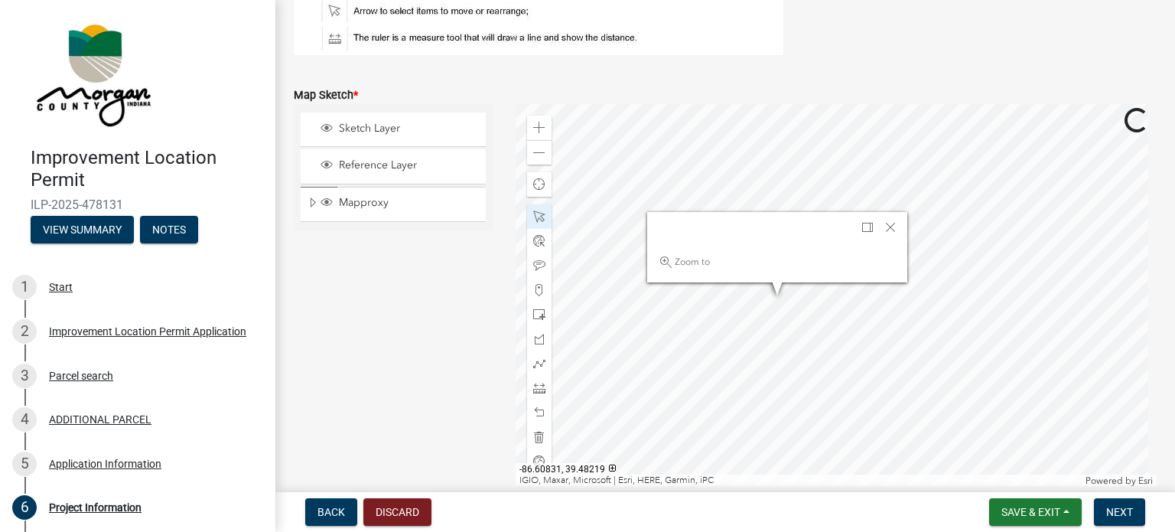
click at [832, 330] on div at bounding box center [837, 295] width 642 height 383
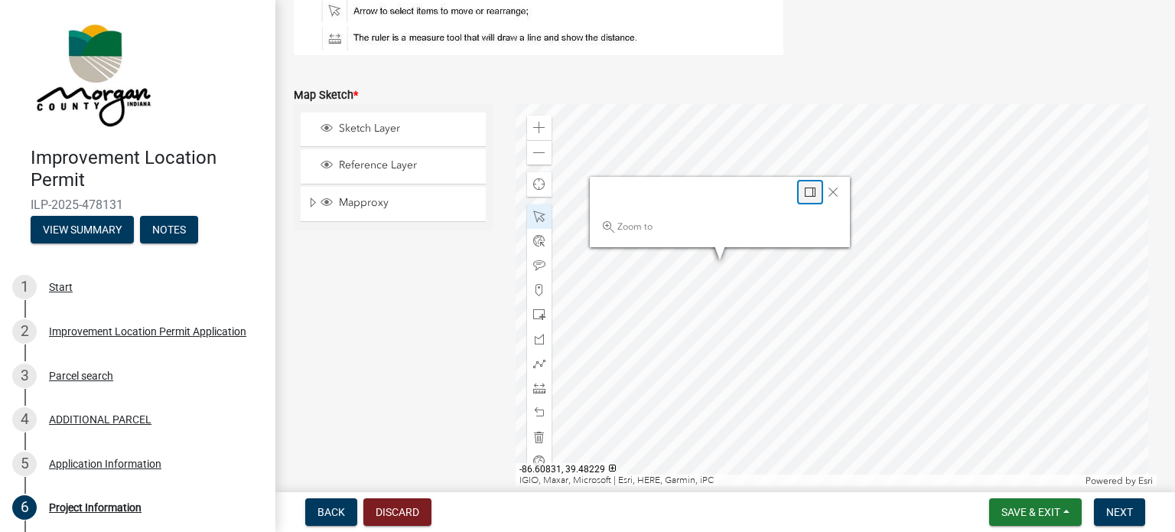
click at [810, 190] on span "Dock" at bounding box center [810, 192] width 12 height 12
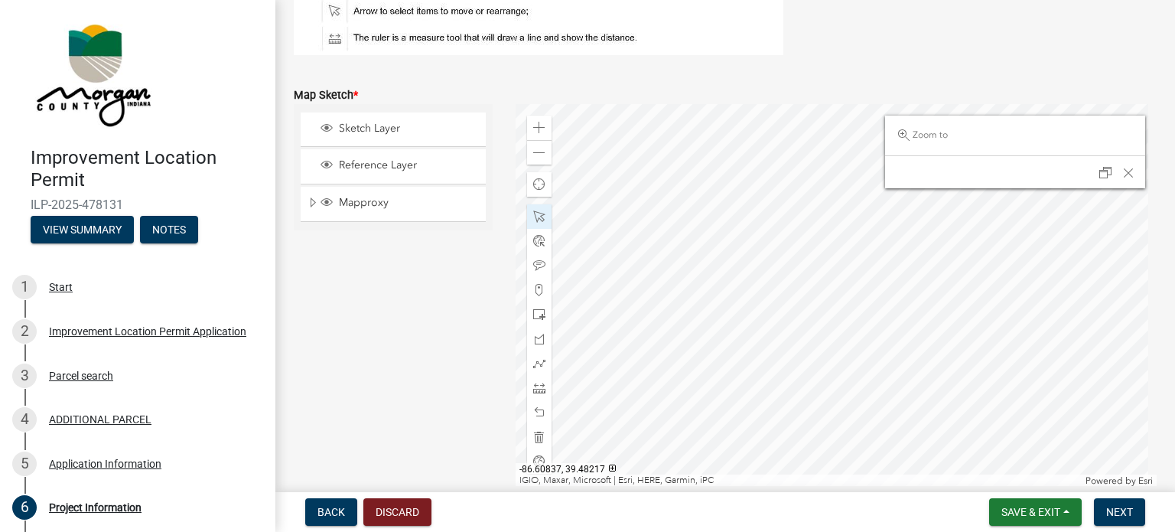
click at [795, 342] on div at bounding box center [837, 295] width 642 height 383
click at [817, 343] on div at bounding box center [837, 295] width 642 height 383
click at [774, 351] on div at bounding box center [837, 295] width 642 height 383
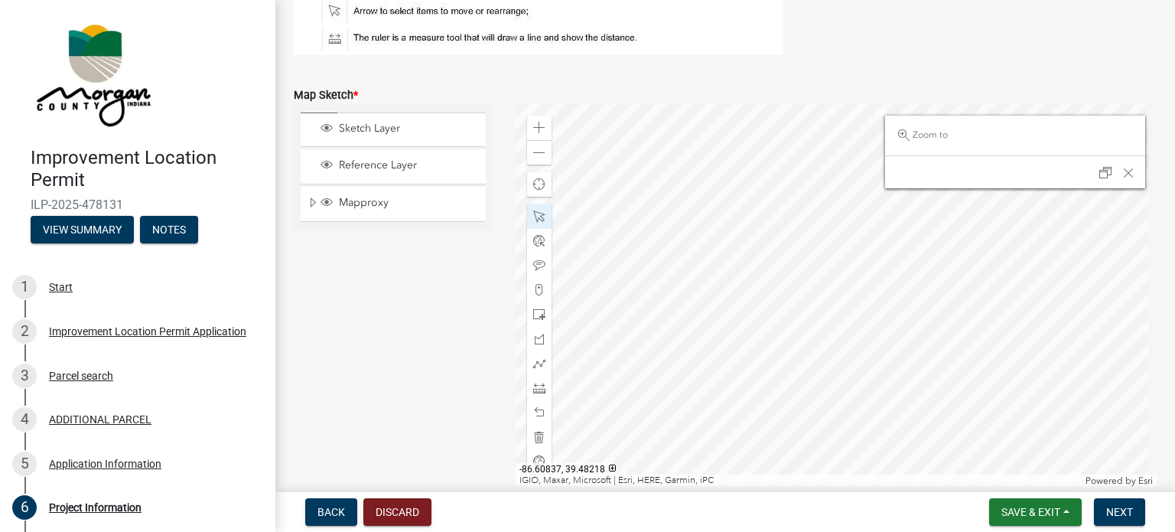
click at [780, 330] on div at bounding box center [837, 295] width 642 height 383
click at [542, 152] on div "Zoom out" at bounding box center [539, 152] width 24 height 24
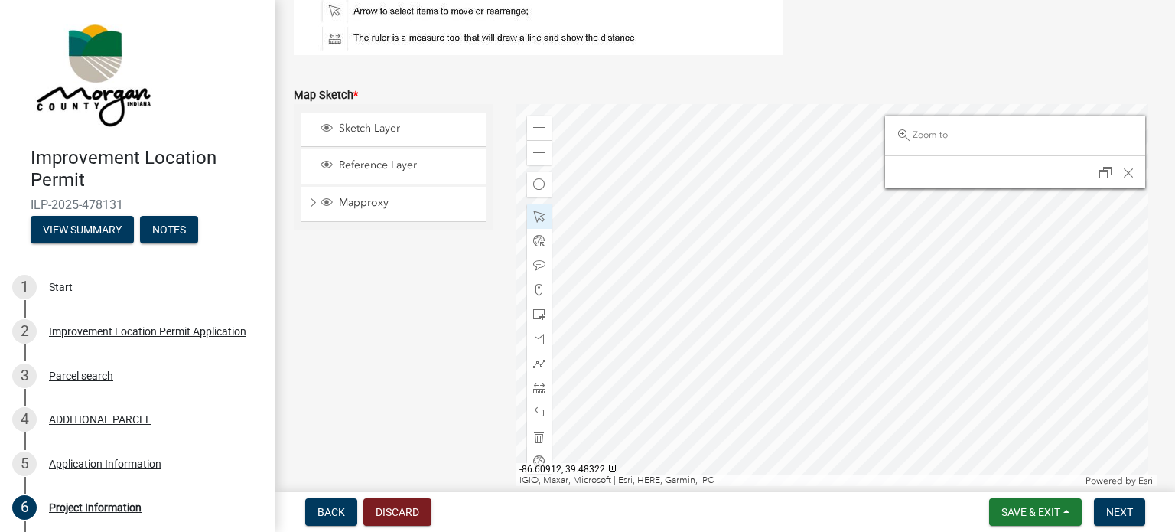
click at [733, 70] on form "Map Sketch * Sketch Layer Reference Layer Mapproxy Roads Interstate labels Majo…" at bounding box center [725, 276] width 863 height 419
click at [1122, 168] on span "Close" at bounding box center [1128, 173] width 12 height 12
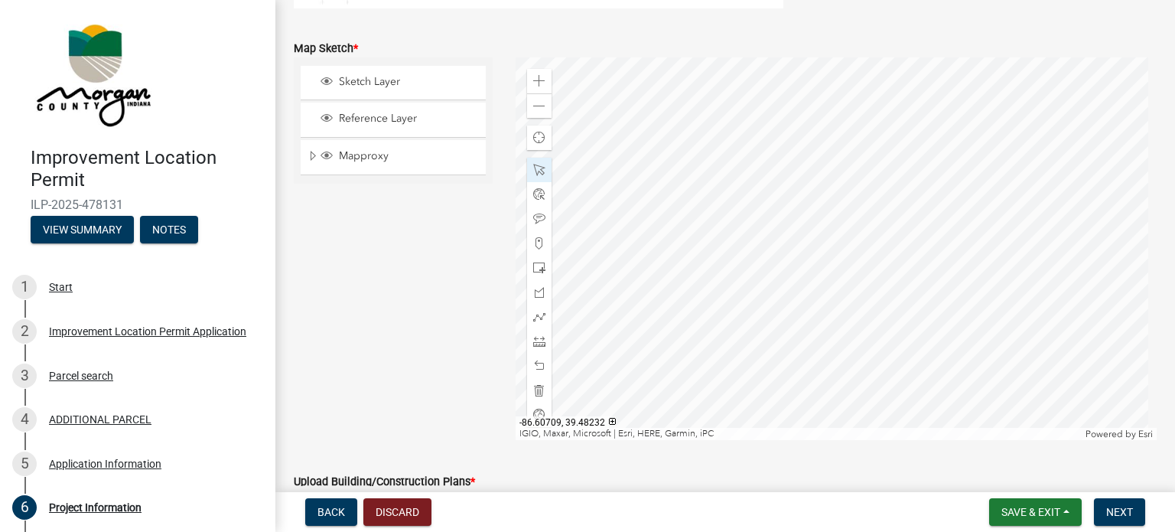
scroll to position [3547, 0]
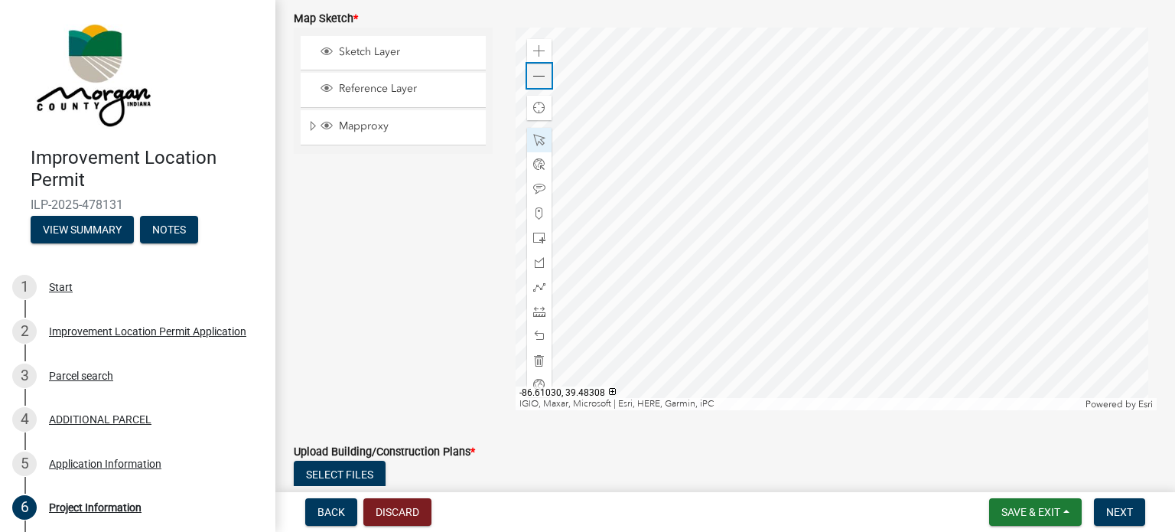
click at [539, 73] on span at bounding box center [539, 76] width 12 height 12
click at [536, 49] on span at bounding box center [539, 51] width 12 height 12
click at [530, 62] on div "Zoom in" at bounding box center [539, 51] width 24 height 24
click at [533, 77] on span at bounding box center [539, 76] width 12 height 12
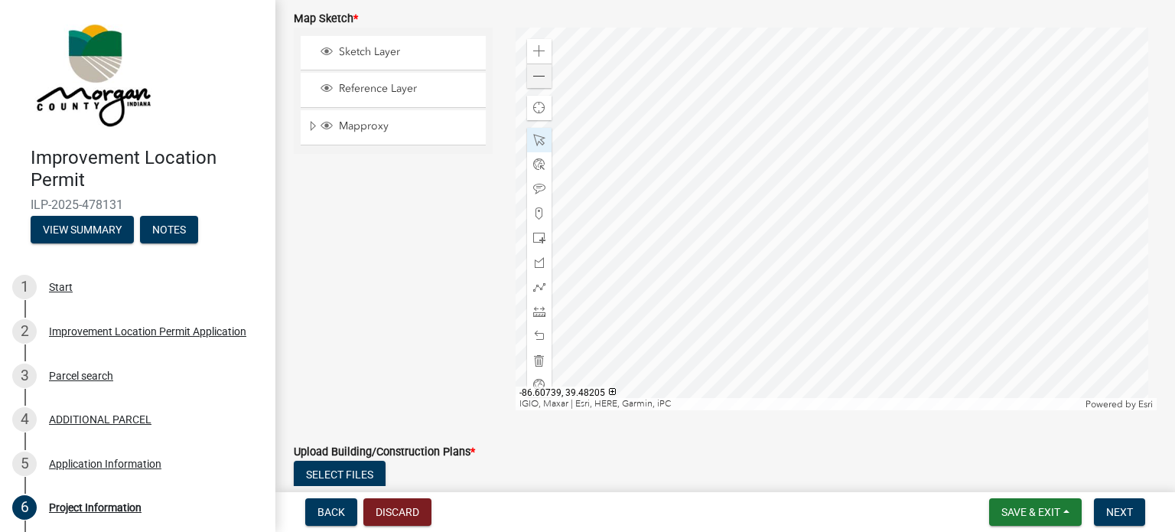
click at [897, 231] on div at bounding box center [837, 219] width 642 height 383
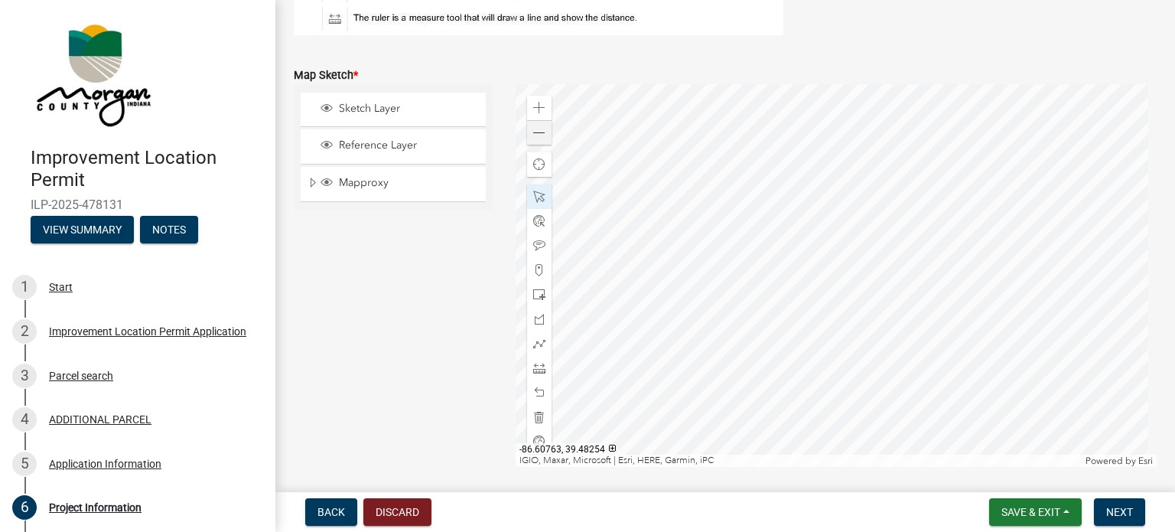
scroll to position [3470, 0]
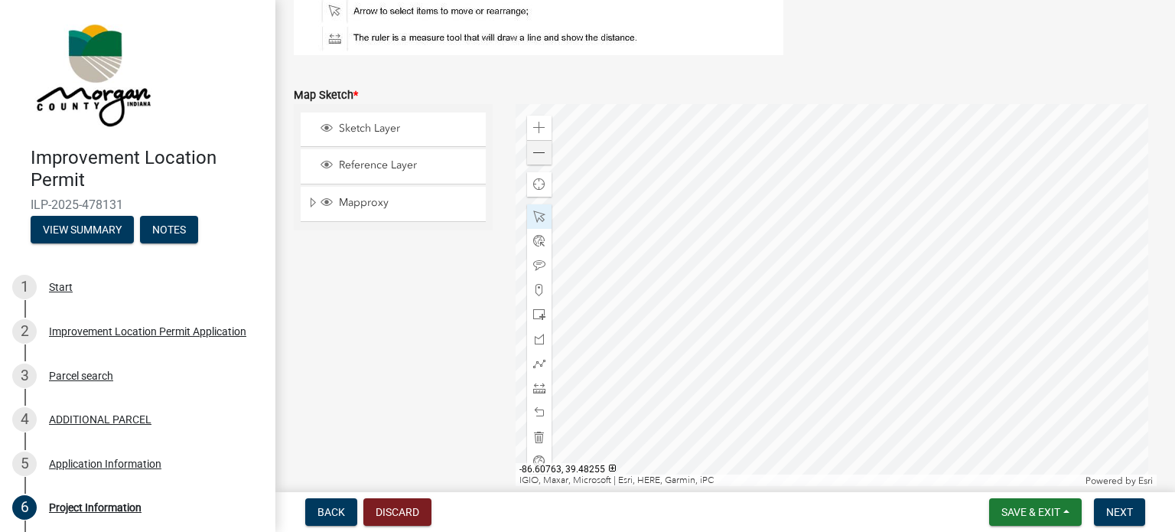
click at [863, 215] on div at bounding box center [837, 295] width 642 height 383
click at [861, 216] on div at bounding box center [837, 295] width 642 height 383
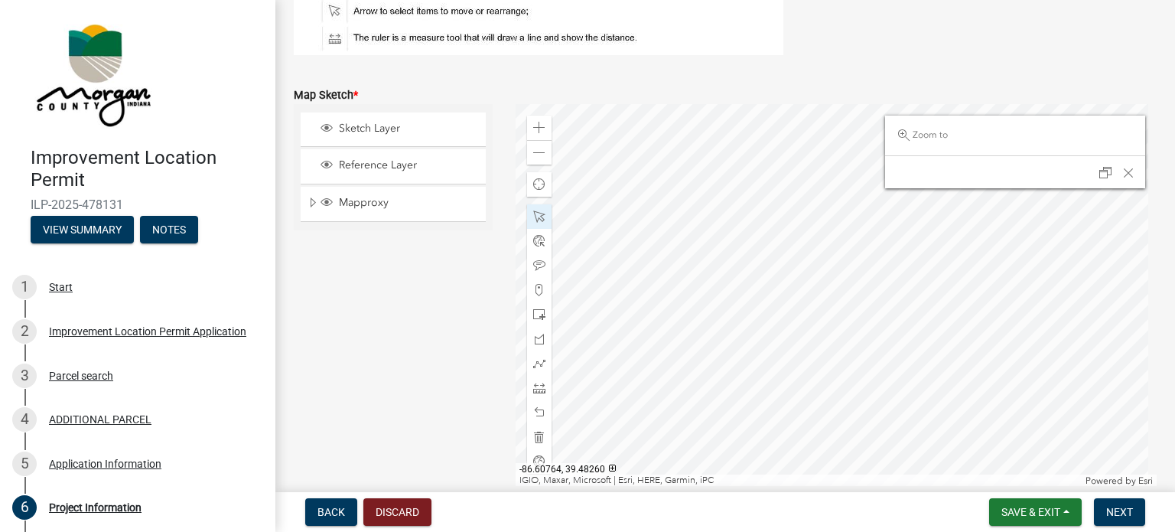
click at [861, 206] on div at bounding box center [837, 295] width 642 height 383
click at [1122, 168] on span "Close" at bounding box center [1128, 173] width 12 height 12
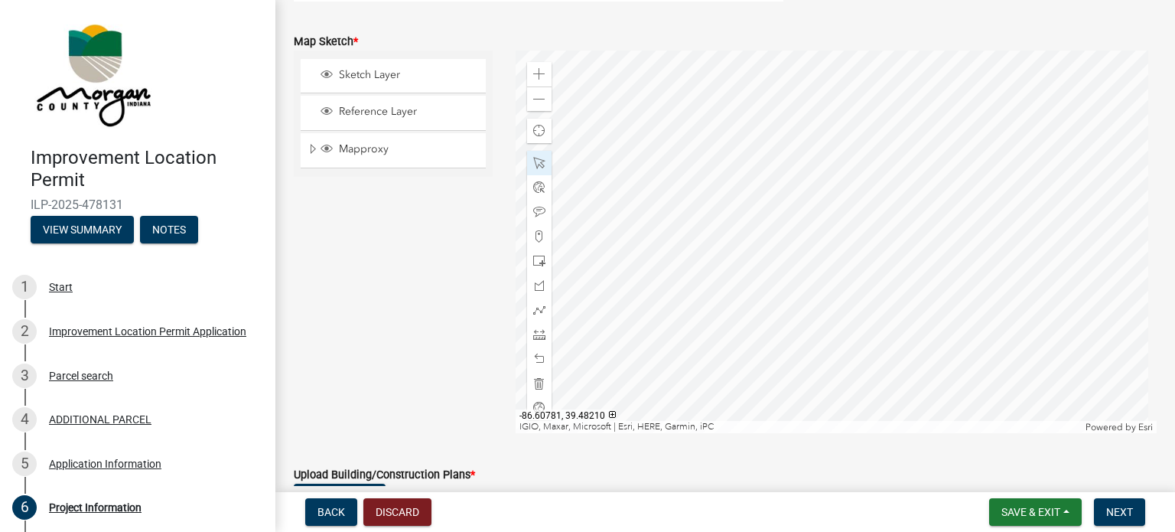
scroll to position [3547, 0]
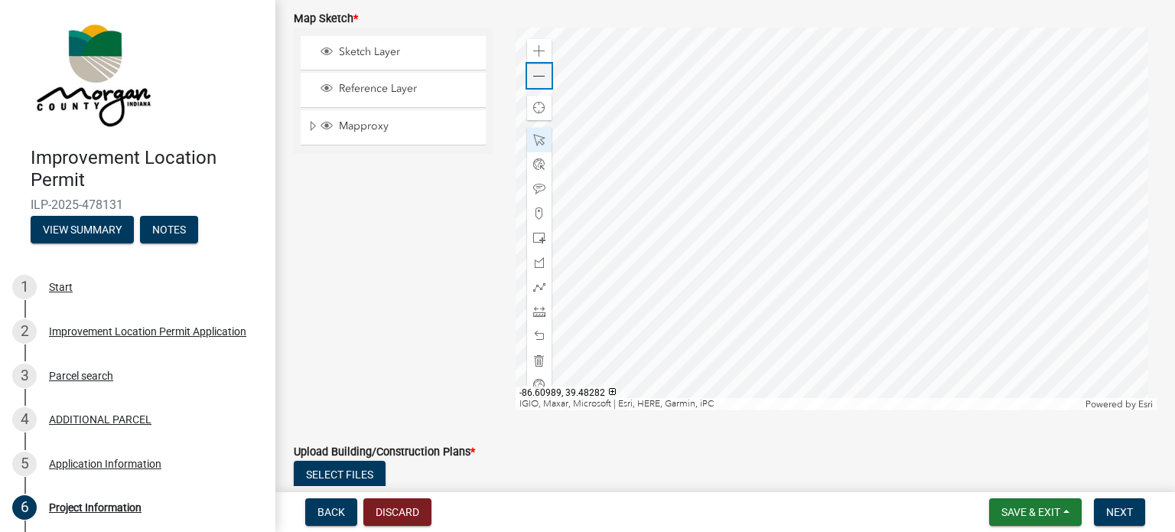
click at [534, 71] on span at bounding box center [539, 76] width 12 height 12
click at [1014, 510] on span "Save & Exit" at bounding box center [1030, 512] width 59 height 12
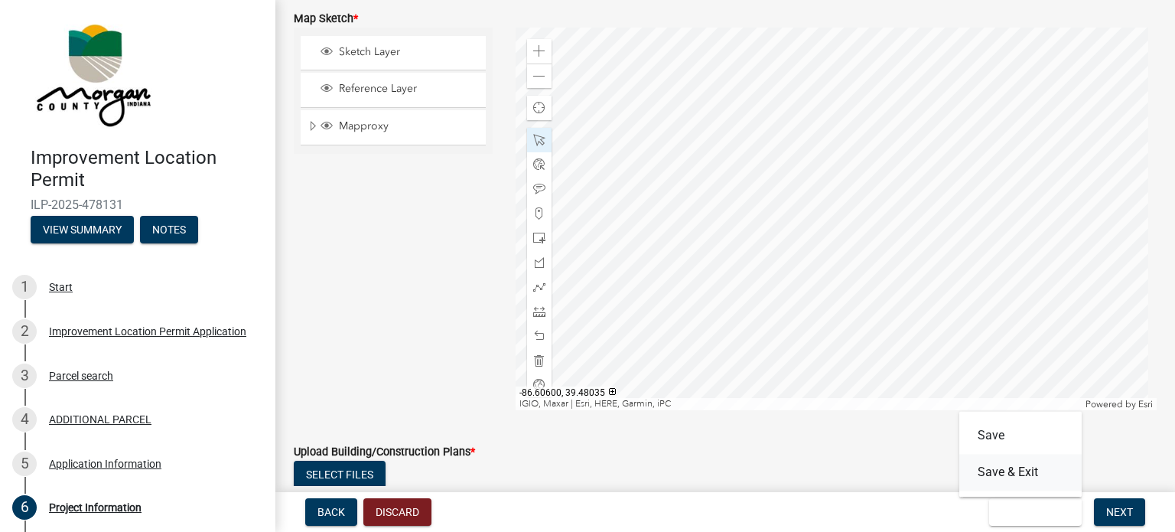
click at [1010, 473] on button "Save & Exit" at bounding box center [1020, 472] width 122 height 37
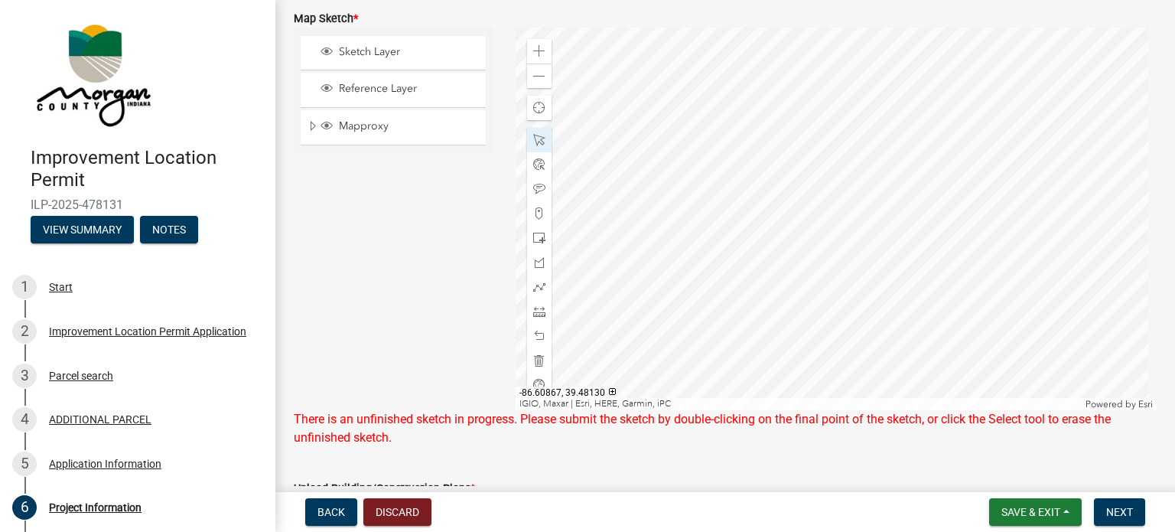
click at [771, 294] on div at bounding box center [837, 219] width 642 height 383
click at [916, 54] on div at bounding box center [837, 219] width 642 height 383
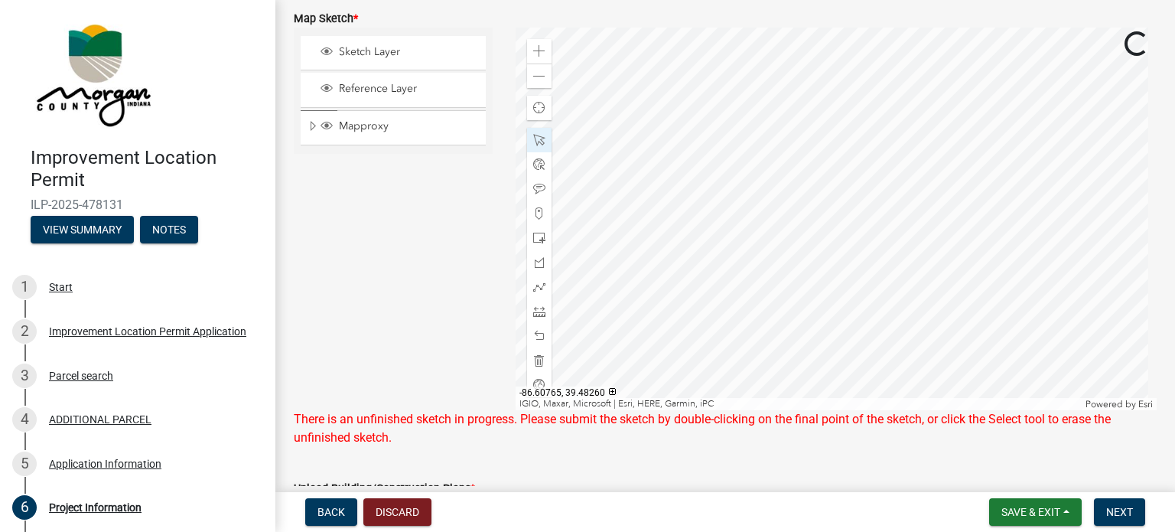
click at [916, 54] on div at bounding box center [837, 219] width 642 height 383
click at [923, 57] on div at bounding box center [837, 219] width 642 height 383
click at [921, 55] on div at bounding box center [837, 219] width 642 height 383
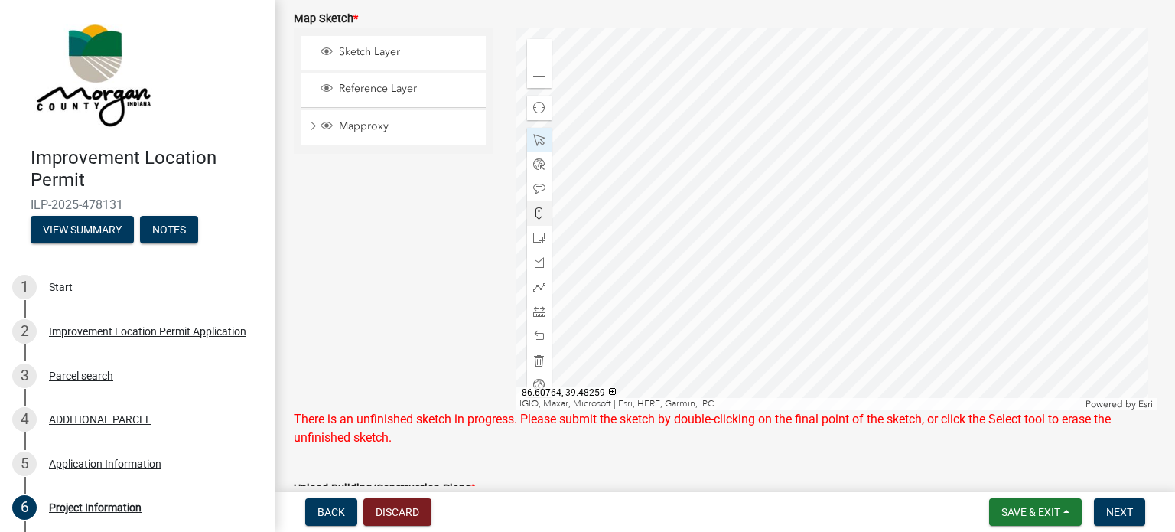
click at [921, 55] on div at bounding box center [837, 219] width 642 height 383
click at [1022, 503] on button "Save & Exit" at bounding box center [1035, 512] width 93 height 28
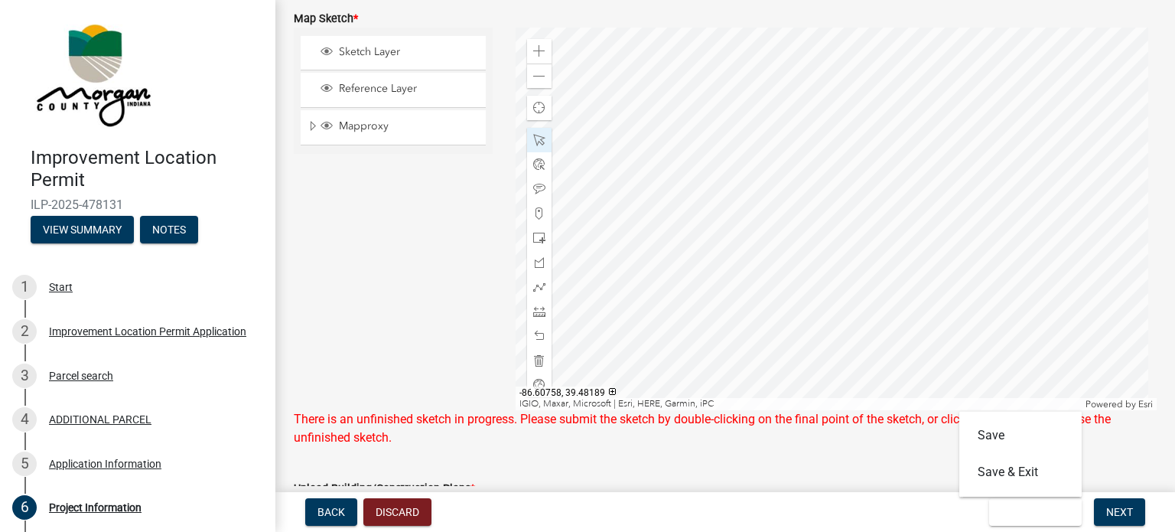
click at [936, 314] on div at bounding box center [837, 219] width 642 height 383
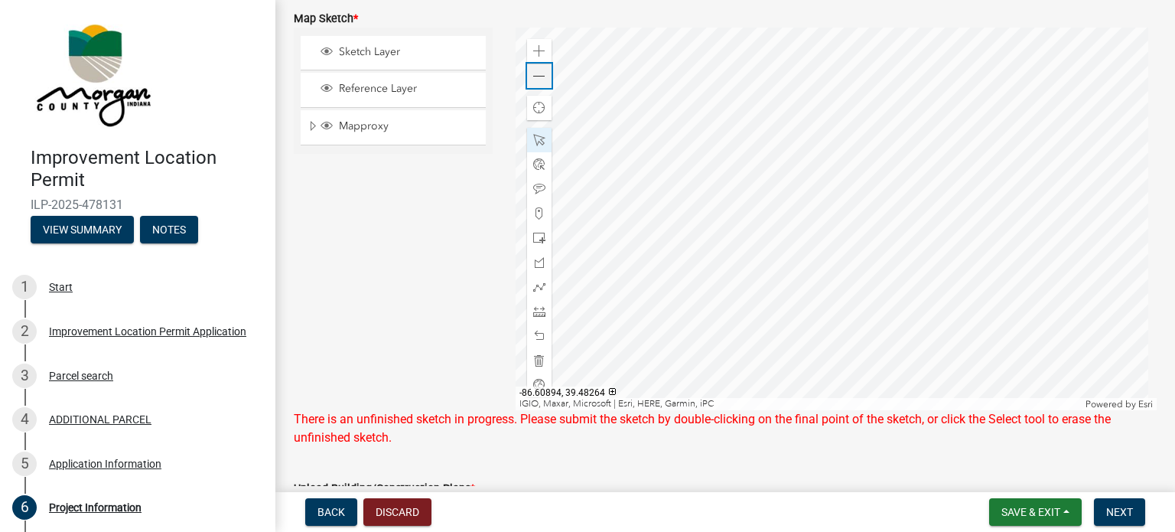
click at [533, 70] on span at bounding box center [539, 76] width 12 height 12
click at [454, 184] on div "Sketch Layer Reference Layer Mapproxy Roads Interstate labels Major Roads label…" at bounding box center [393, 219] width 222 height 383
click at [539, 211] on span at bounding box center [539, 213] width 12 height 12
click at [794, 276] on div at bounding box center [837, 219] width 642 height 383
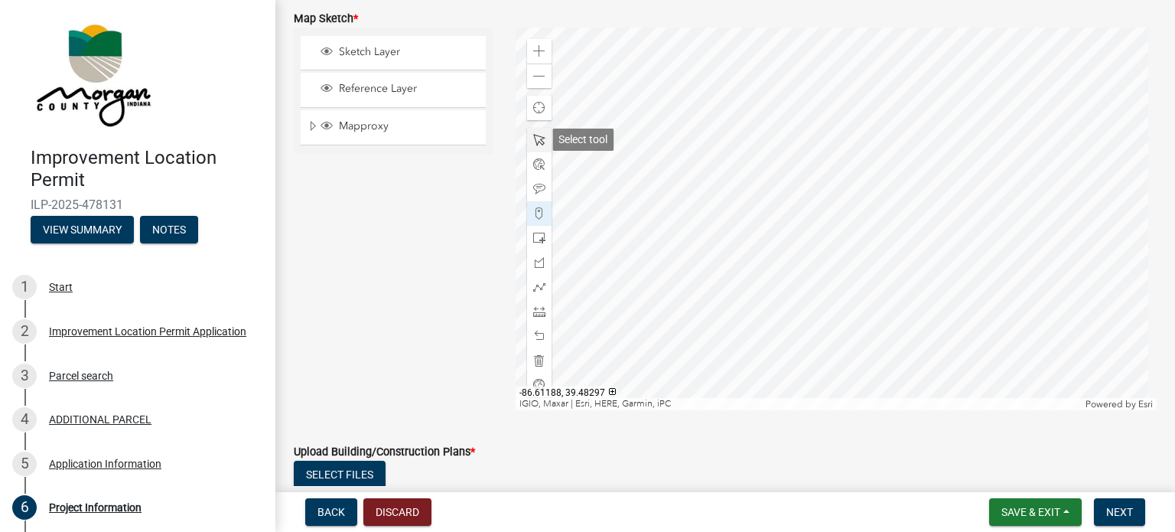
click at [538, 139] on span at bounding box center [539, 140] width 12 height 12
click at [538, 140] on span at bounding box center [539, 140] width 12 height 12
click at [793, 275] on div at bounding box center [837, 219] width 642 height 383
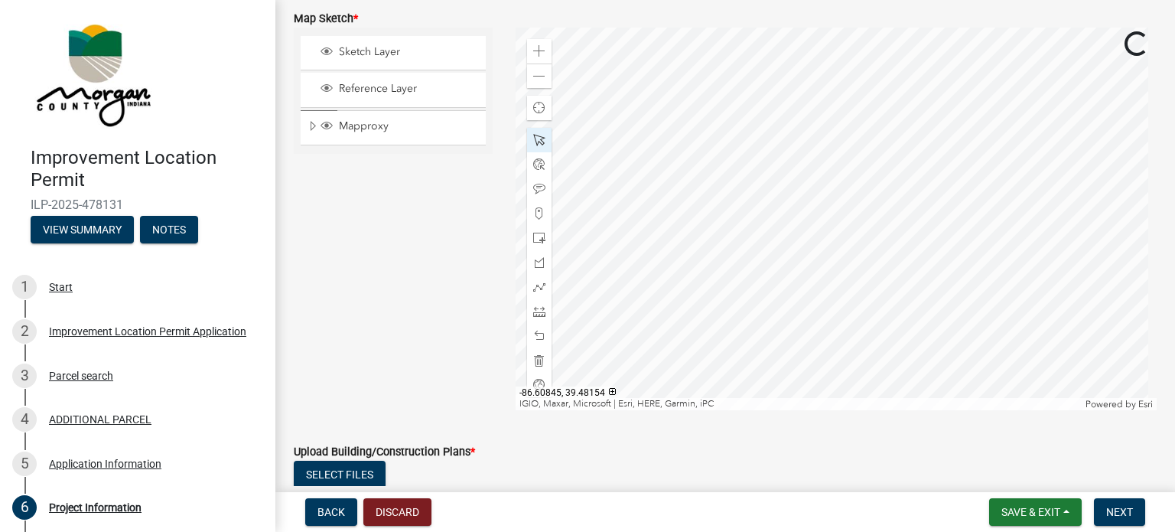
click at [793, 275] on div at bounding box center [837, 219] width 642 height 383
click at [1029, 513] on span "Save & Exit" at bounding box center [1030, 512] width 59 height 12
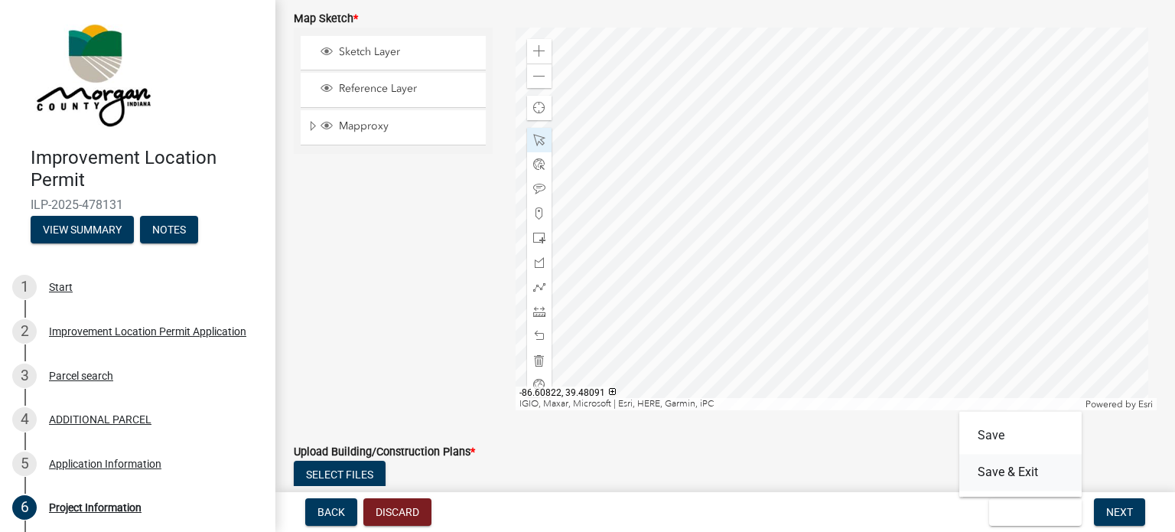
click at [1025, 483] on button "Save & Exit" at bounding box center [1020, 472] width 122 height 37
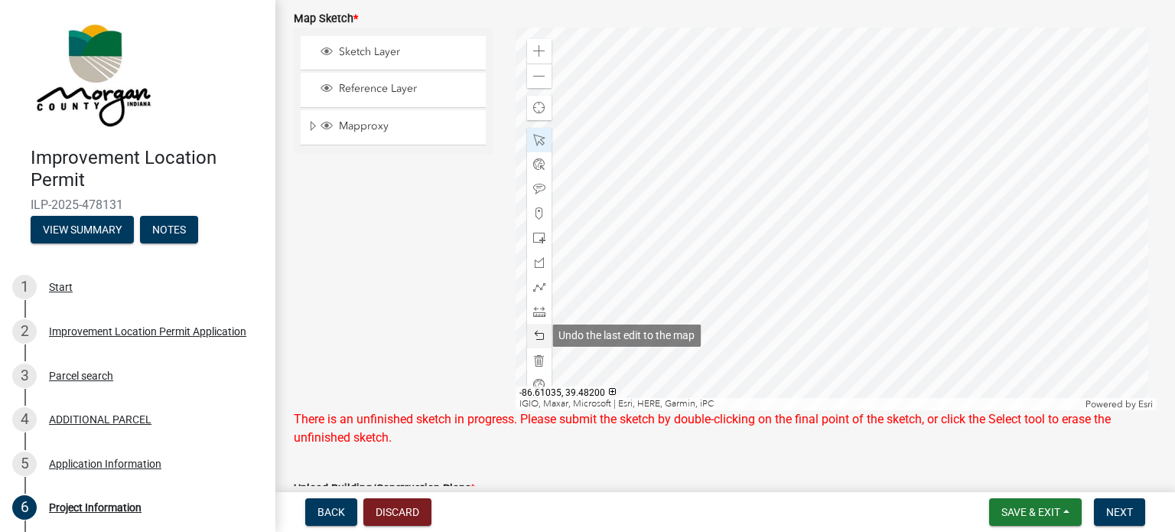
click at [533, 337] on span at bounding box center [539, 336] width 12 height 12
click at [1114, 516] on span "Next" at bounding box center [1119, 512] width 27 height 12
click at [1053, 510] on span "Save & Exit" at bounding box center [1030, 512] width 59 height 12
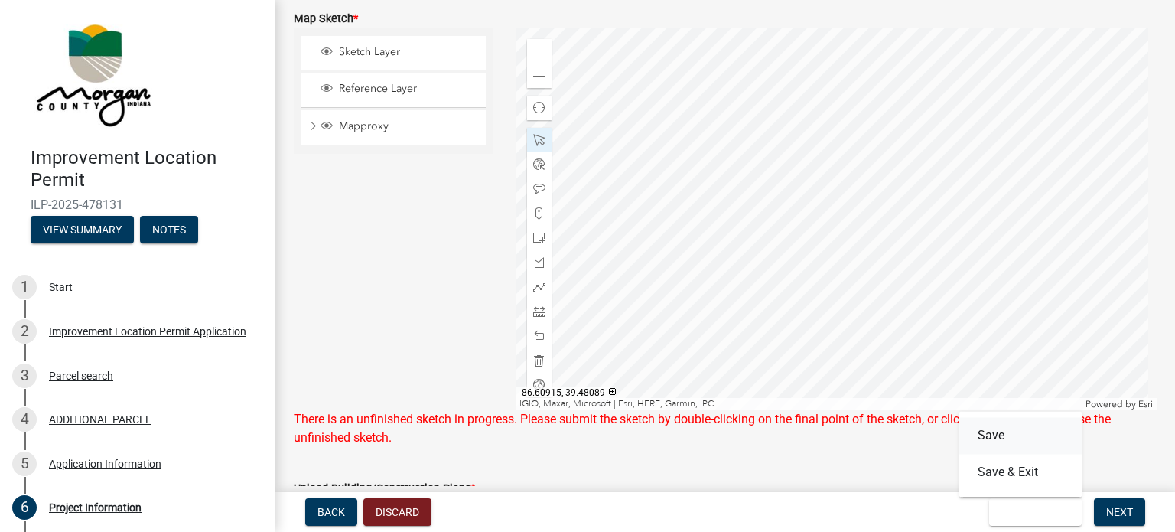
click at [995, 445] on button "Save" at bounding box center [1020, 435] width 122 height 37
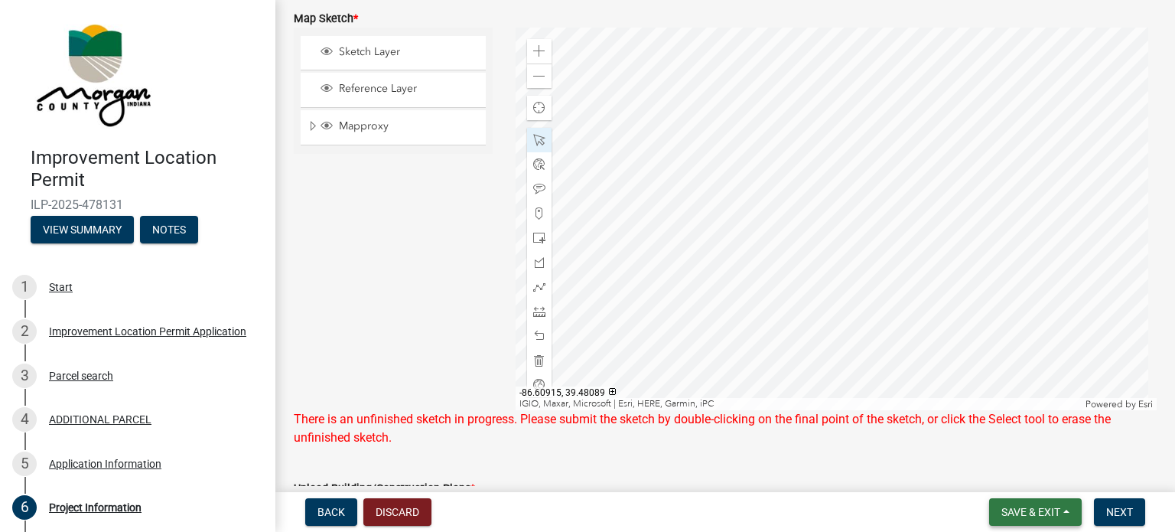
drag, startPoint x: 1001, startPoint y: 514, endPoint x: 1001, endPoint y: 503, distance: 11.5
click at [1001, 513] on span "Save & Exit" at bounding box center [1030, 512] width 59 height 12
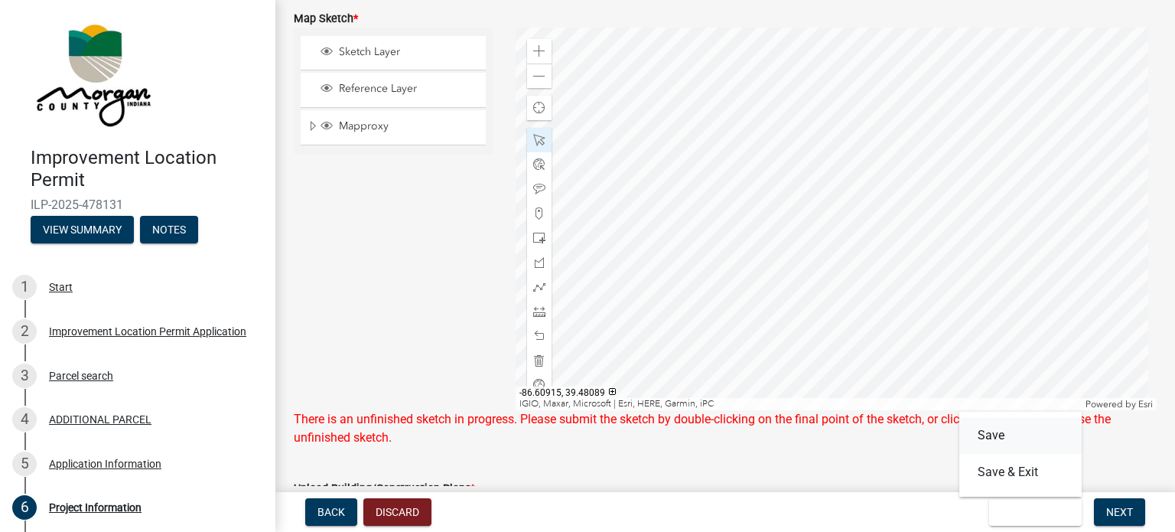
click at [993, 442] on button "Save" at bounding box center [1020, 435] width 122 height 37
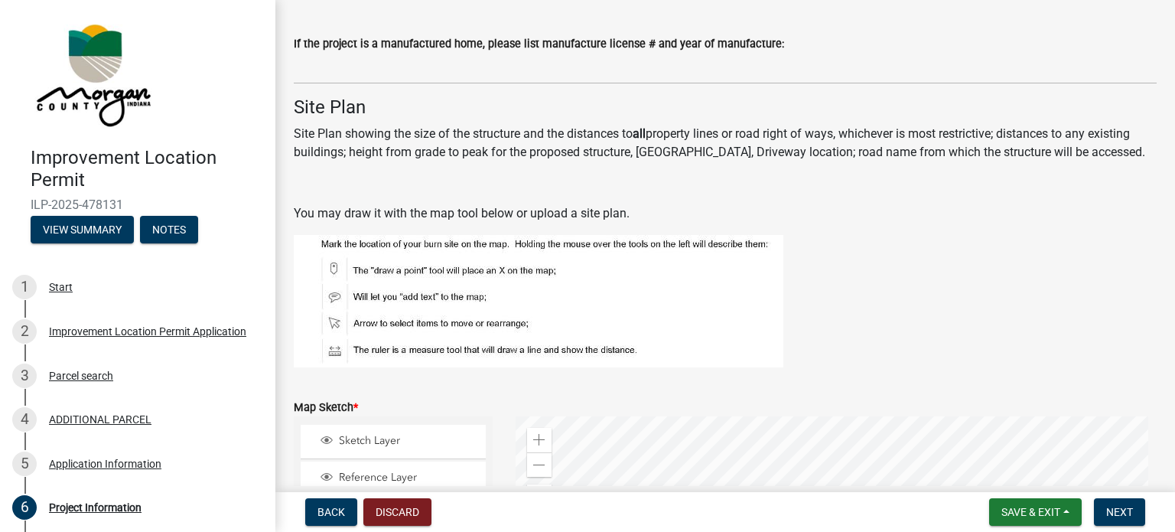
scroll to position [3387, 0]
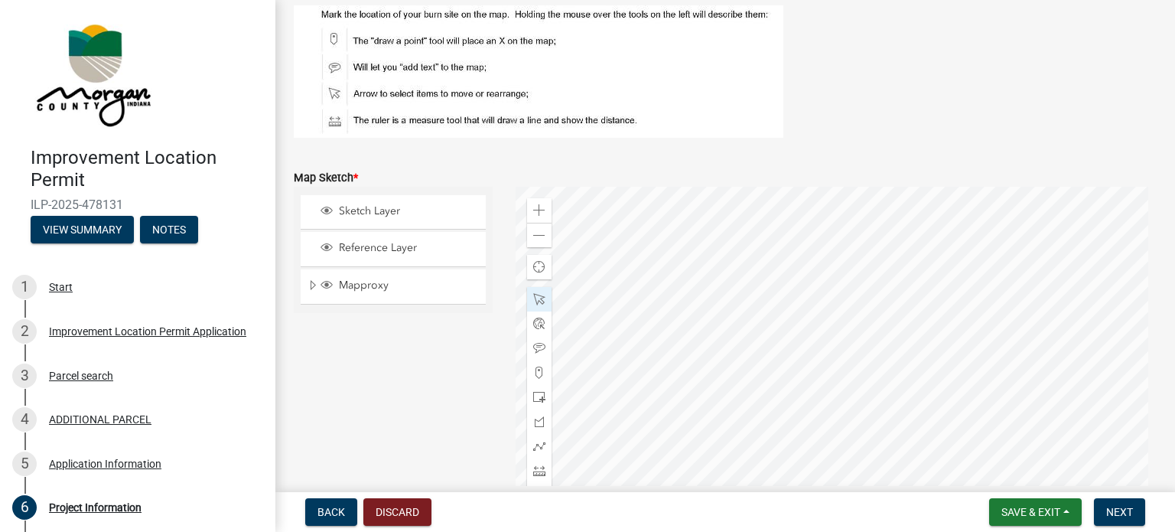
click at [907, 236] on div at bounding box center [837, 378] width 642 height 383
click at [1122, 256] on span "Close" at bounding box center [1128, 255] width 12 height 12
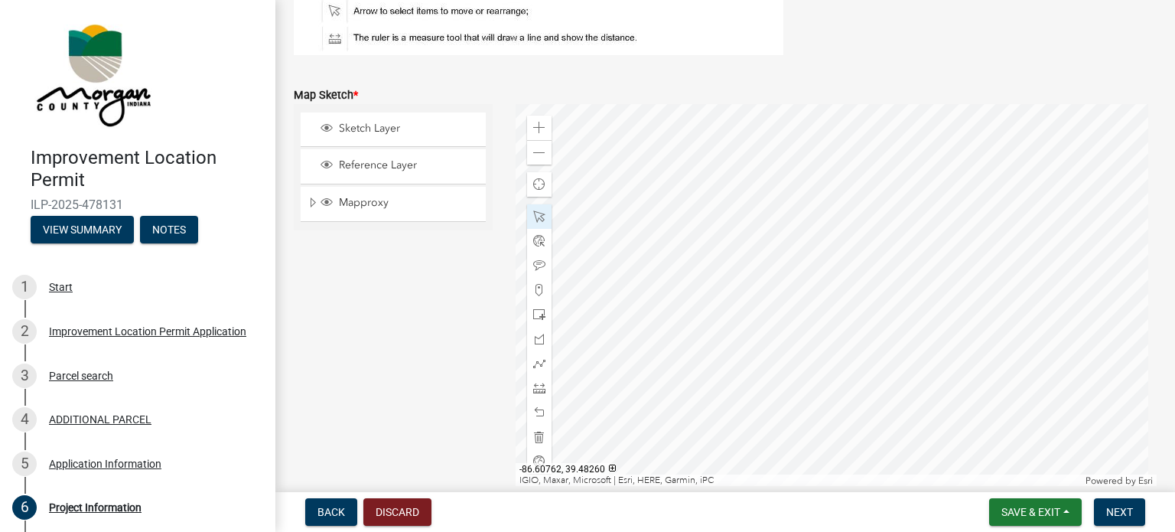
click at [912, 155] on div at bounding box center [837, 295] width 642 height 383
click at [909, 220] on div at bounding box center [837, 295] width 642 height 383
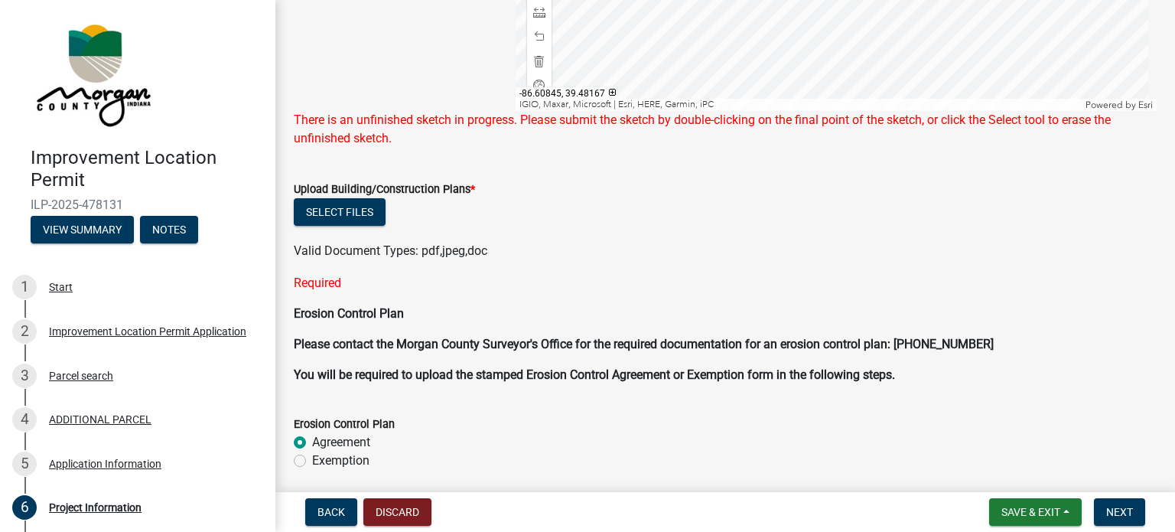
scroll to position [3853, 0]
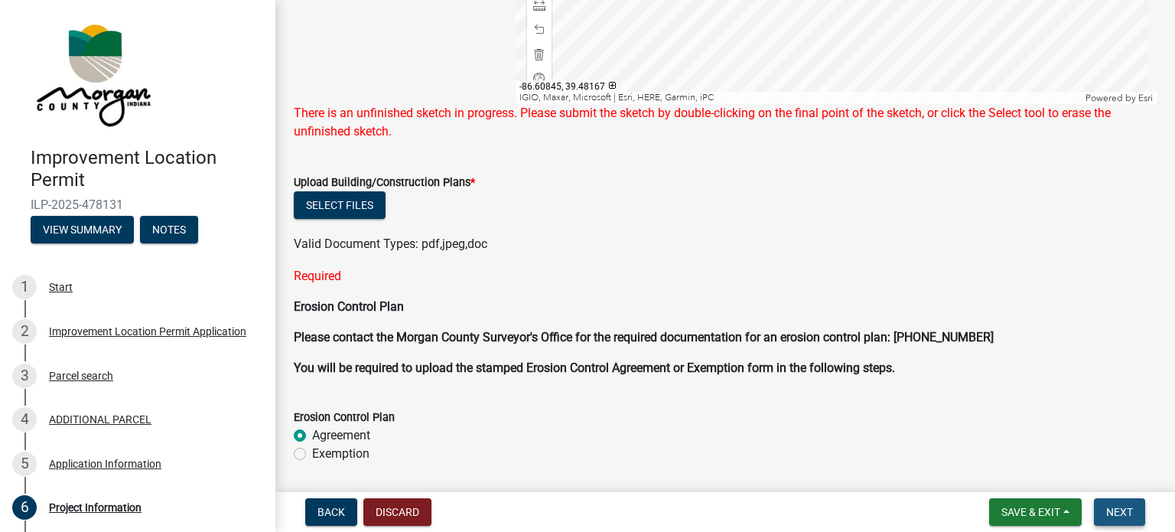
click at [1130, 510] on span "Next" at bounding box center [1119, 512] width 27 height 12
click at [330, 506] on span "Back" at bounding box center [331, 512] width 28 height 12
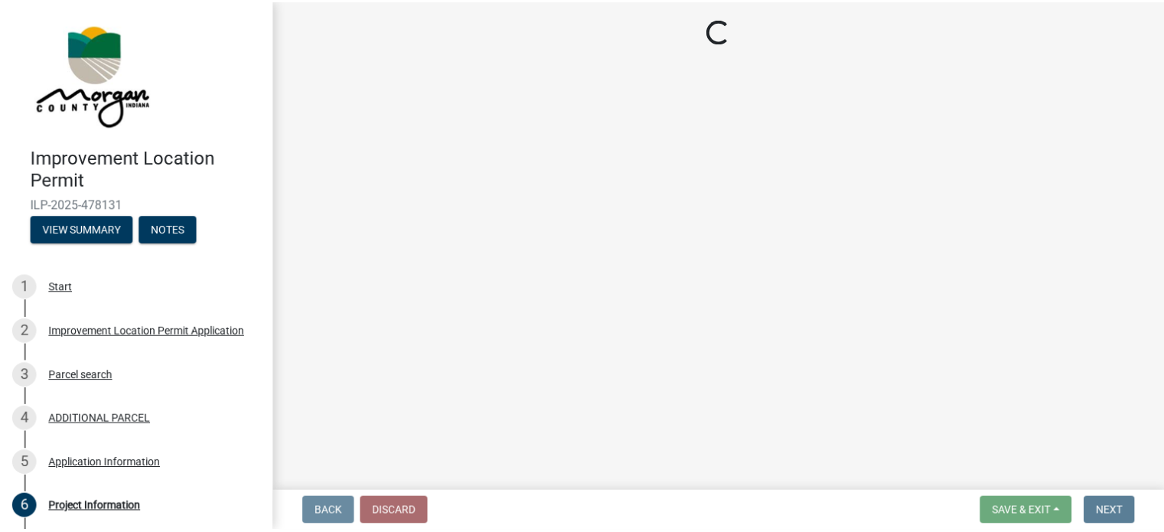
scroll to position [0, 0]
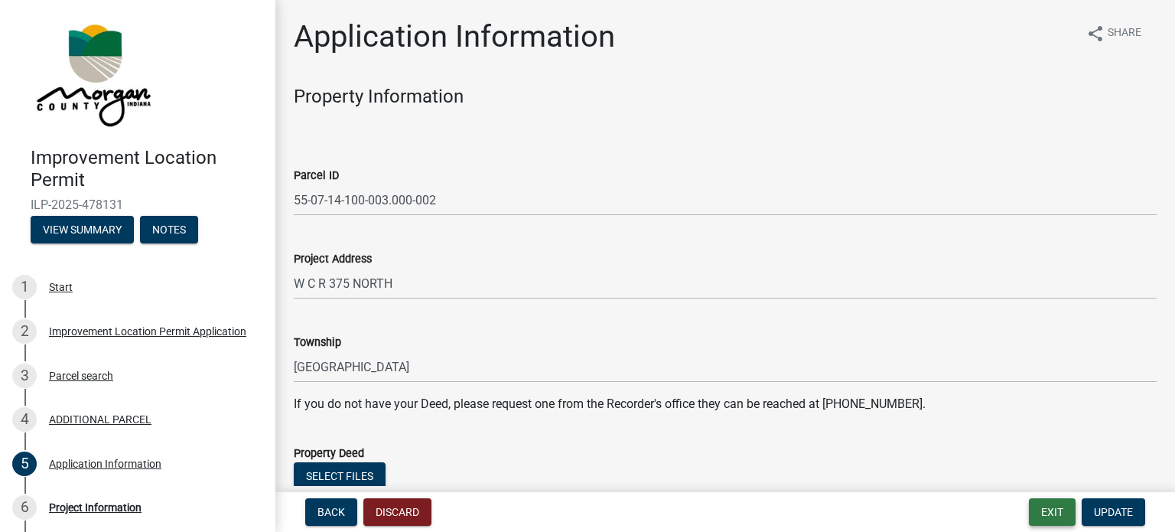
click at [1051, 516] on button "Exit" at bounding box center [1052, 512] width 47 height 28
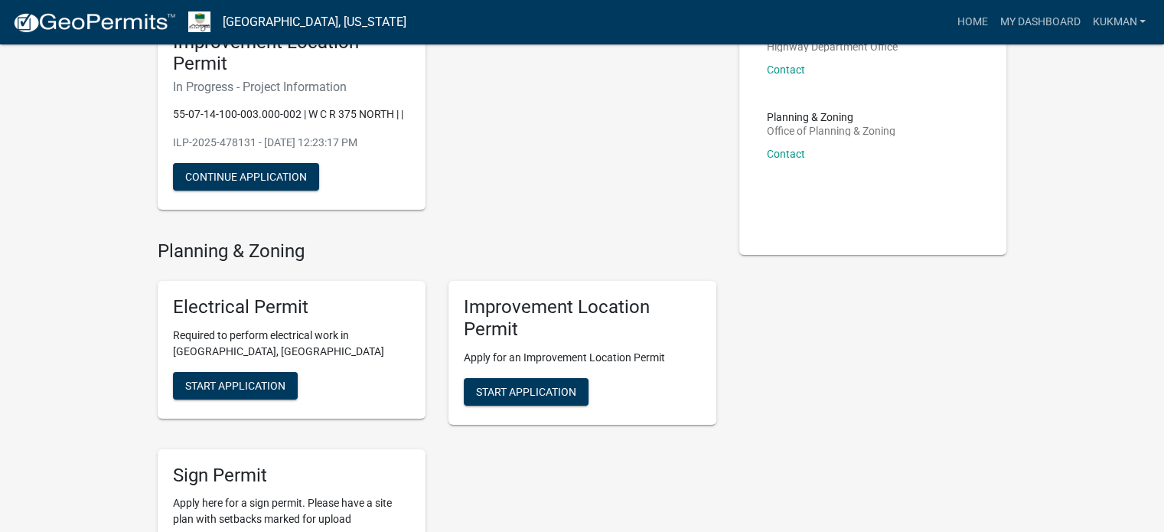
scroll to position [230, 0]
